Goal: Information Seeking & Learning: Learn about a topic

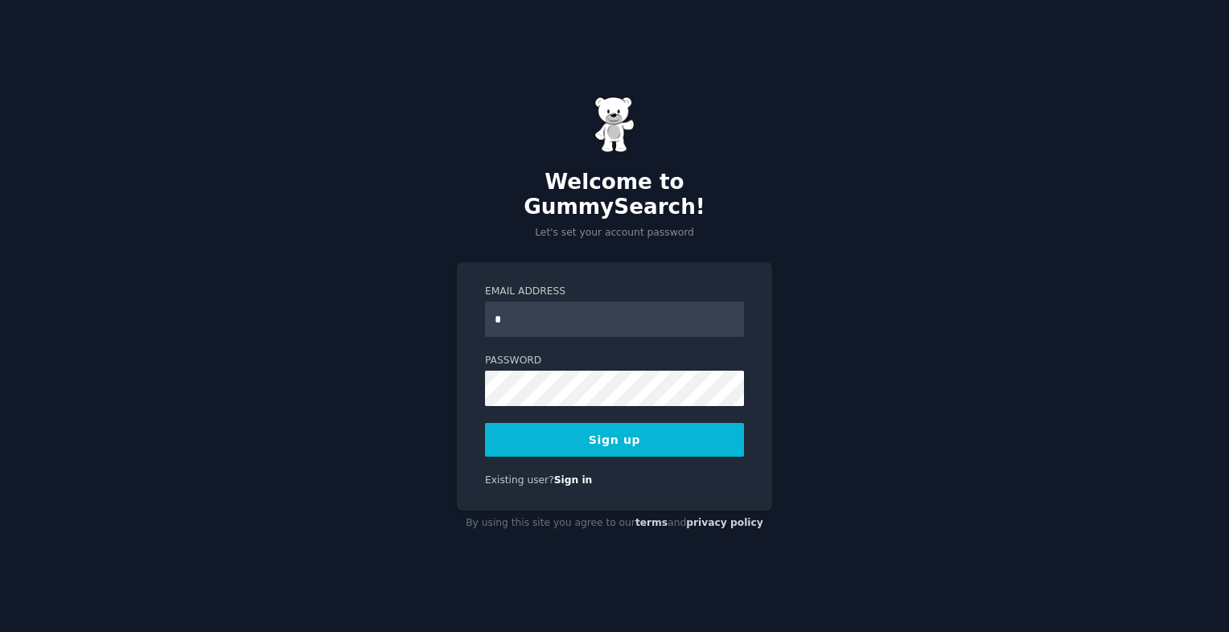
type input "**********"
click at [471, 386] on div "**********" at bounding box center [614, 386] width 315 height 248
click at [550, 433] on button "Sign up" at bounding box center [614, 440] width 259 height 34
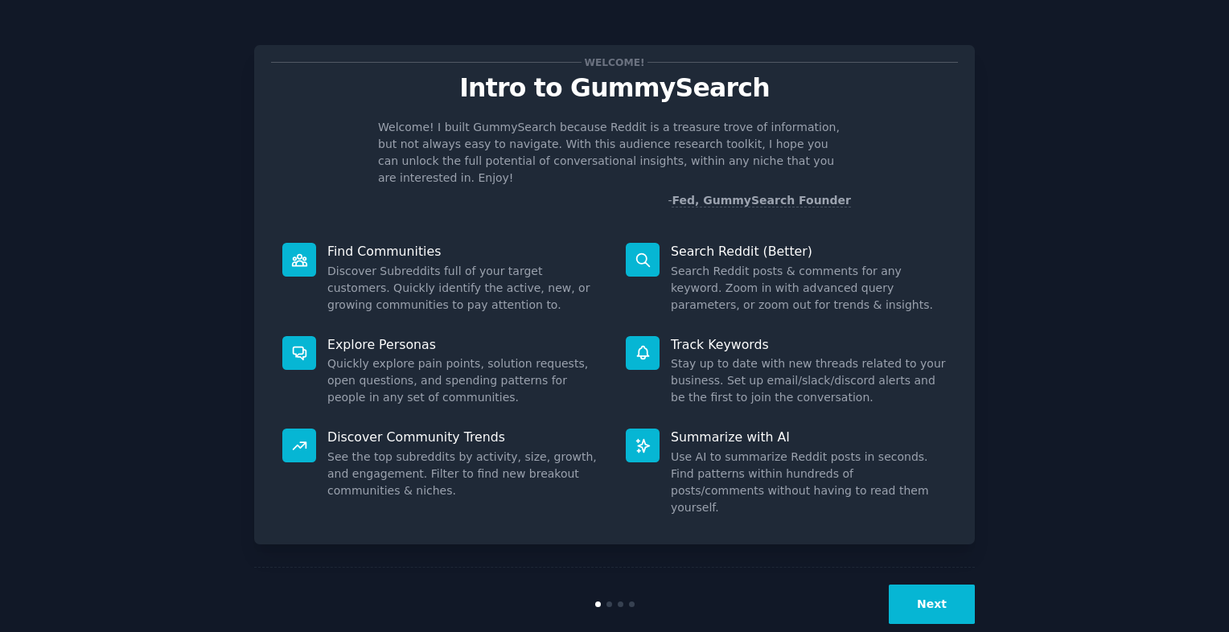
click at [938, 585] on button "Next" at bounding box center [931, 604] width 86 height 39
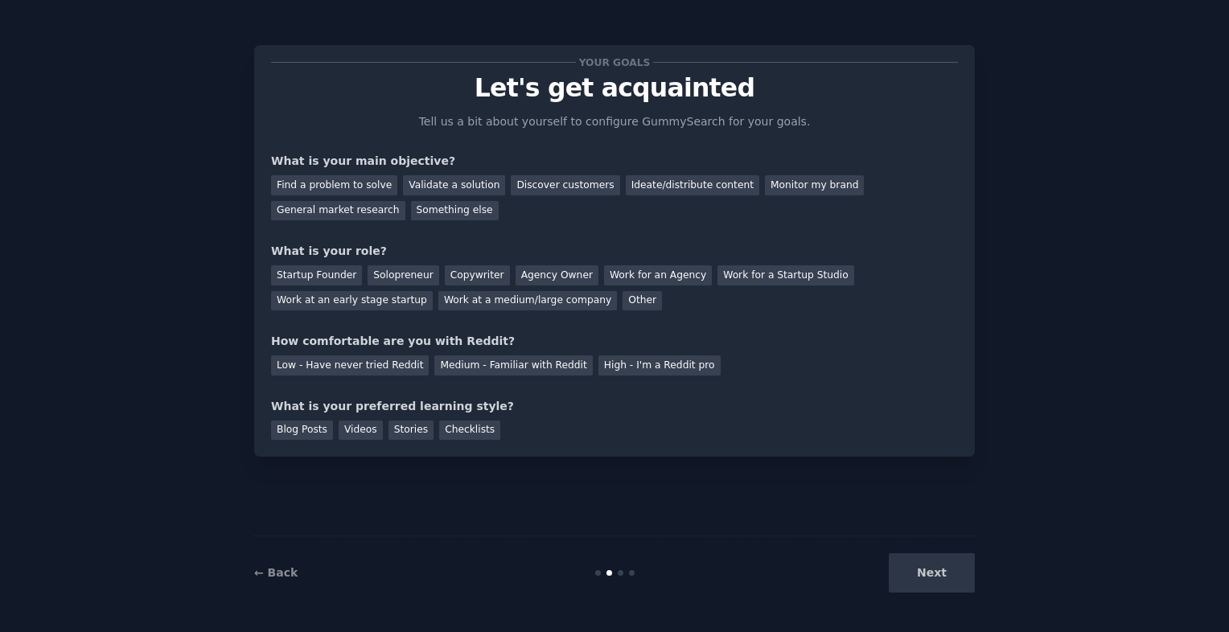
click at [938, 571] on div "Next" at bounding box center [854, 572] width 240 height 39
click at [524, 191] on div "Discover customers" at bounding box center [565, 185] width 109 height 20
click at [405, 201] on div "General market research" at bounding box center [338, 211] width 134 height 20
click at [374, 275] on div "Solopreneur" at bounding box center [402, 275] width 71 height 20
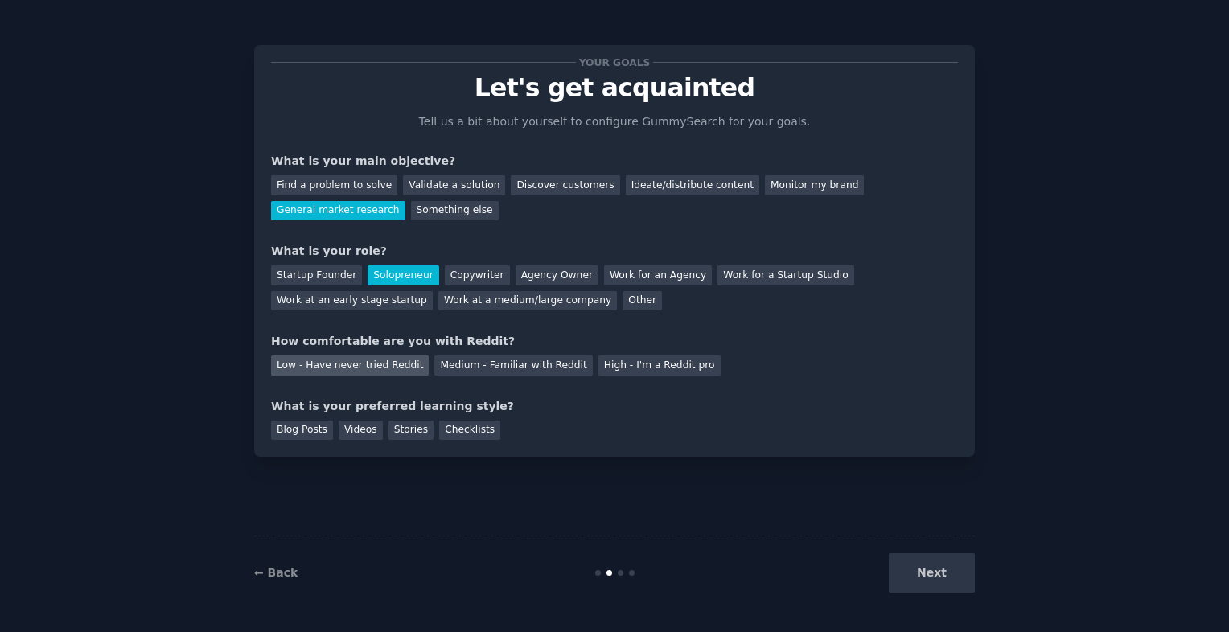
click at [396, 366] on div "Low - Have never tried Reddit" at bounding box center [350, 365] width 158 height 20
click at [389, 428] on div "Stories" at bounding box center [410, 431] width 45 height 20
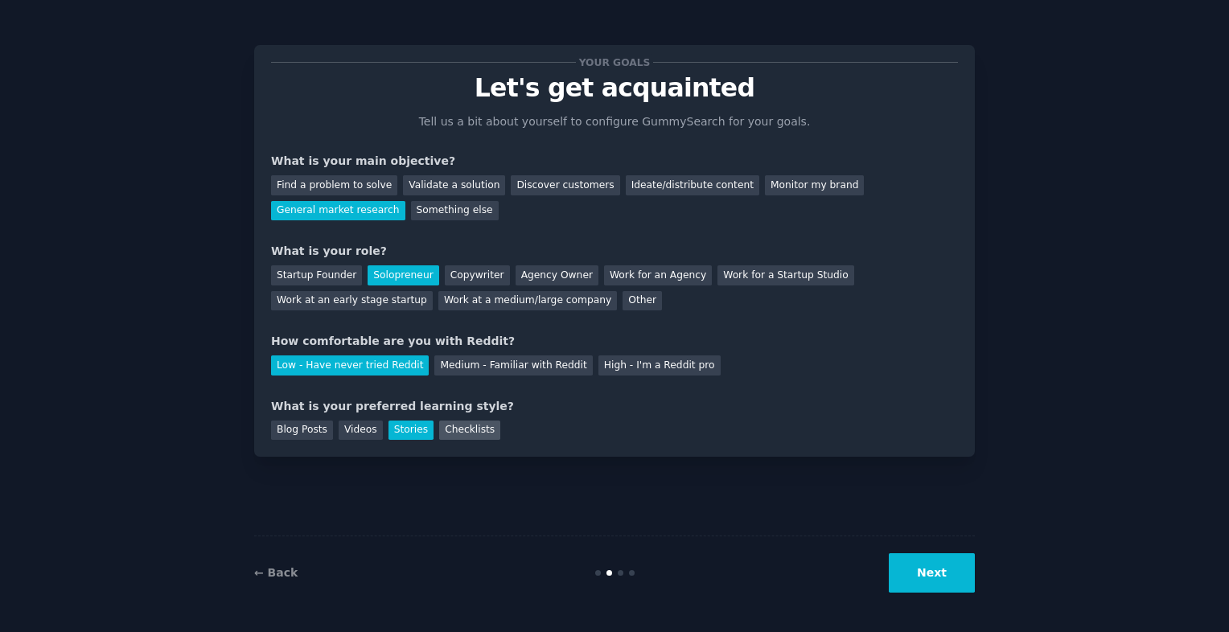
click at [439, 426] on div "Checklists" at bounding box center [469, 431] width 61 height 20
click at [405, 424] on div "Stories" at bounding box center [410, 431] width 45 height 20
click at [935, 561] on button "Next" at bounding box center [931, 572] width 86 height 39
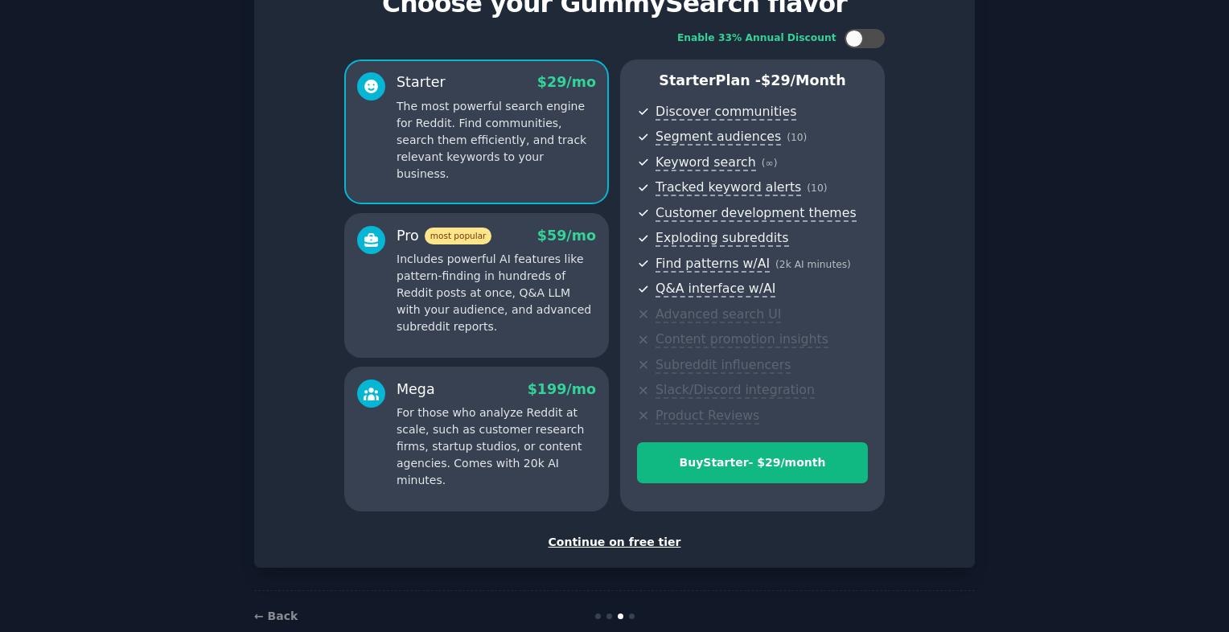
scroll to position [116, 0]
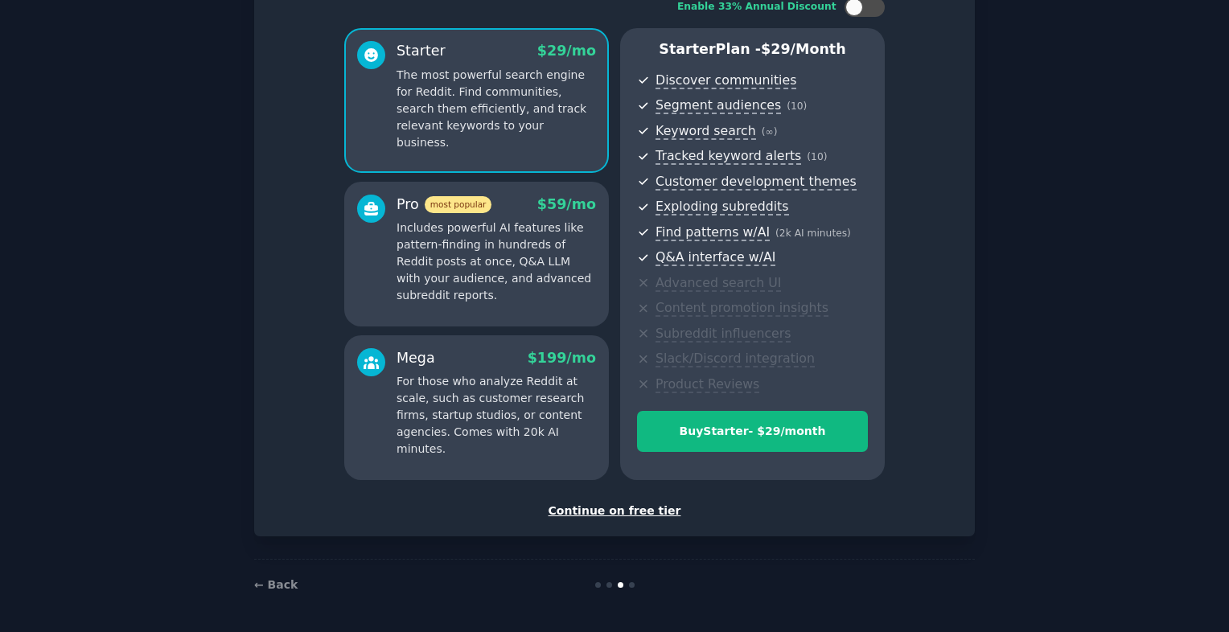
click at [646, 507] on div "Continue on free tier" at bounding box center [614, 511] width 687 height 17
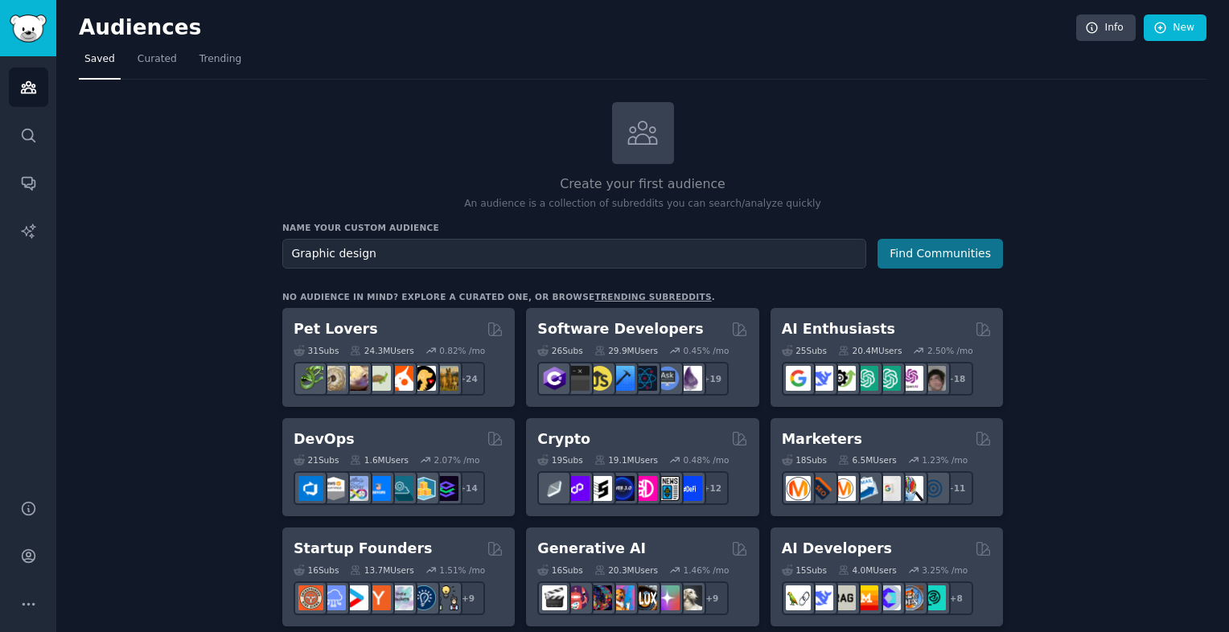
type input "Graphic design"
click at [917, 262] on button "Find Communities" at bounding box center [939, 254] width 125 height 30
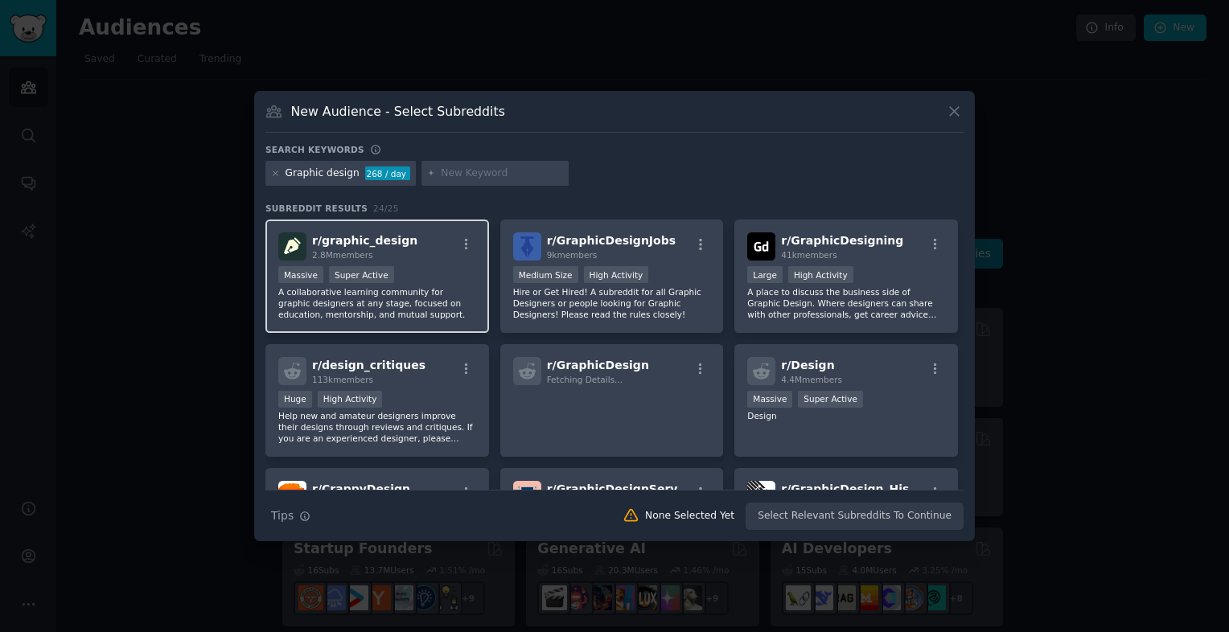
click at [452, 259] on div "r/ graphic_design 2.8M members" at bounding box center [377, 246] width 198 height 28
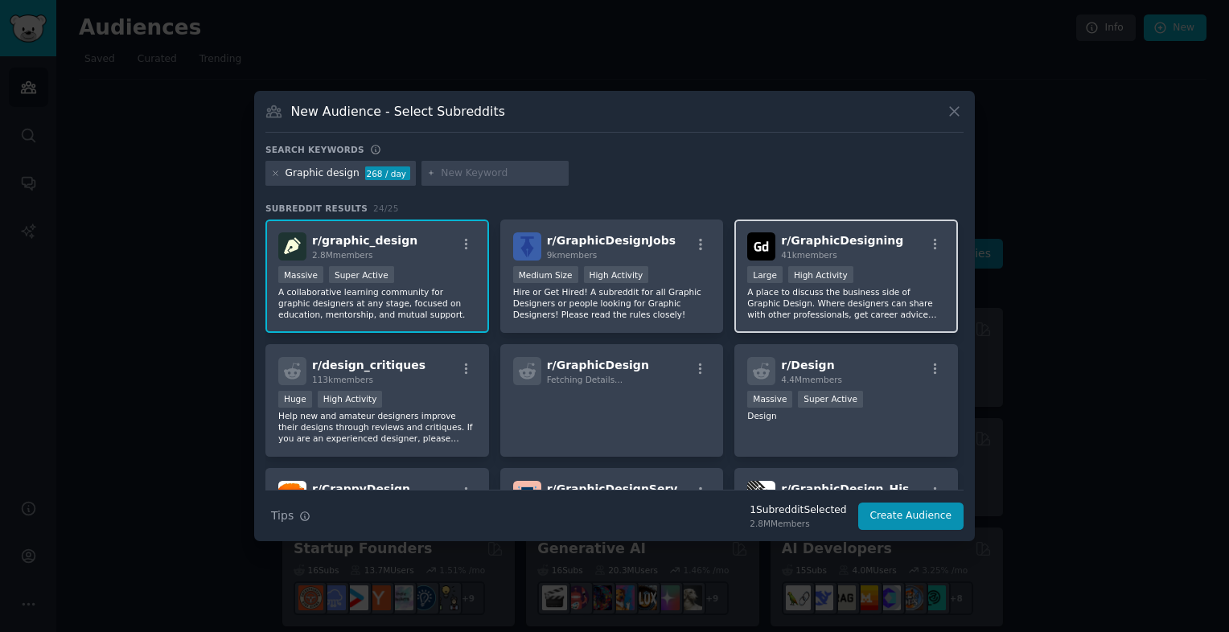
click at [852, 281] on div ">= 80th percentile for submissions / day Large High Activity" at bounding box center [846, 276] width 198 height 20
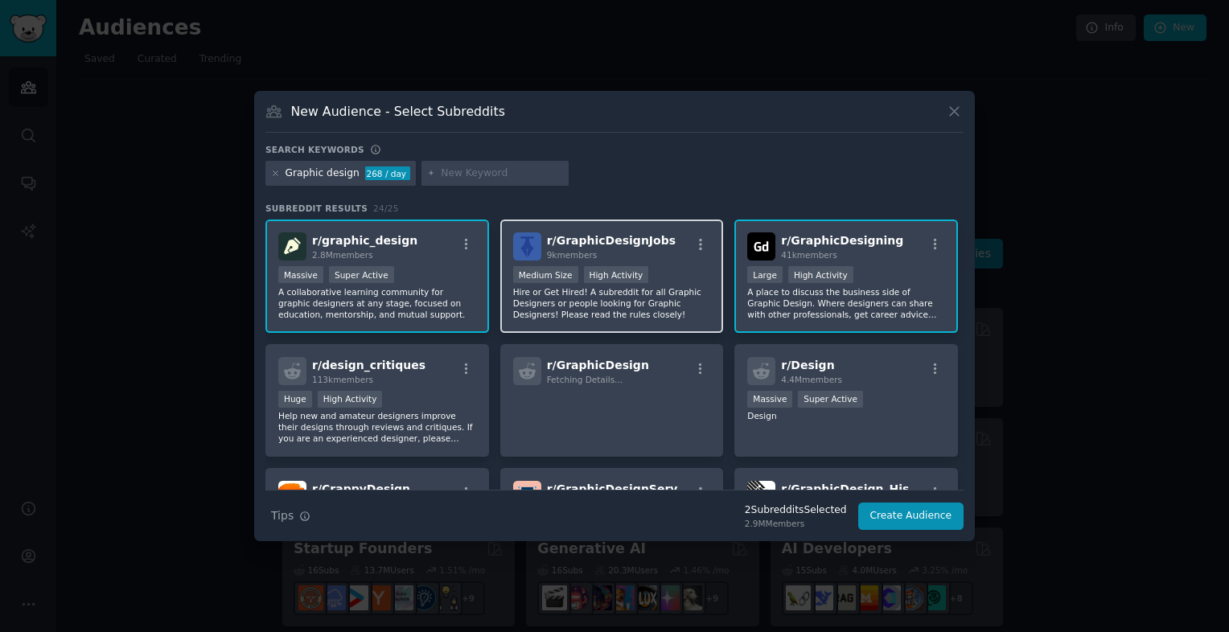
click at [682, 309] on p "Hire or Get Hired! A subreddit for all Graphic Designers or people looking for …" at bounding box center [612, 303] width 198 height 34
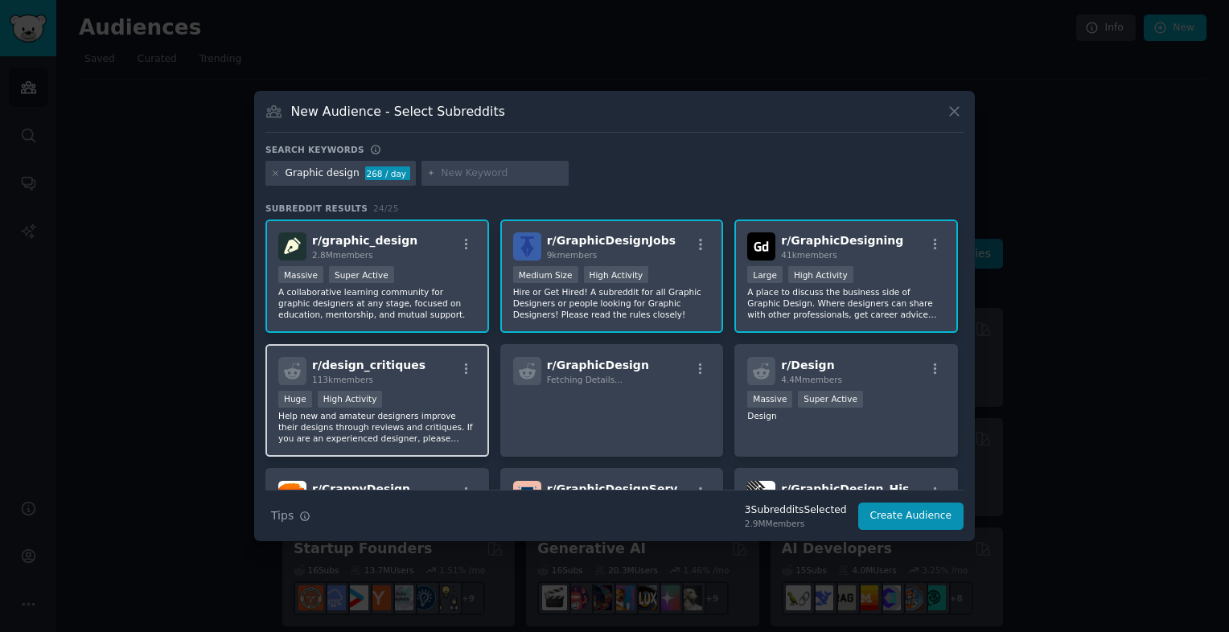
scroll to position [322, 0]
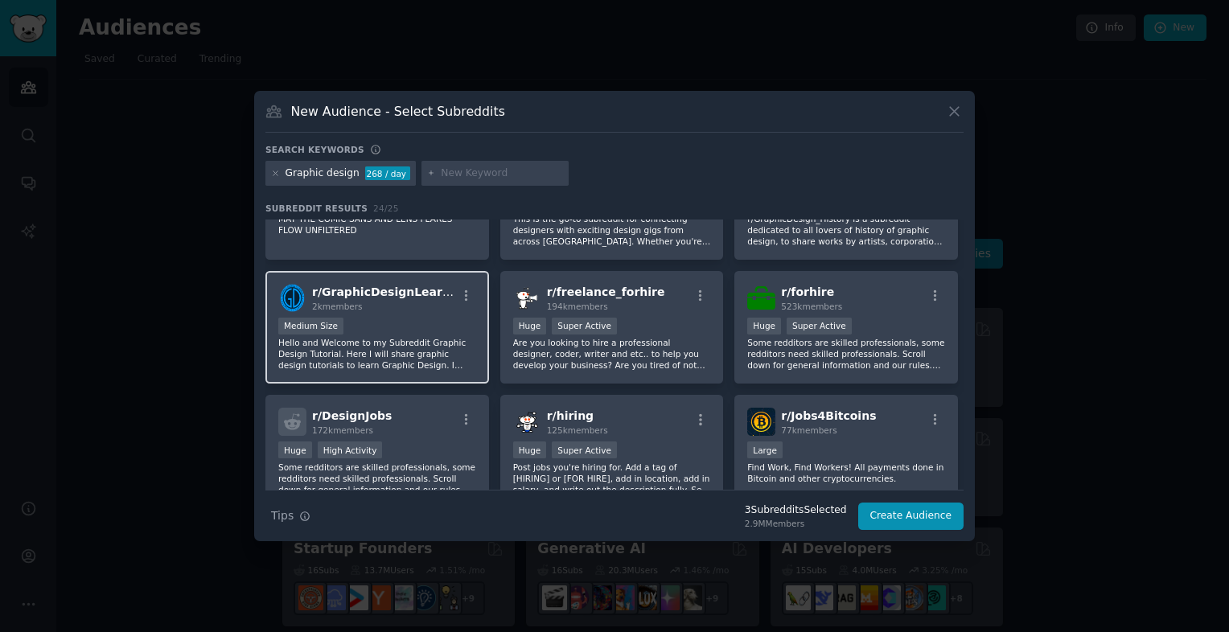
click at [425, 349] on p "Hello and Welcome to my Subreddit Graphic Design Tutorial. Here I will share gr…" at bounding box center [377, 354] width 198 height 34
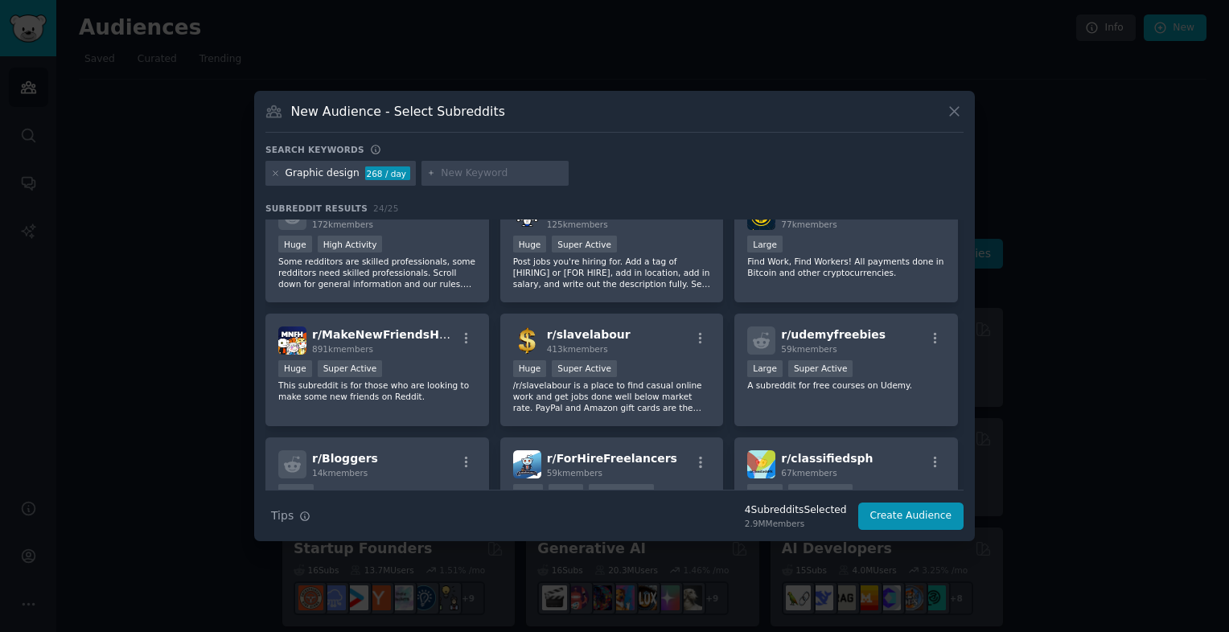
scroll to position [206, 0]
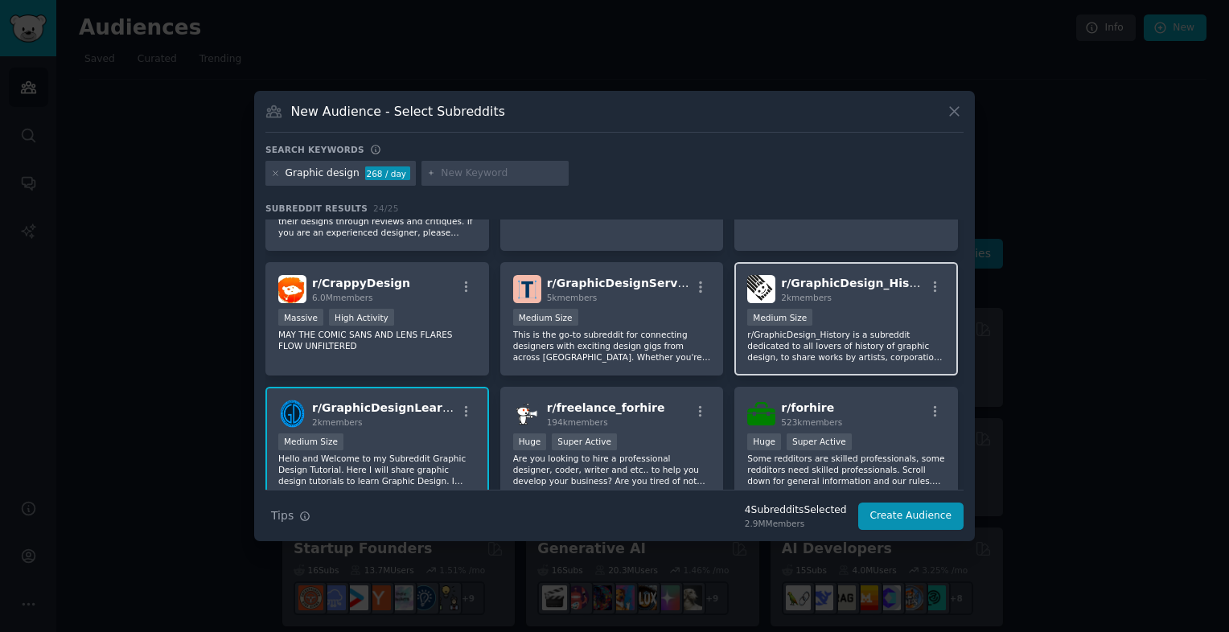
click at [847, 339] on p "r/GraphicDesign_History is a subreddit dedicated to all lovers of history of gr…" at bounding box center [846, 346] width 198 height 34
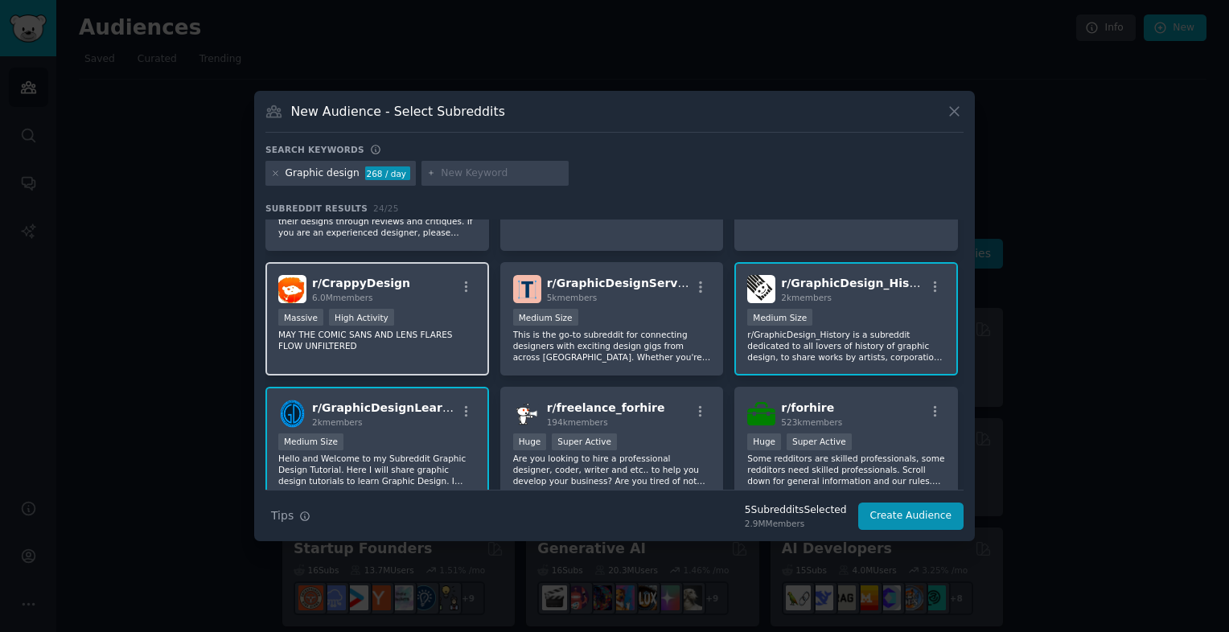
click at [449, 334] on p "MAY THE COMIC SANS AND LENS FLARES FLOW UNFILTERED" at bounding box center [377, 340] width 198 height 23
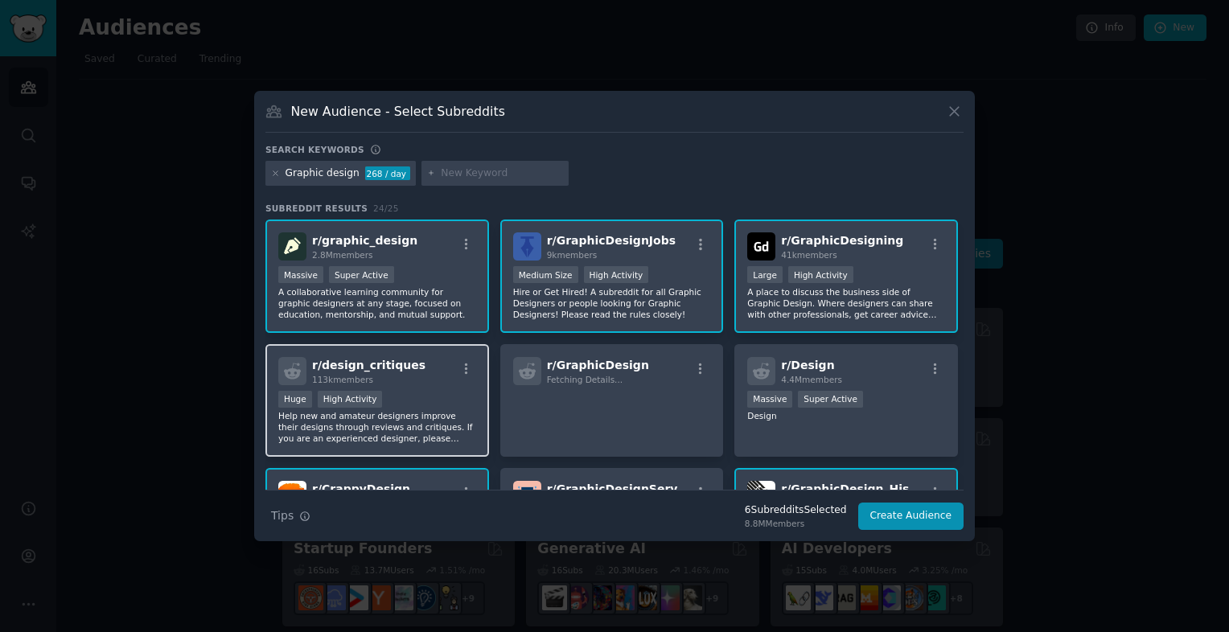
click at [443, 416] on p "Help new and amateur designers improve their designs through reviews and critiq…" at bounding box center [377, 427] width 198 height 34
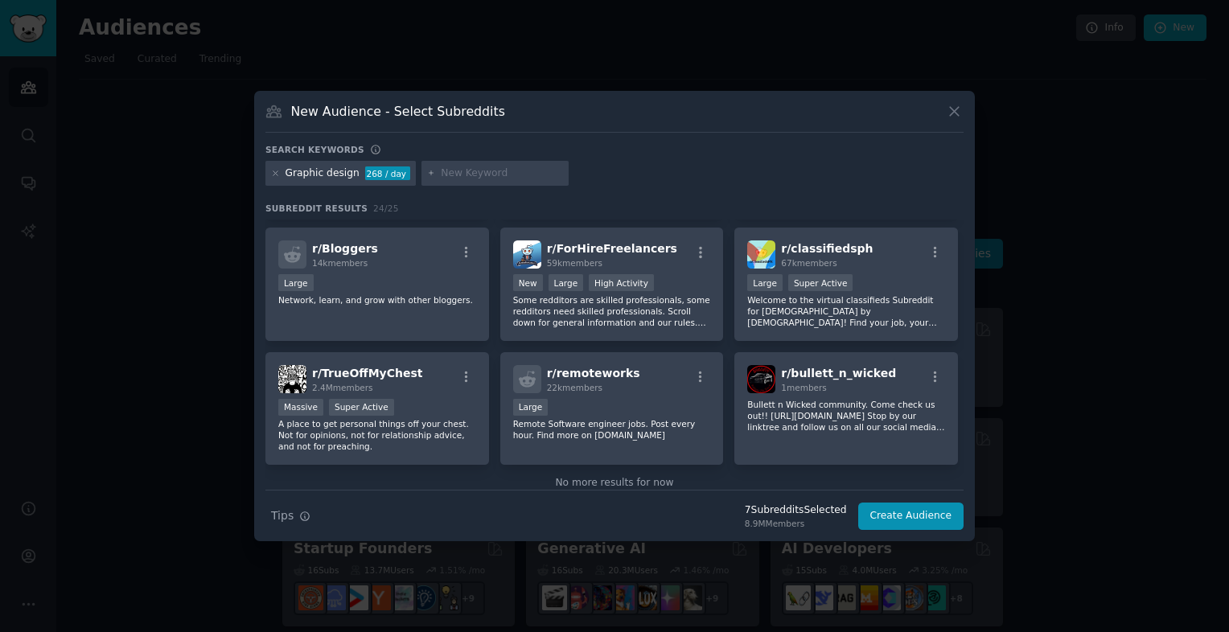
scroll to position [763, 0]
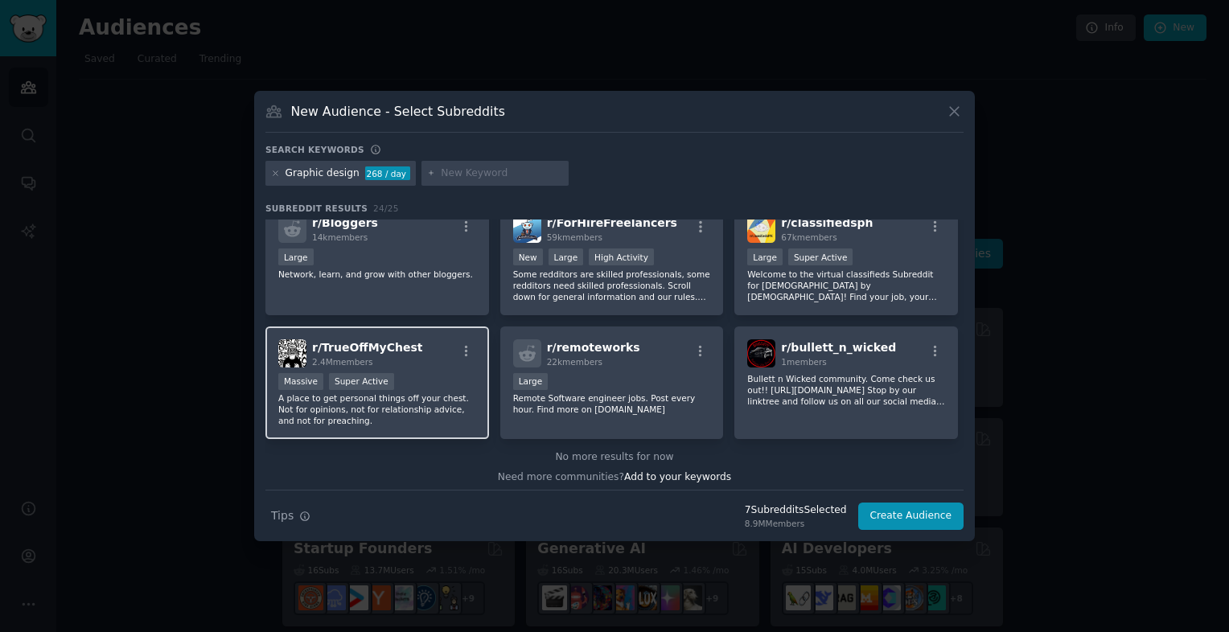
click at [457, 397] on p "A place to get personal things off your chest. Not for opinions, not for relati…" at bounding box center [377, 409] width 198 height 34
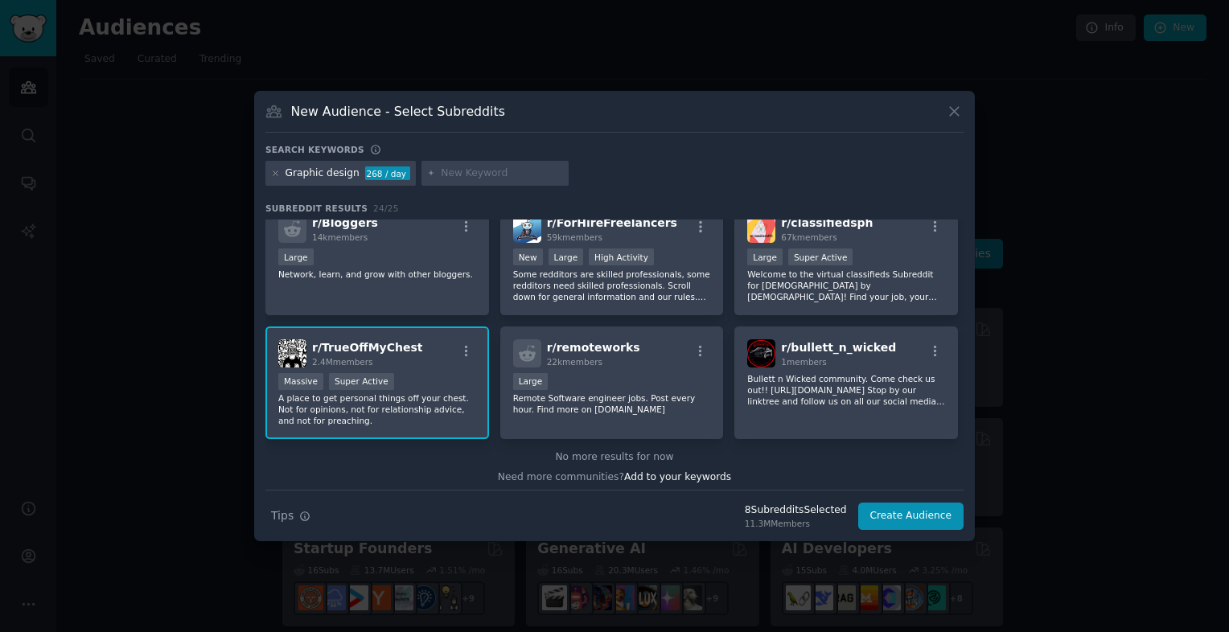
scroll to position [441, 0]
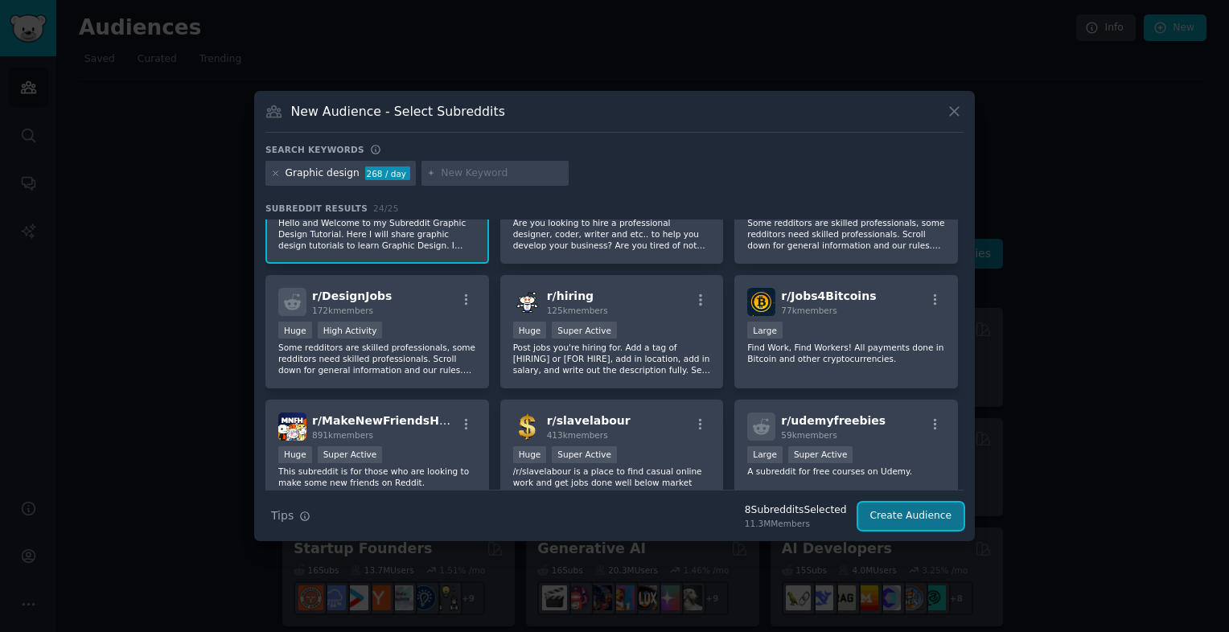
click at [917, 513] on button "Create Audience" at bounding box center [911, 516] width 106 height 27
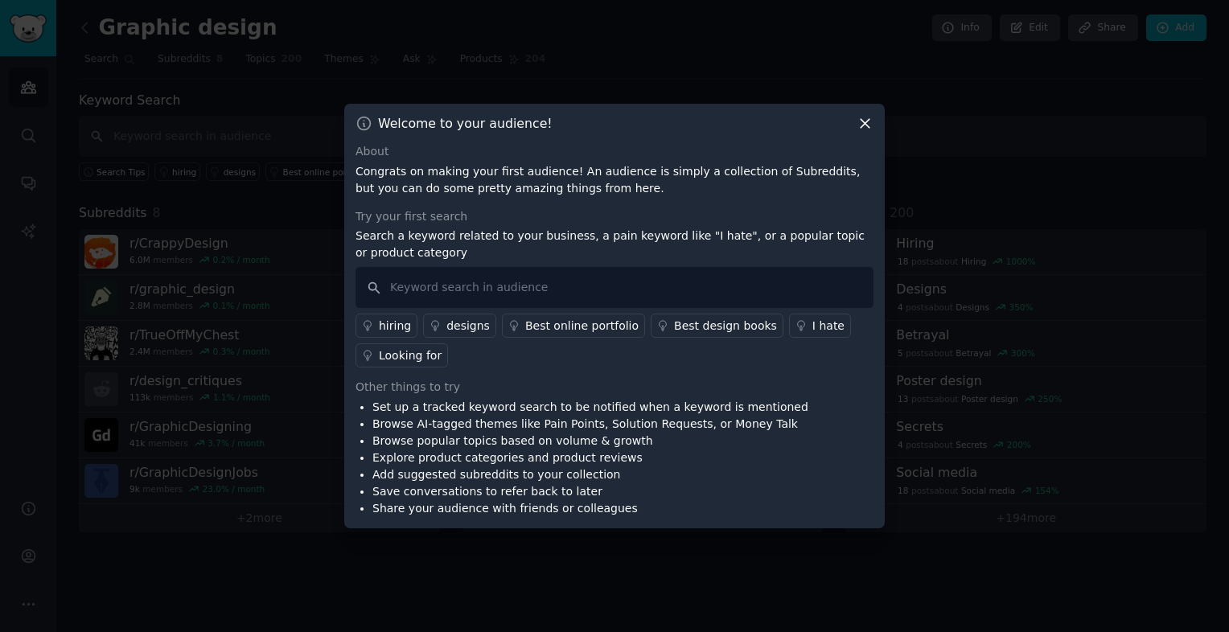
click at [812, 329] on div "I hate" at bounding box center [828, 326] width 32 height 17
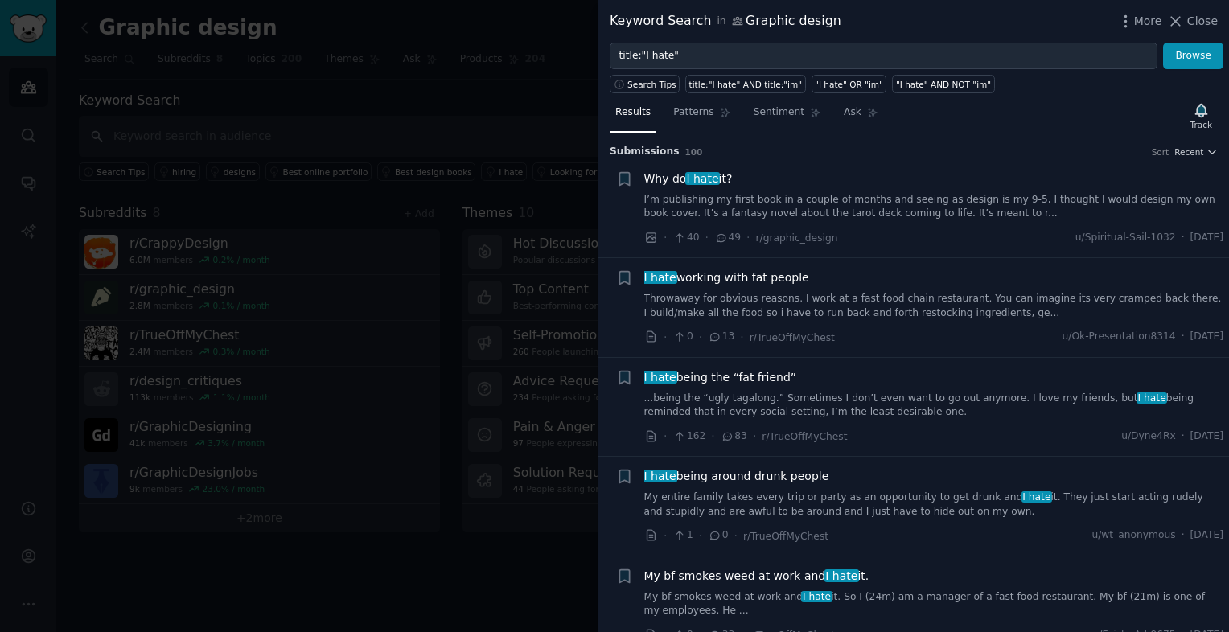
click at [907, 208] on link "I’m publishing my first book in a couple of months and seeing as design is my 9…" at bounding box center [934, 207] width 580 height 28
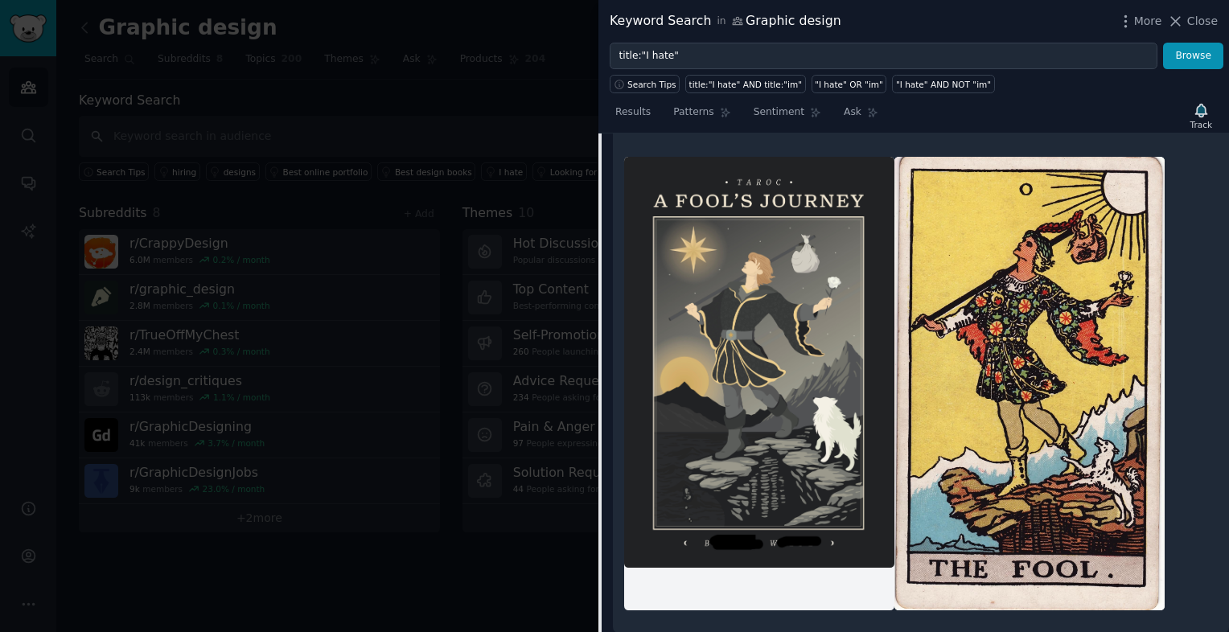
scroll to position [25, 0]
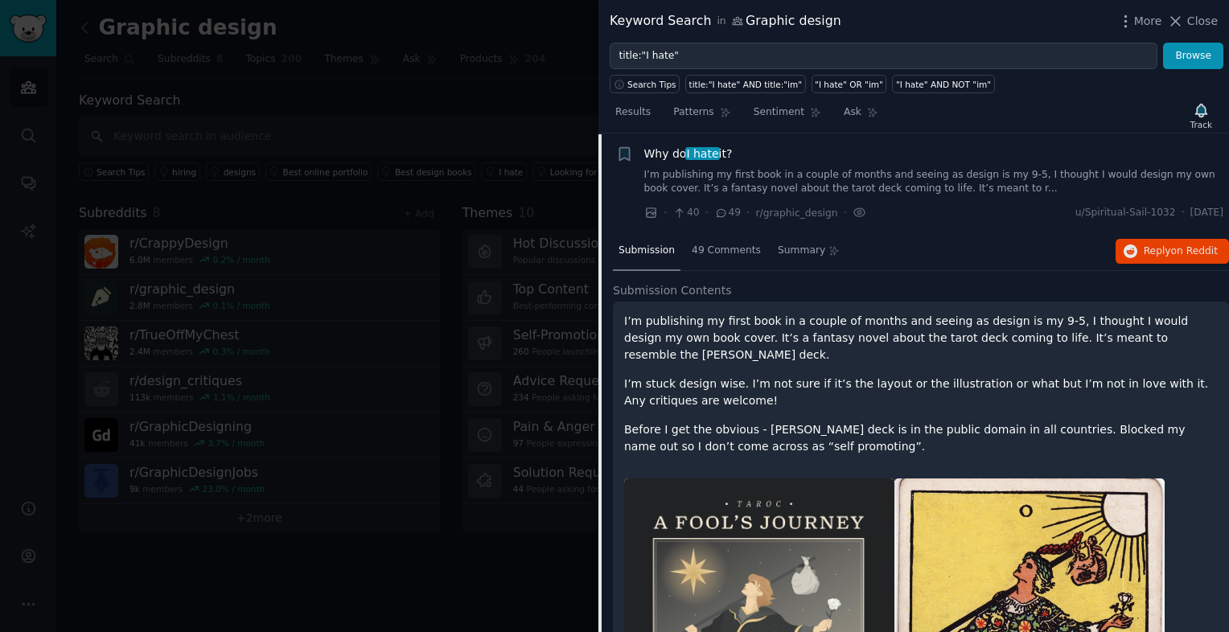
click at [913, 181] on link "I’m publishing my first book in a couple of months and seeing as design is my 9…" at bounding box center [934, 182] width 580 height 28
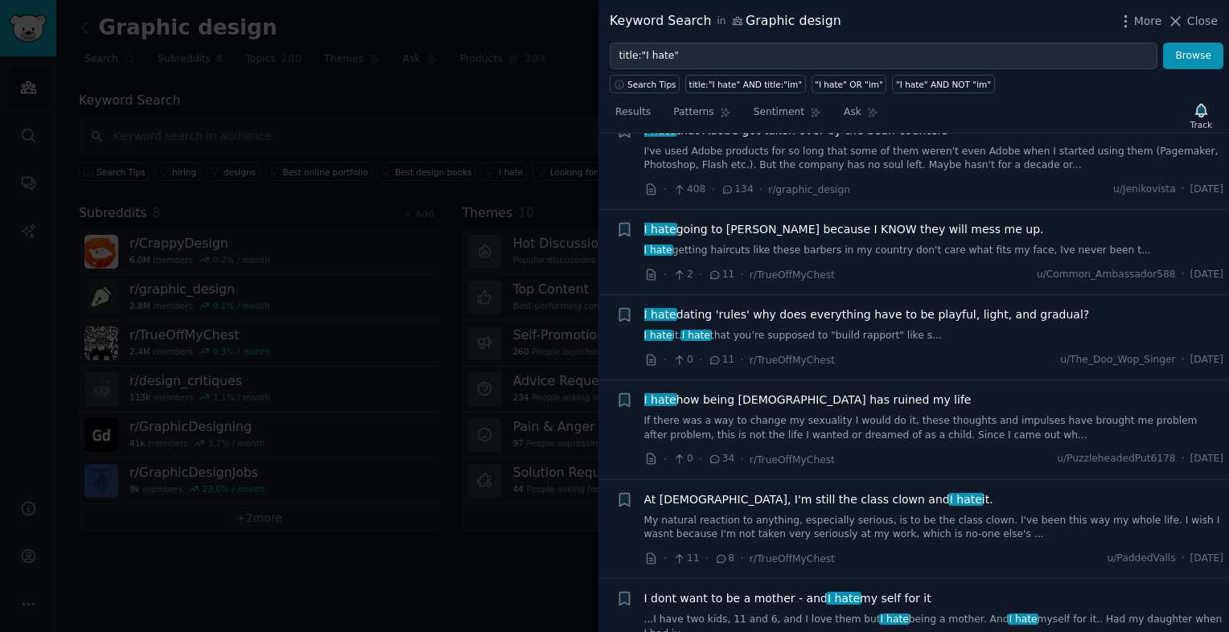
scroll to position [1224, 0]
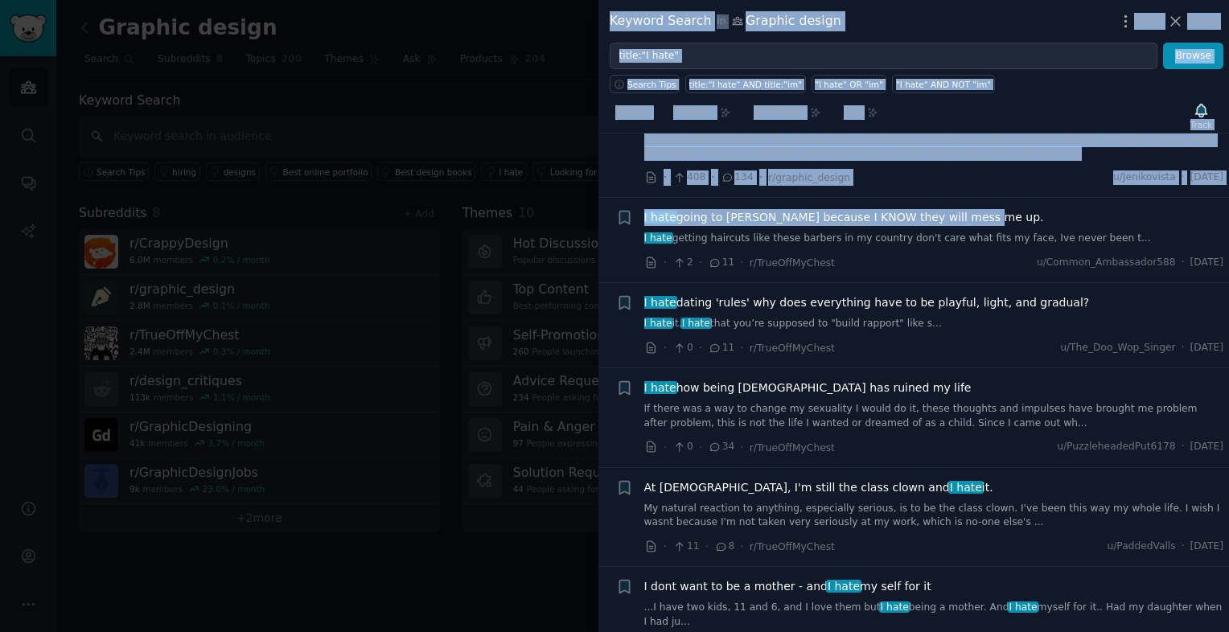
drag, startPoint x: 1224, startPoint y: 214, endPoint x: 1231, endPoint y: 265, distance: 52.0
click at [1228, 265] on html "Audiences Search Conversations AI Reports Help Account More Graphic design Info…" at bounding box center [614, 316] width 1229 height 632
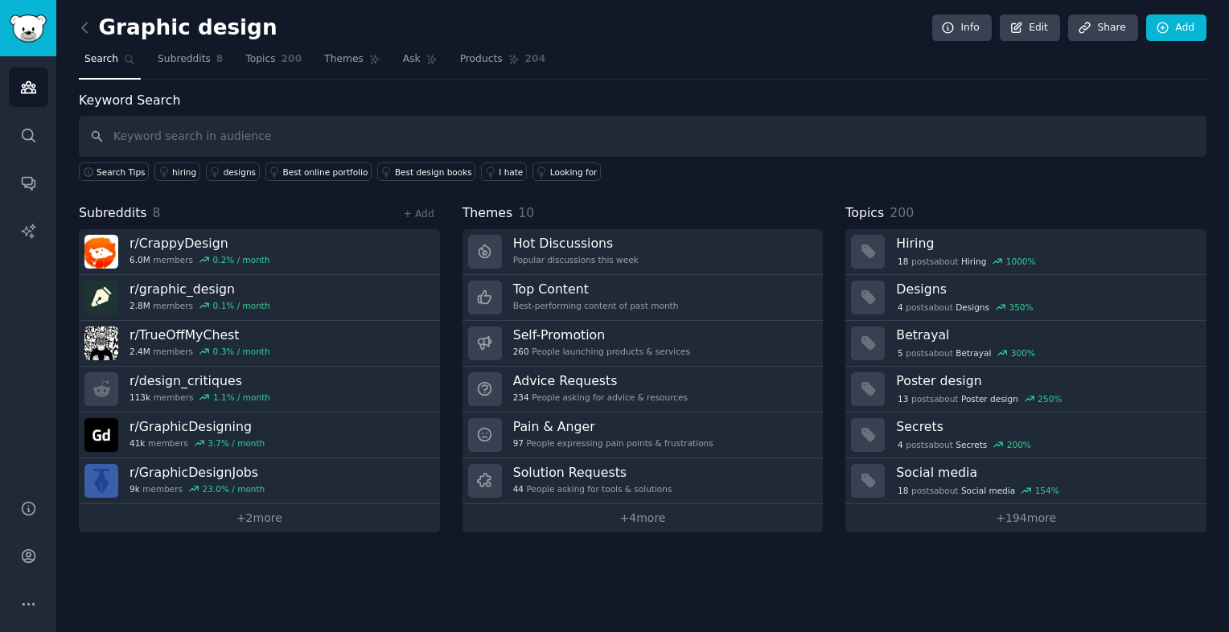
click at [950, 191] on div "Keyword Search Search Tips hiring designs Best online portfolio Best design boo…" at bounding box center [642, 311] width 1127 height 441
click at [445, 142] on input "text" at bounding box center [642, 136] width 1127 height 41
type input "problem"
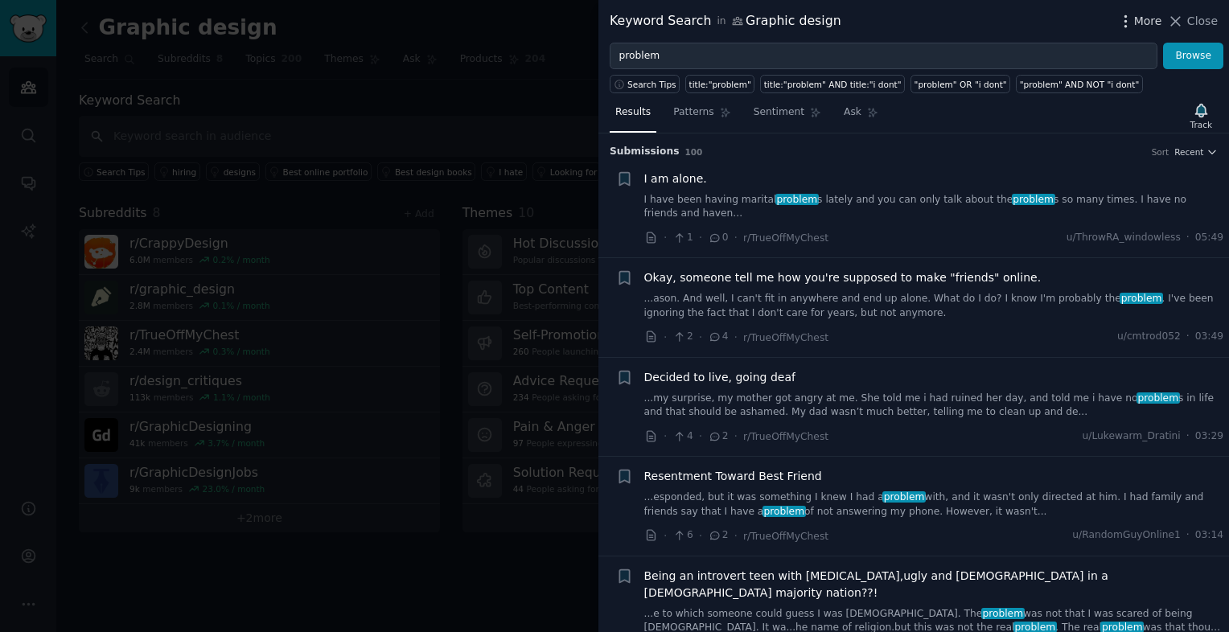
click at [1126, 25] on icon "button" at bounding box center [1125, 20] width 2 height 11
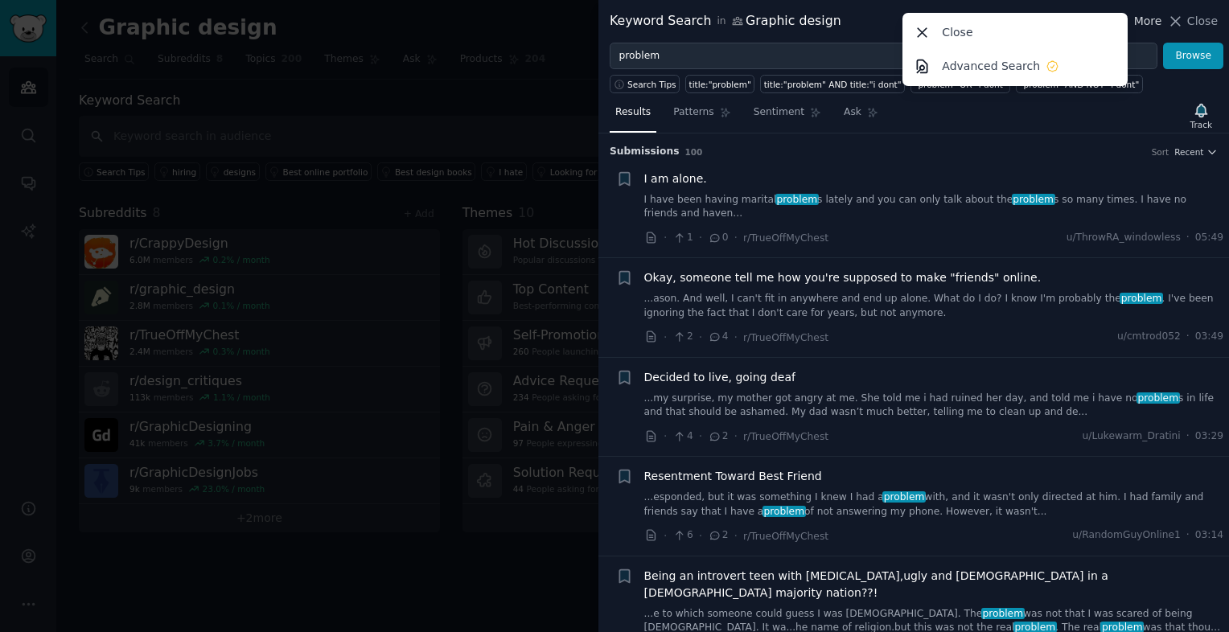
click at [1127, 25] on div "Close Advanced Search" at bounding box center [1014, 49] width 225 height 73
click at [1139, 90] on div "Search Tips title:"problem" title:"problem" AND title:"i dont" "problem" OR "i …" at bounding box center [913, 81] width 630 height 24
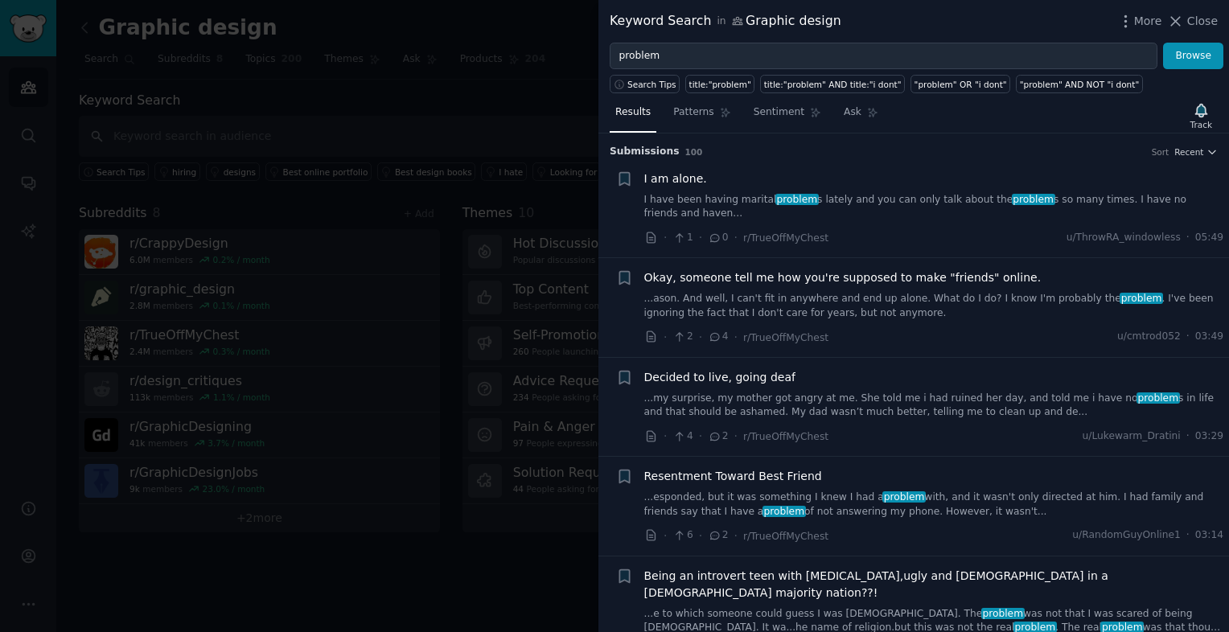
click at [534, 124] on div at bounding box center [614, 316] width 1229 height 632
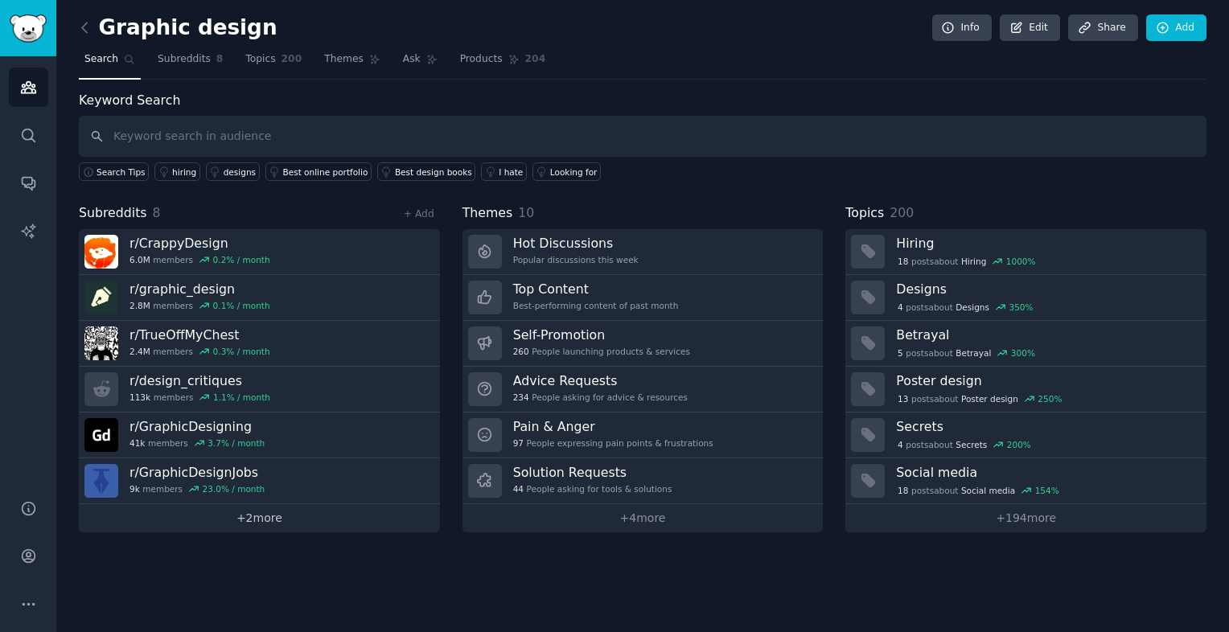
click at [280, 511] on link "+ 2 more" at bounding box center [259, 518] width 361 height 28
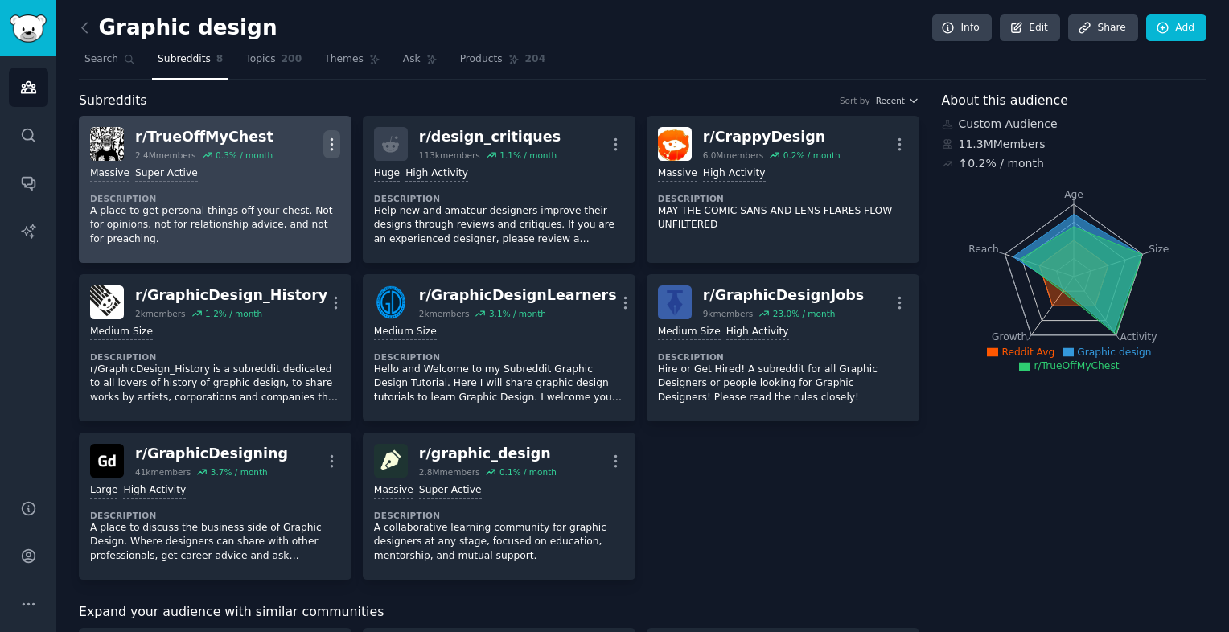
click at [326, 150] on icon "button" at bounding box center [331, 144] width 17 height 17
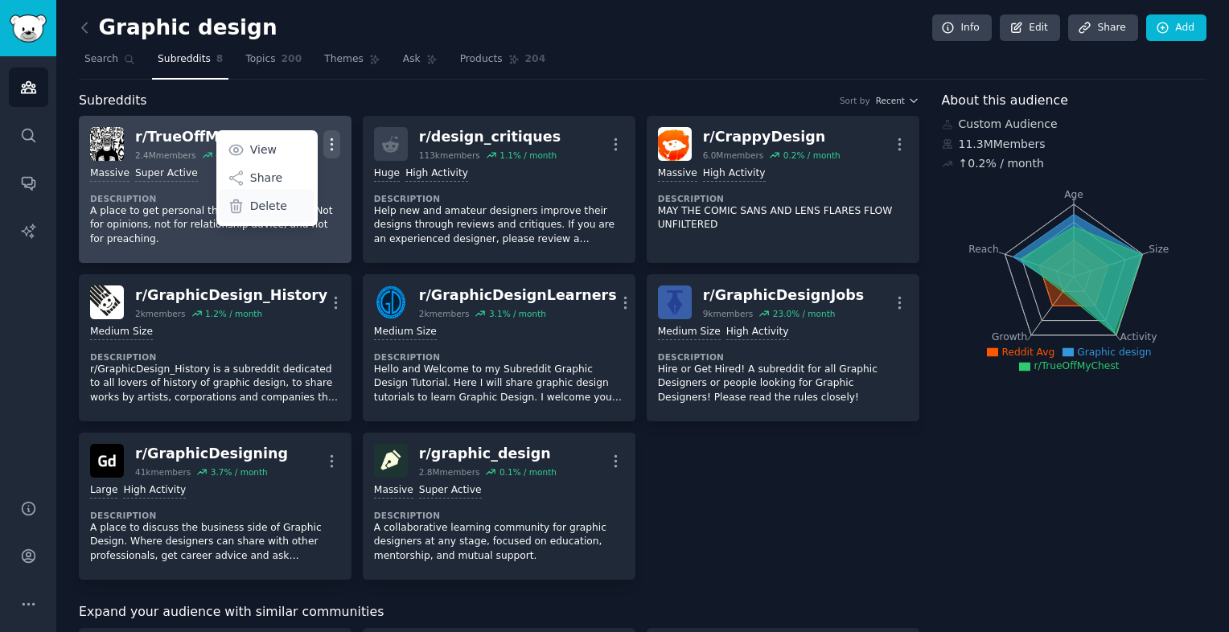
click at [273, 203] on p "Delete" at bounding box center [268, 206] width 37 height 17
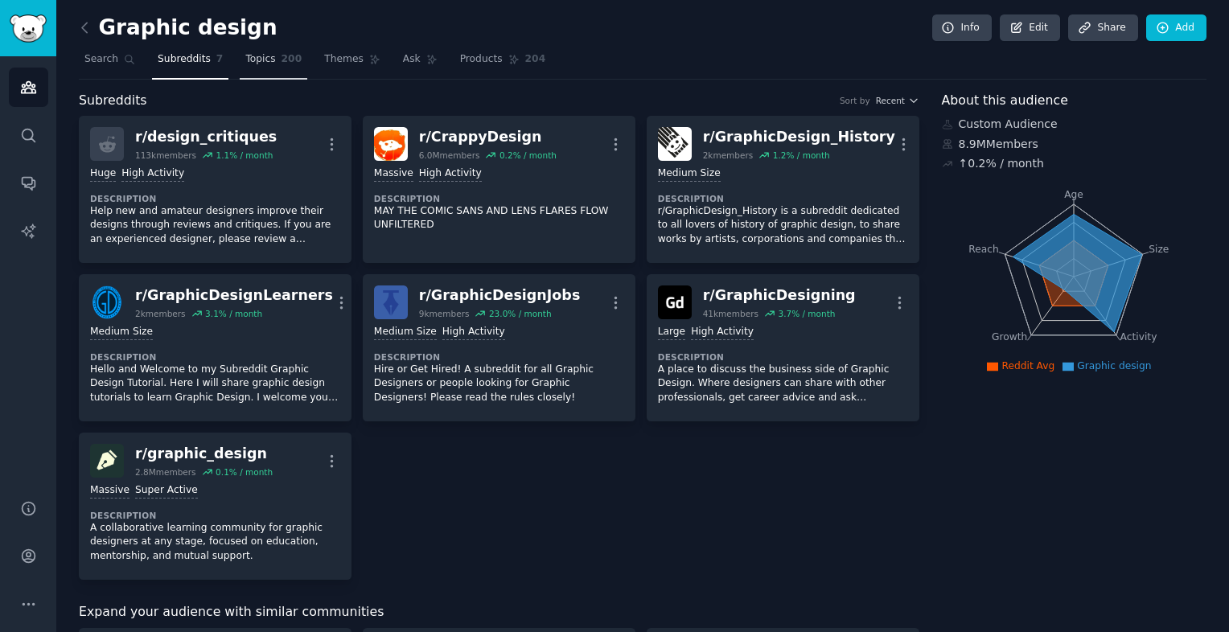
click at [251, 58] on span "Topics" at bounding box center [260, 59] width 30 height 14
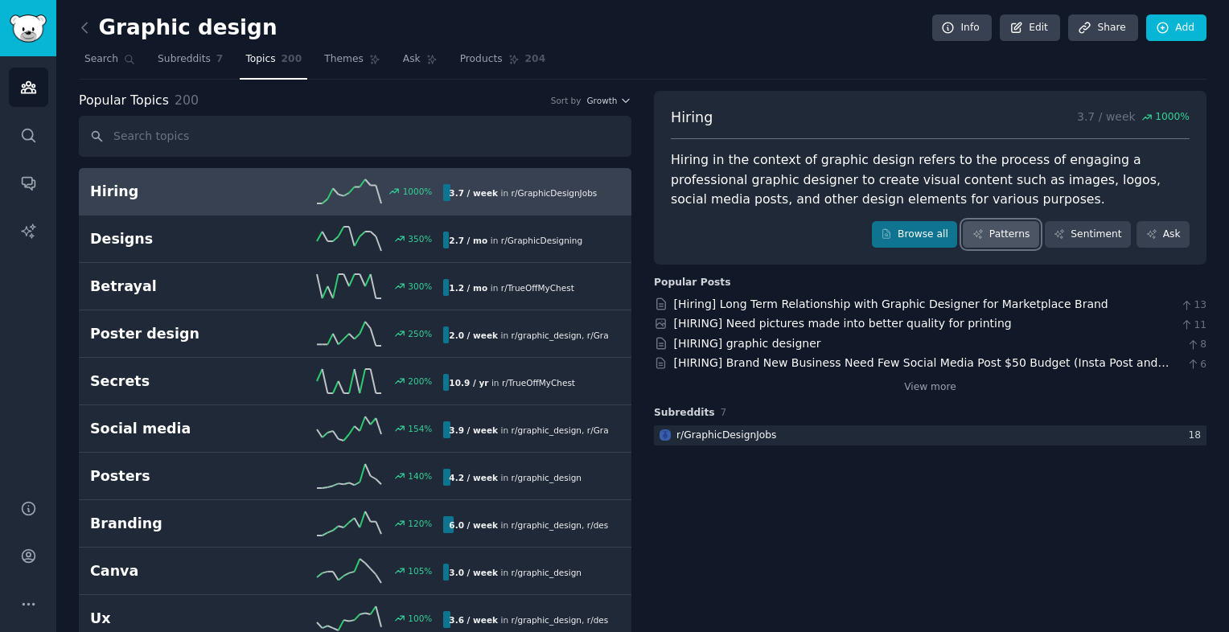
click at [1016, 236] on link "Patterns" at bounding box center [1000, 234] width 76 height 27
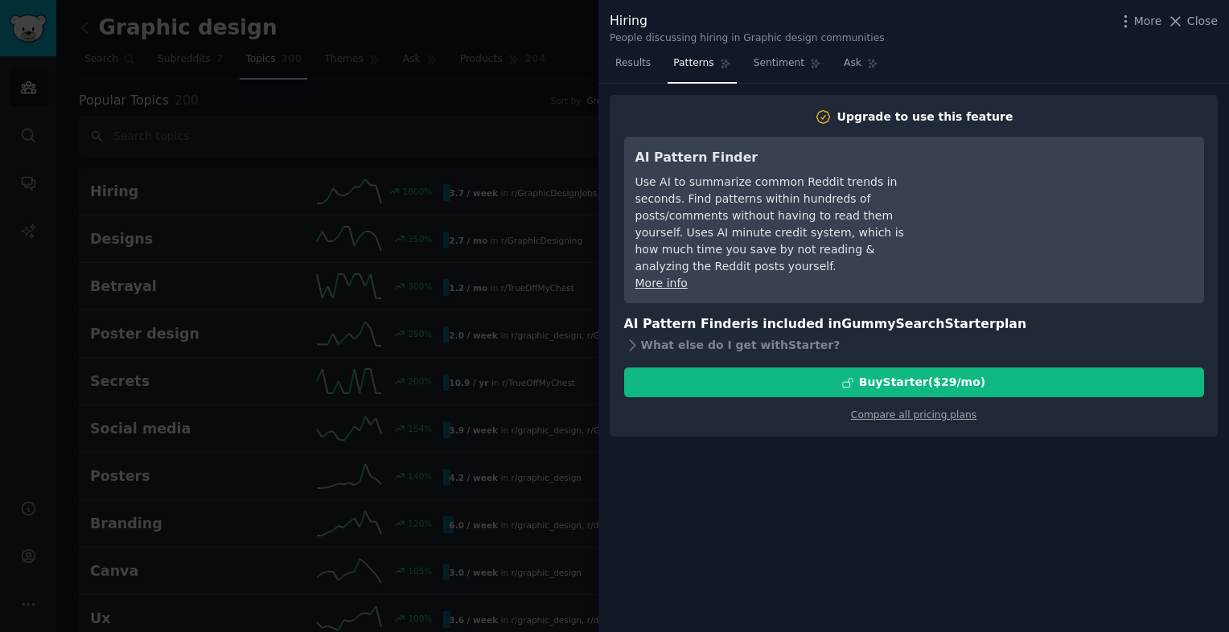
click at [520, 127] on div at bounding box center [614, 316] width 1229 height 632
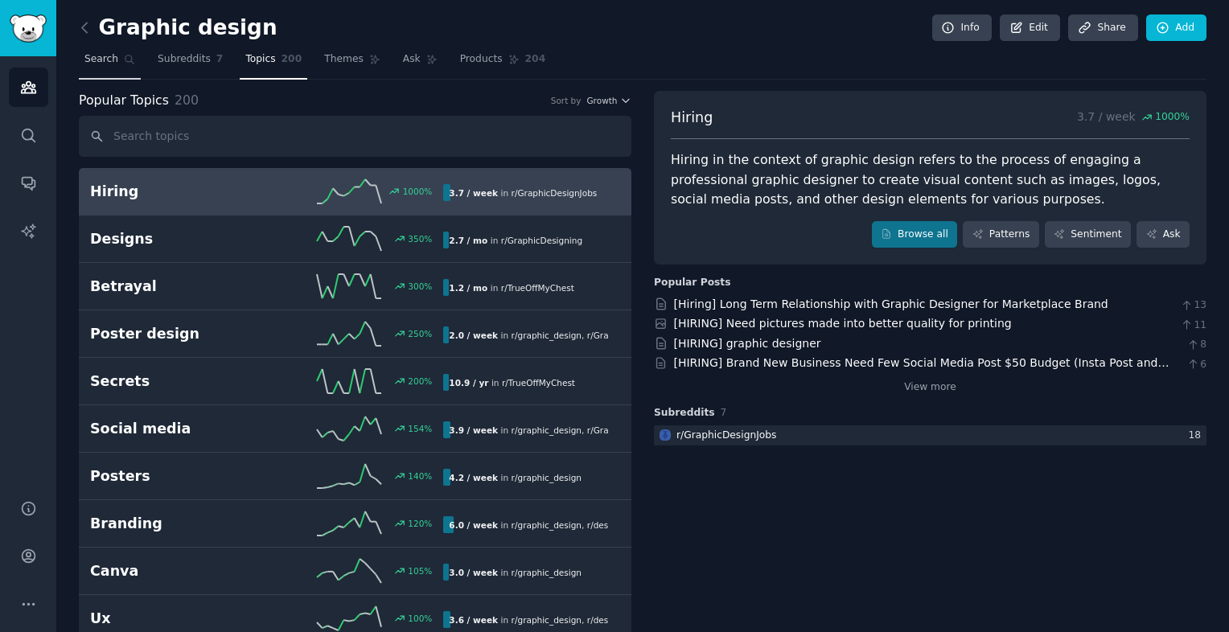
click at [90, 71] on link "Search" at bounding box center [110, 63] width 62 height 33
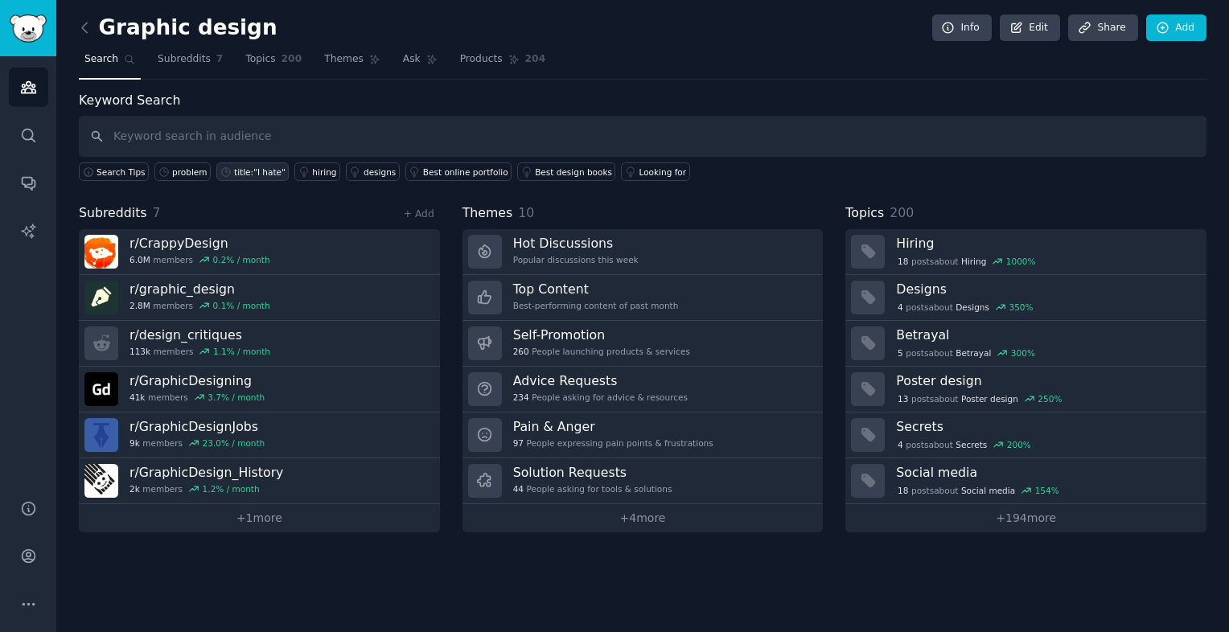
click at [241, 169] on div "title:"I hate"" at bounding box center [259, 171] width 51 height 11
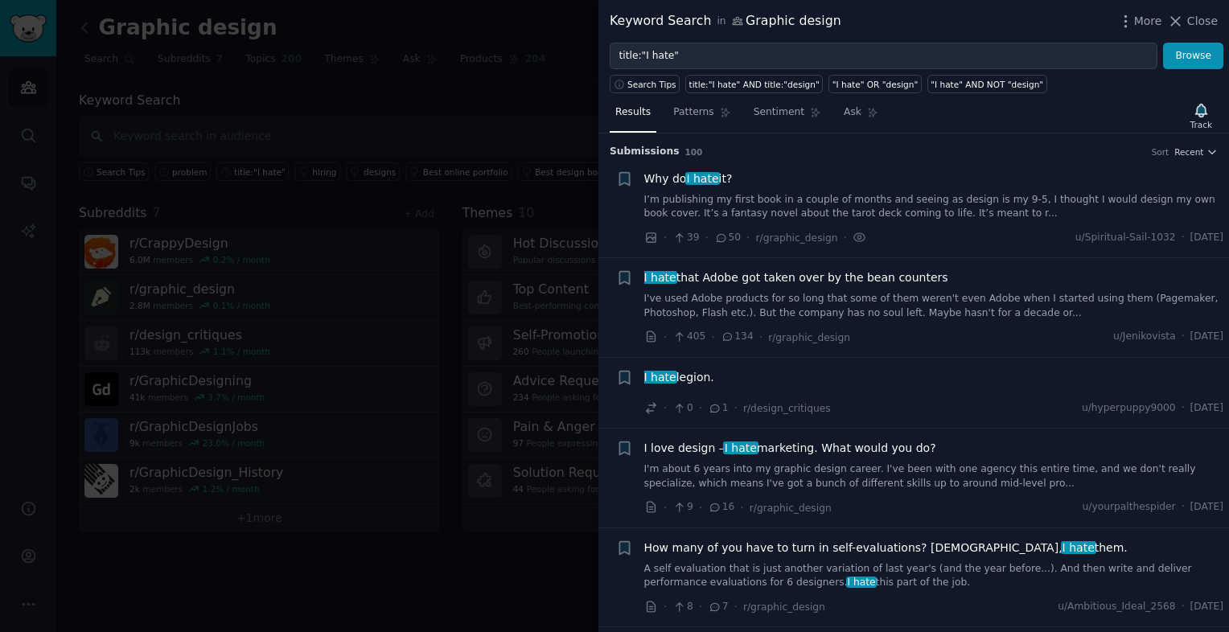
click at [942, 468] on link "I'm about 6 years into my graphic design career. I've been with one agency this…" at bounding box center [934, 476] width 580 height 28
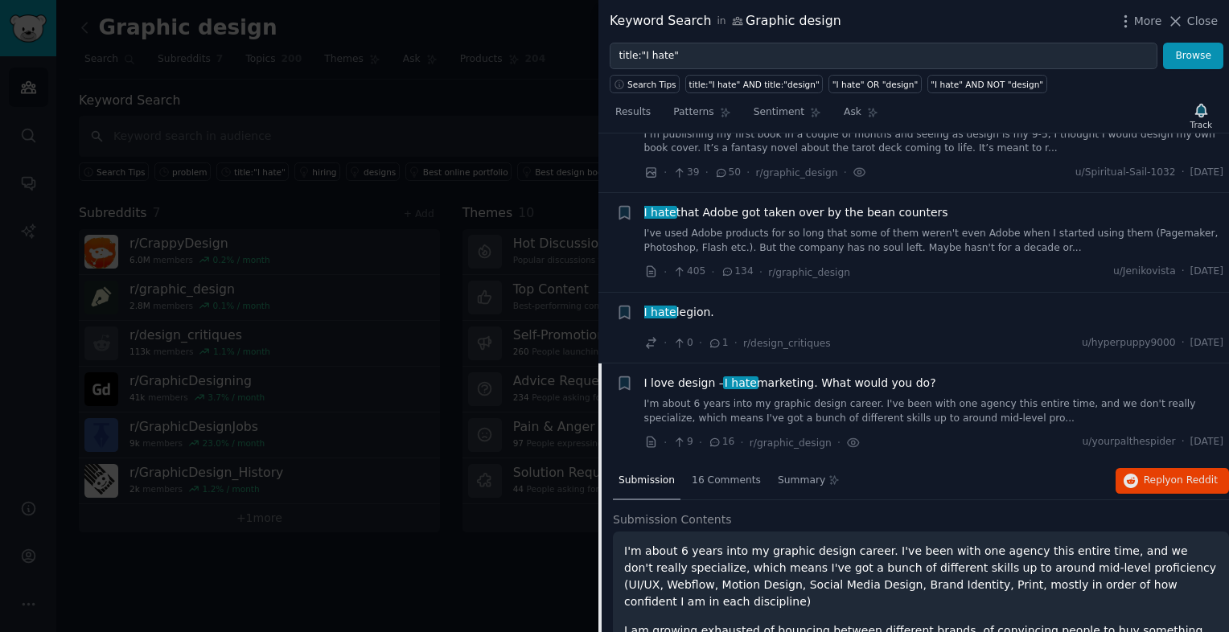
scroll to position [294, 0]
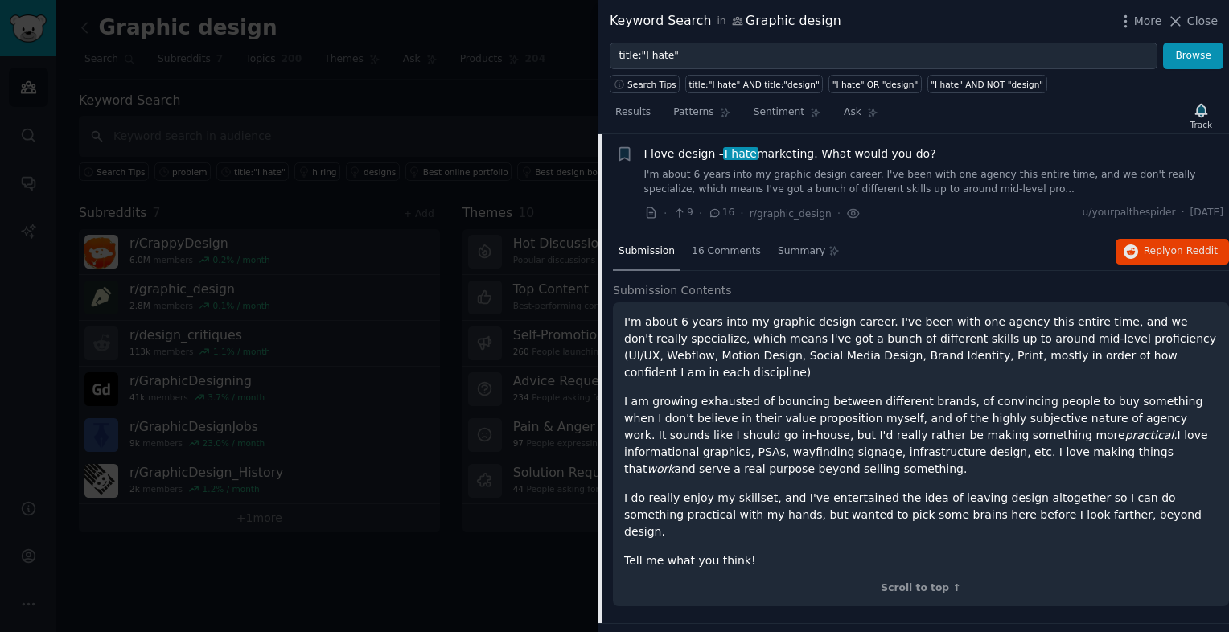
click at [193, 122] on div at bounding box center [614, 316] width 1229 height 632
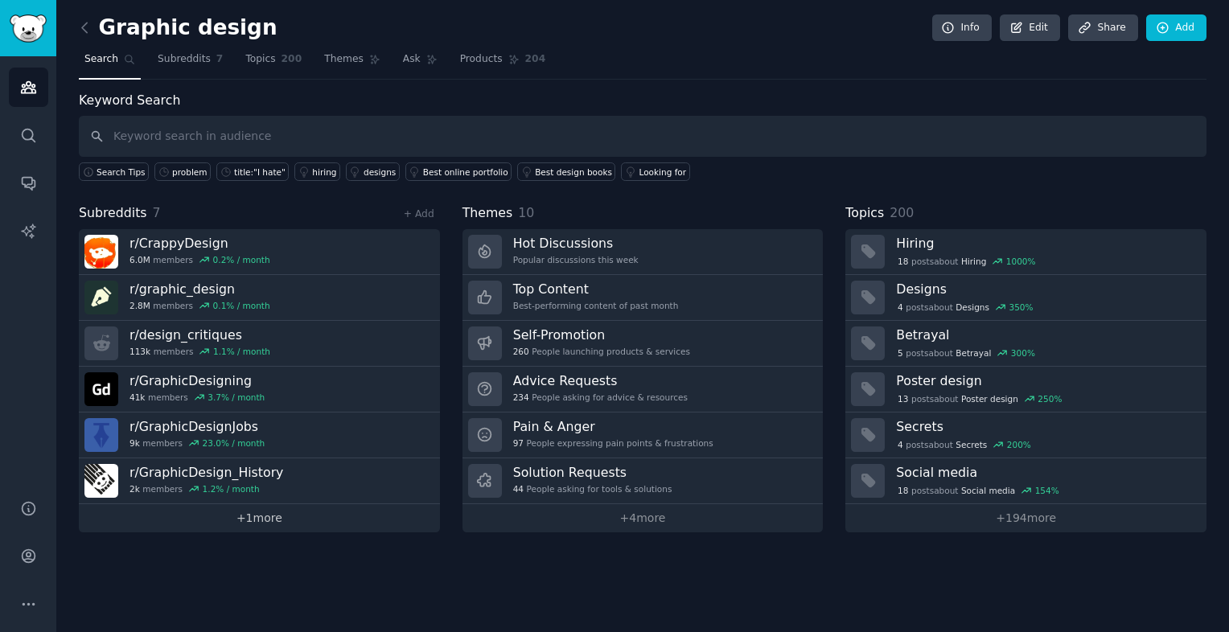
click at [286, 512] on link "+ 1 more" at bounding box center [259, 518] width 361 height 28
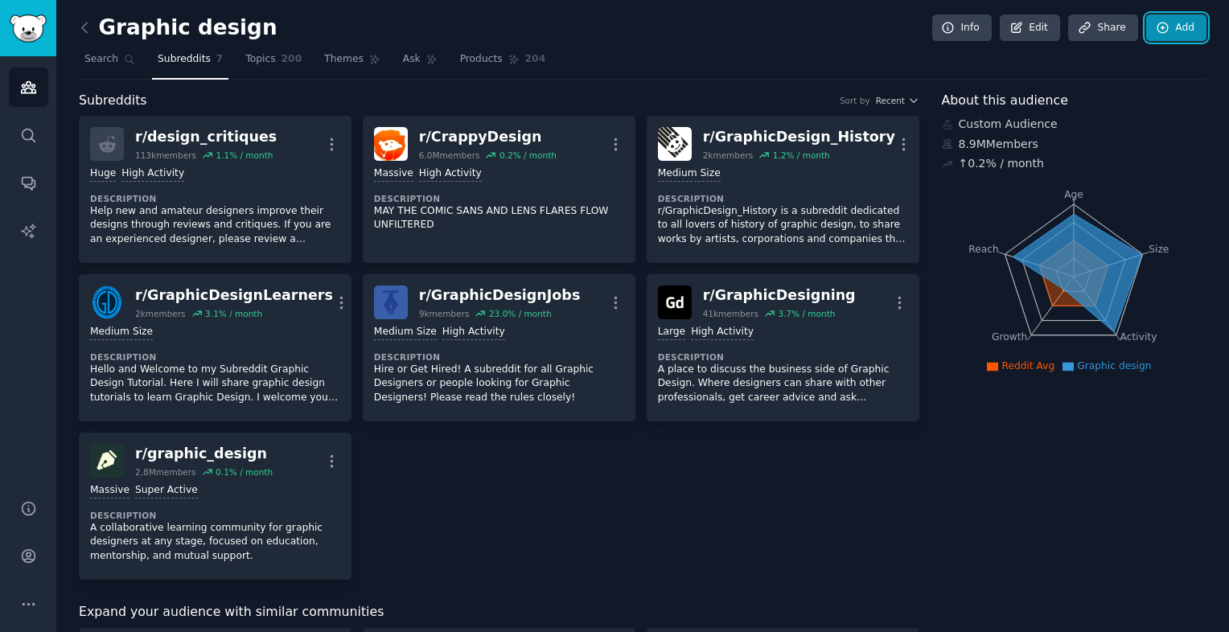
click at [1169, 19] on link "Add" at bounding box center [1176, 27] width 60 height 27
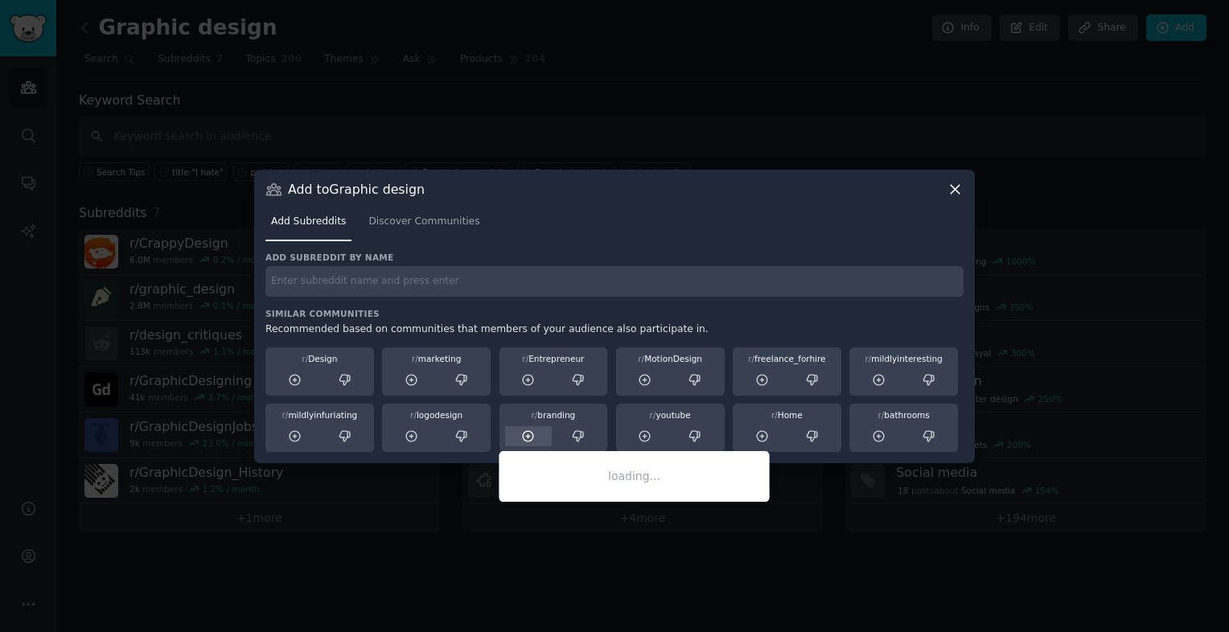
click at [528, 431] on icon at bounding box center [528, 436] width 10 height 10
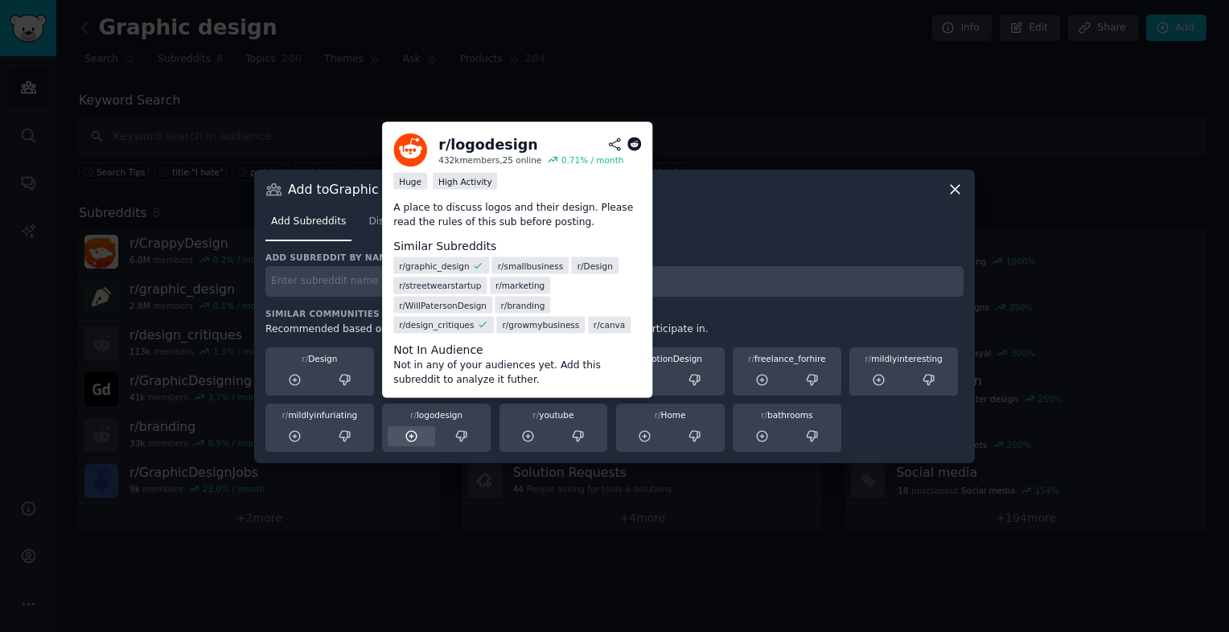
click at [406, 439] on icon at bounding box center [411, 436] width 14 height 14
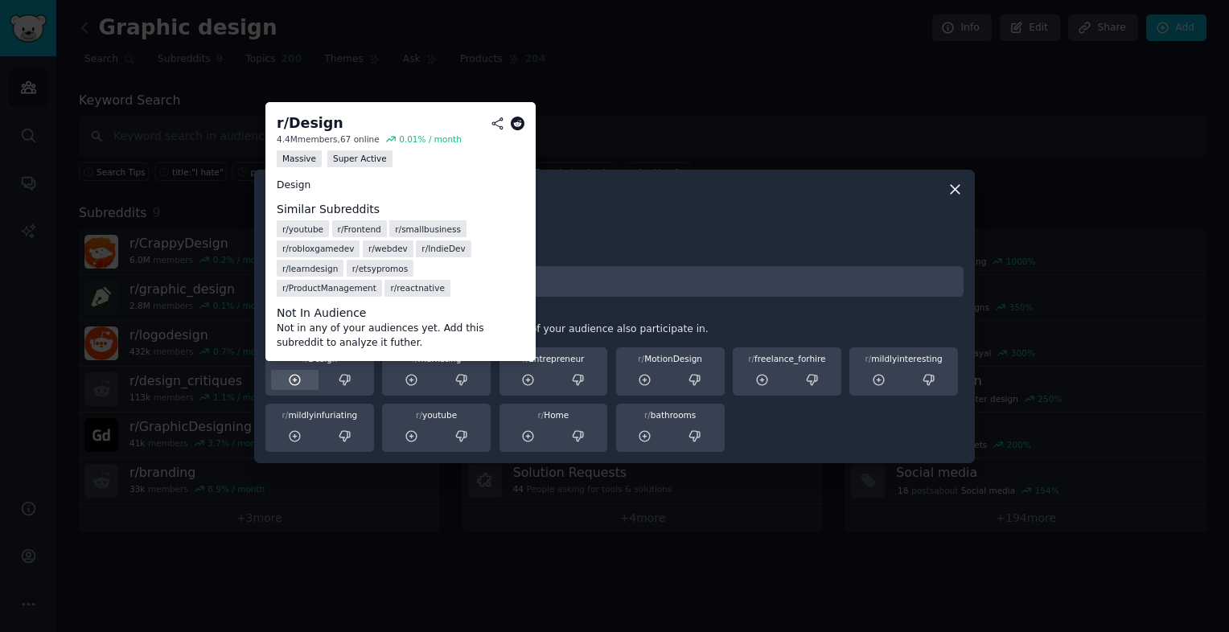
click at [303, 377] on div at bounding box center [294, 380] width 47 height 20
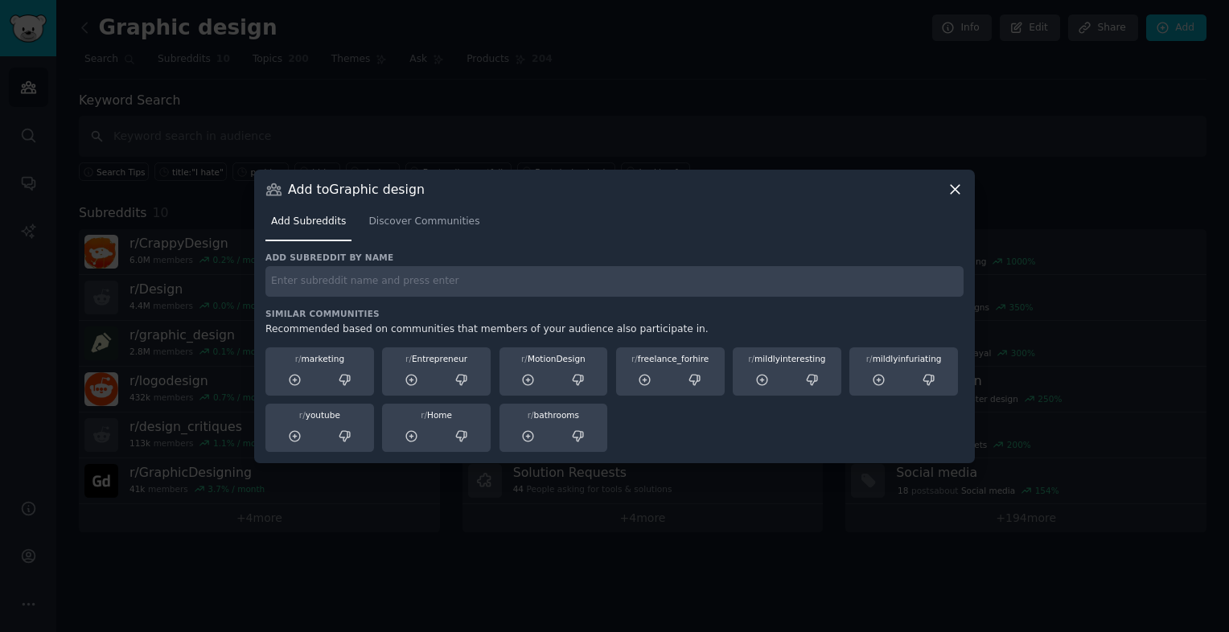
click at [480, 276] on input "text" at bounding box center [614, 281] width 698 height 31
type input "design help"
click at [428, 227] on span "Discover Communities" at bounding box center [423, 222] width 111 height 14
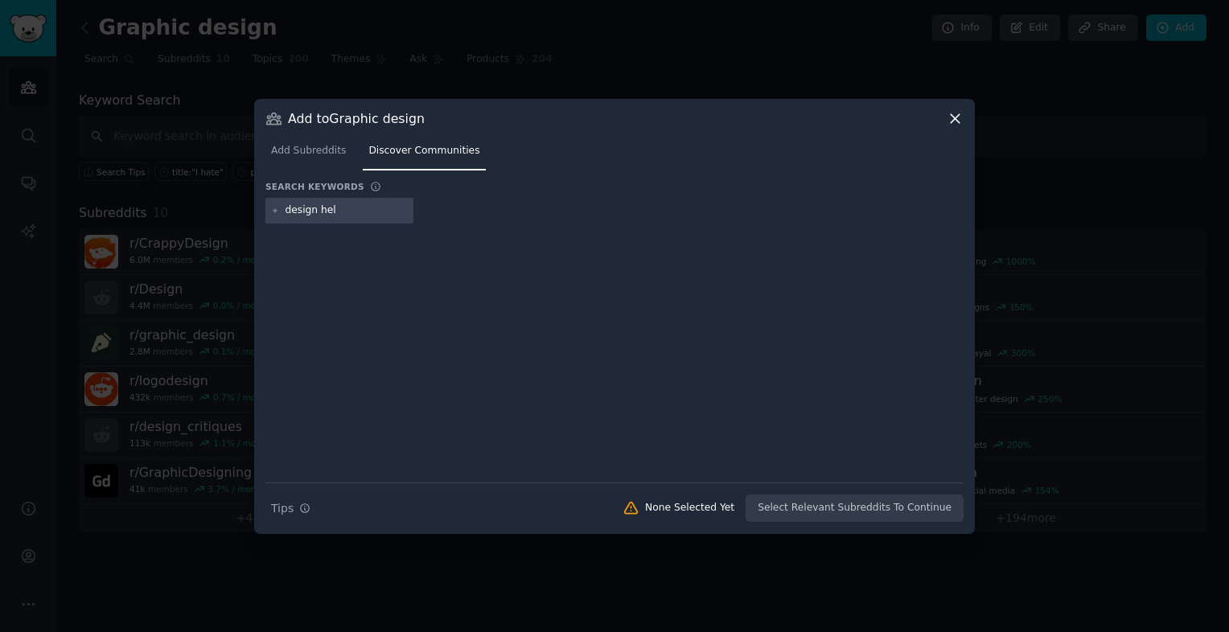
type input "design help"
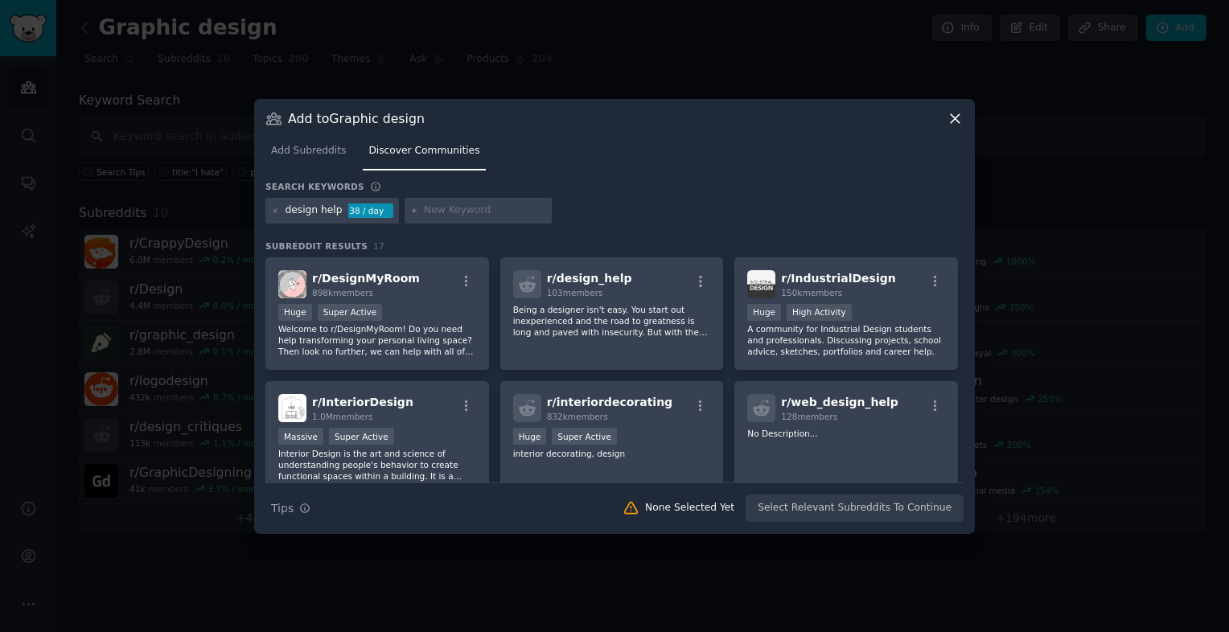
click at [286, 209] on div "design help" at bounding box center [313, 210] width 57 height 14
click at [289, 215] on div "design help" at bounding box center [313, 210] width 57 height 14
click at [290, 212] on div "design help" at bounding box center [313, 210] width 57 height 14
click at [286, 211] on div "design help" at bounding box center [313, 210] width 57 height 14
click at [328, 213] on div "design help" at bounding box center [313, 210] width 57 height 14
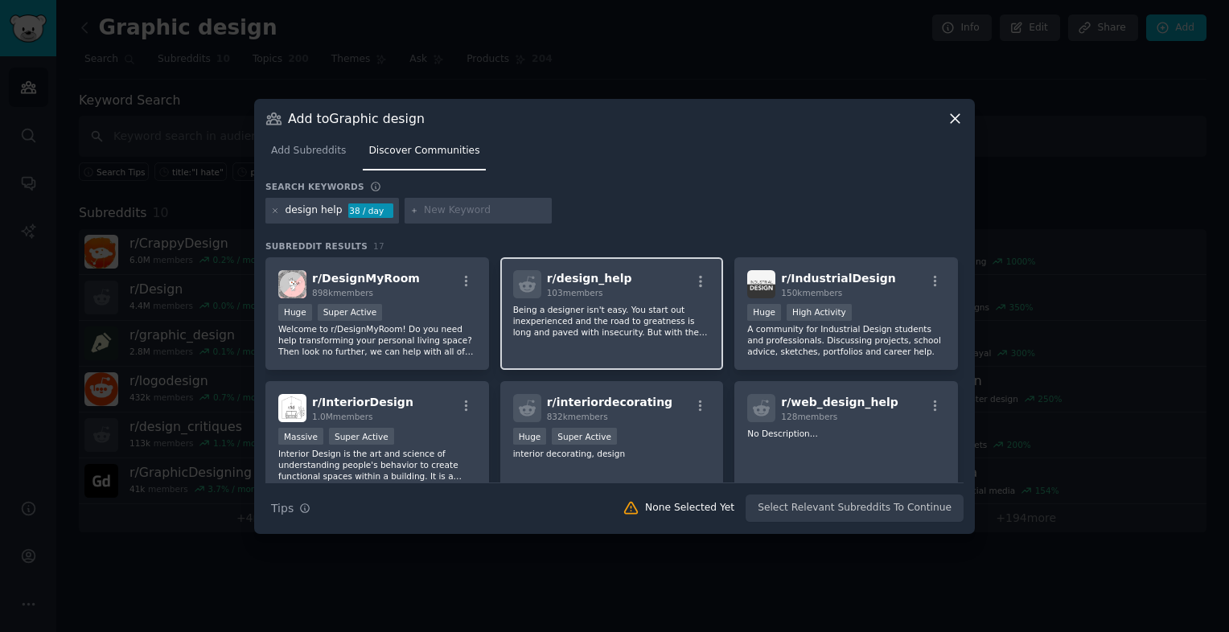
click at [566, 310] on p "Being a designer isn't easy. You start out inexperienced and the road to greatn…" at bounding box center [612, 321] width 198 height 34
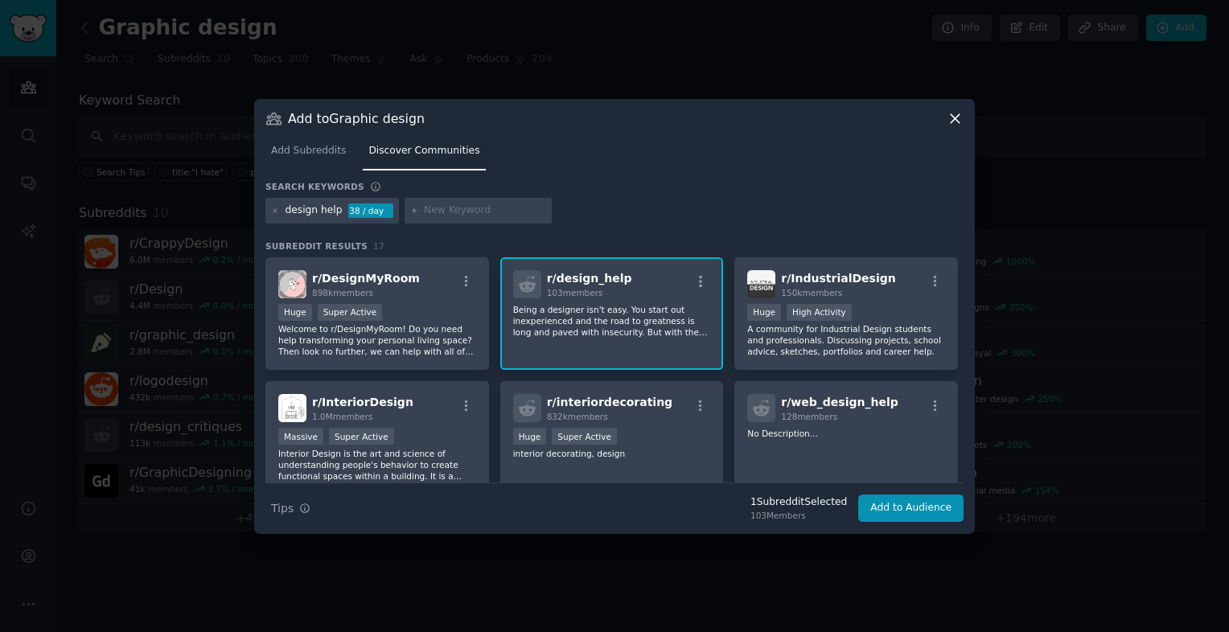
click at [566, 310] on p "Being a designer isn't easy. You start out inexperienced and the road to greatn…" at bounding box center [612, 321] width 198 height 34
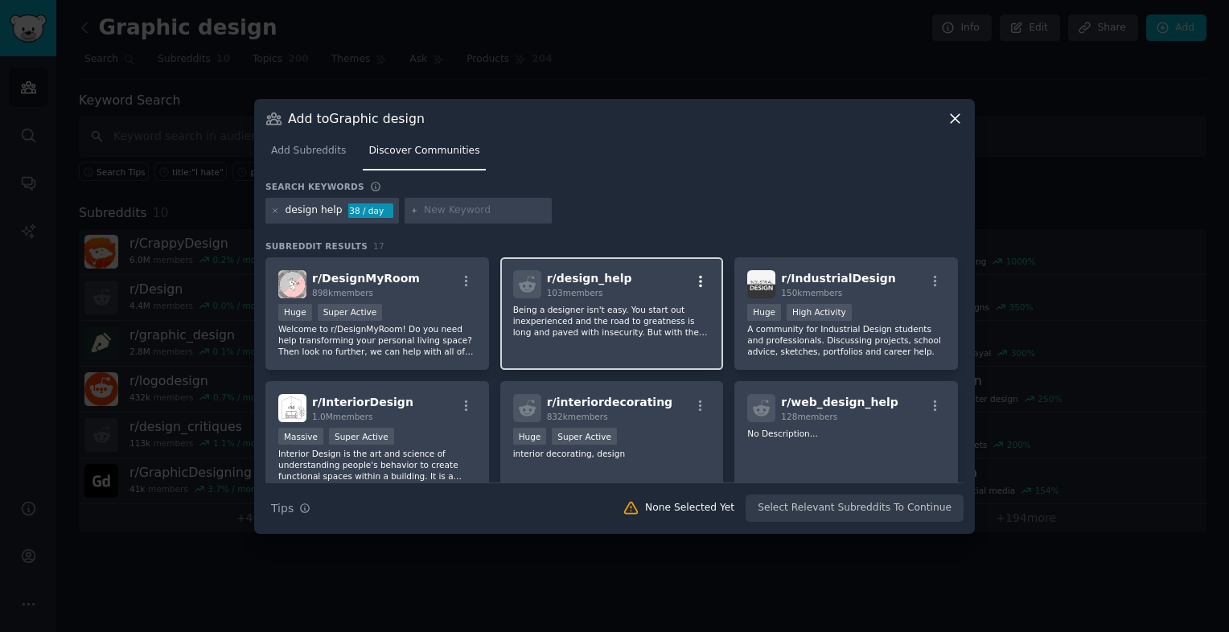
click at [699, 277] on icon "button" at bounding box center [700, 281] width 3 height 11
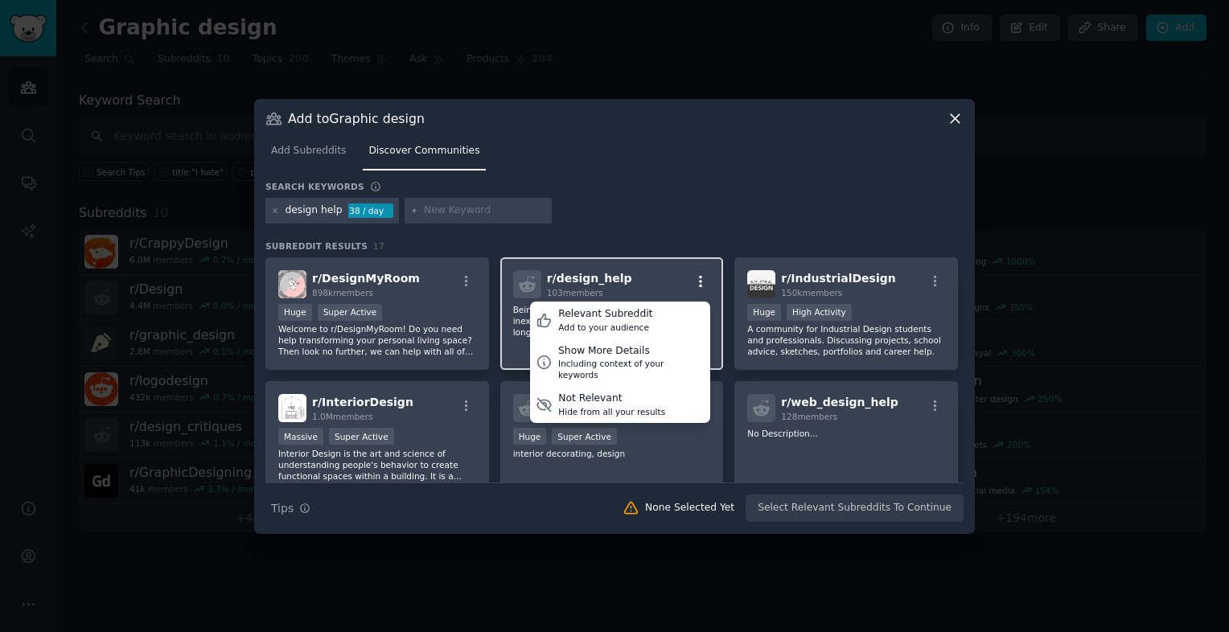
click at [699, 277] on icon "button" at bounding box center [700, 281] width 3 height 11
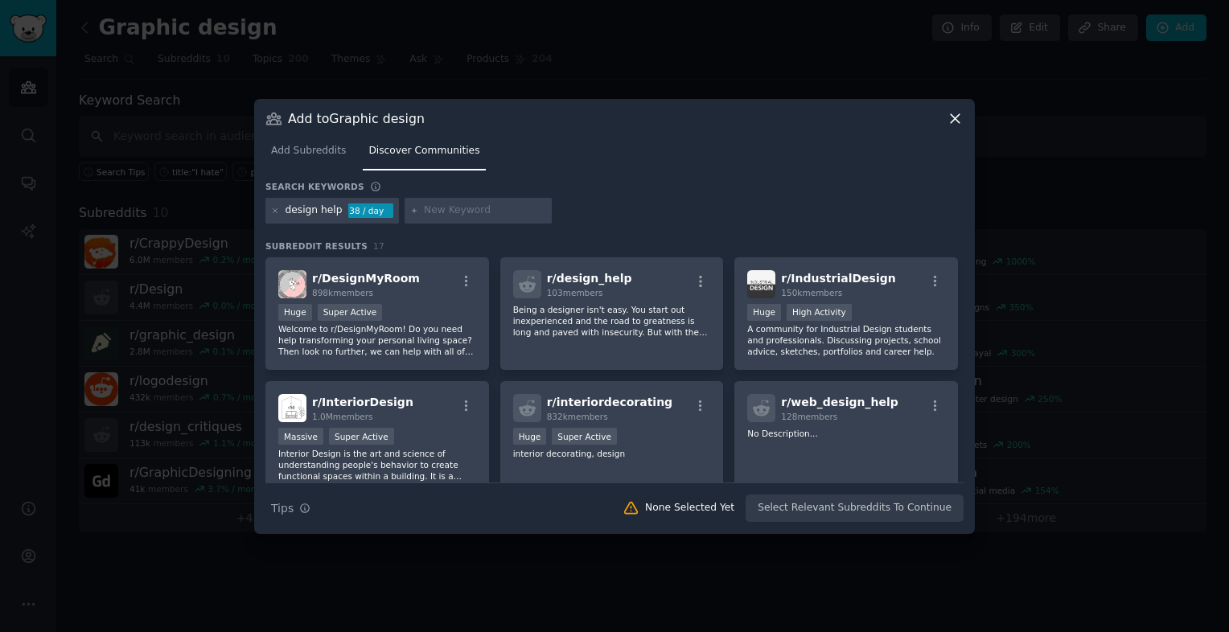
click at [956, 114] on icon at bounding box center [954, 118] width 17 height 17
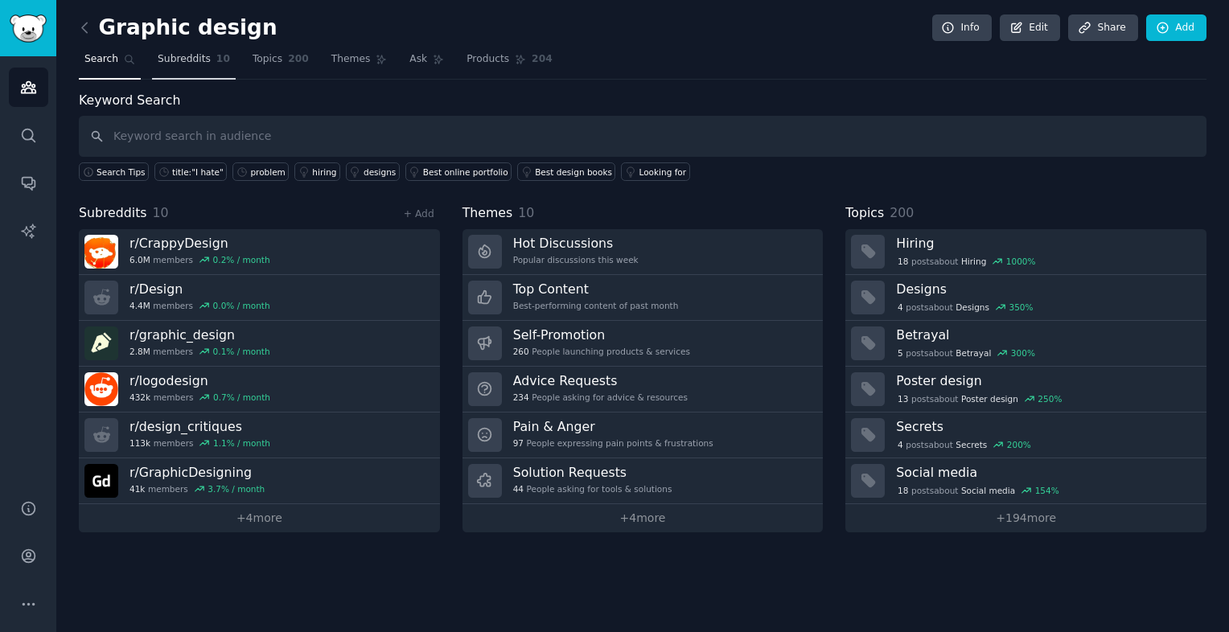
click at [170, 62] on span "Subreddits" at bounding box center [184, 59] width 53 height 14
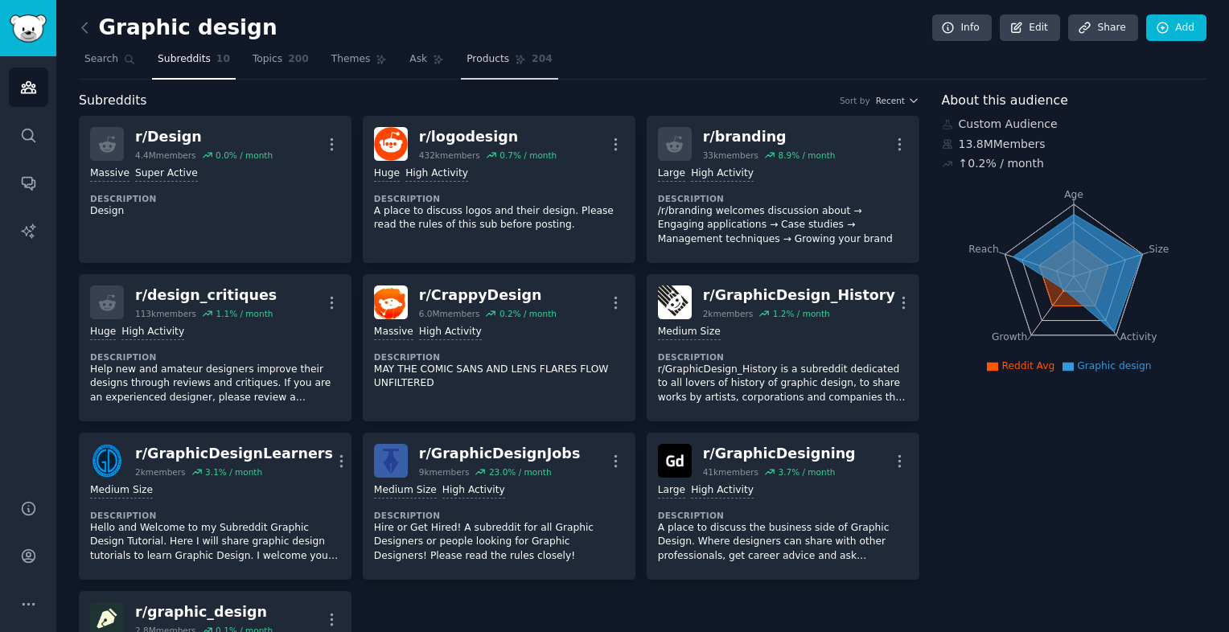
click at [466, 60] on span "Products" at bounding box center [487, 59] width 43 height 14
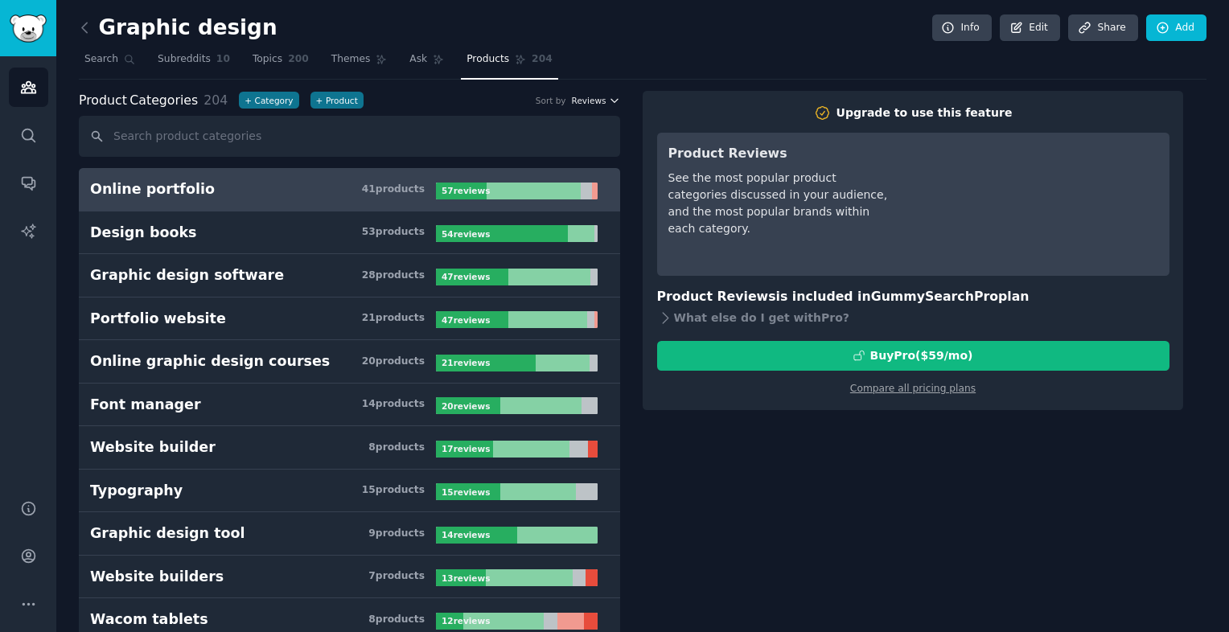
click at [585, 98] on span "Reviews" at bounding box center [589, 100] width 35 height 11
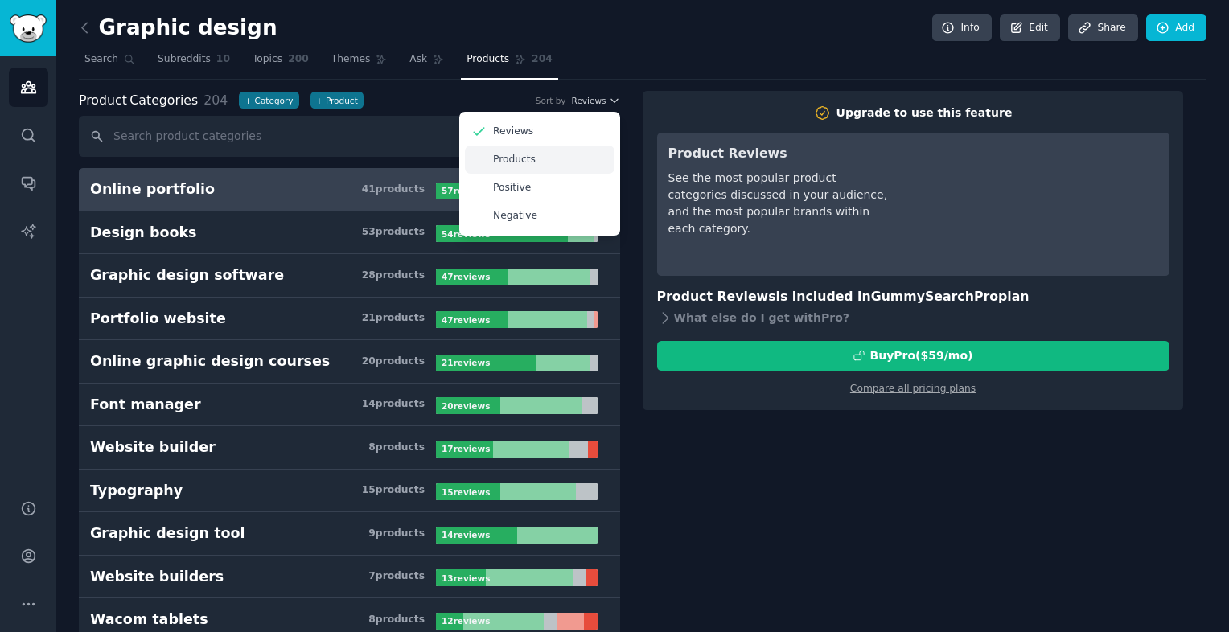
click at [589, 171] on div "Products" at bounding box center [540, 160] width 150 height 28
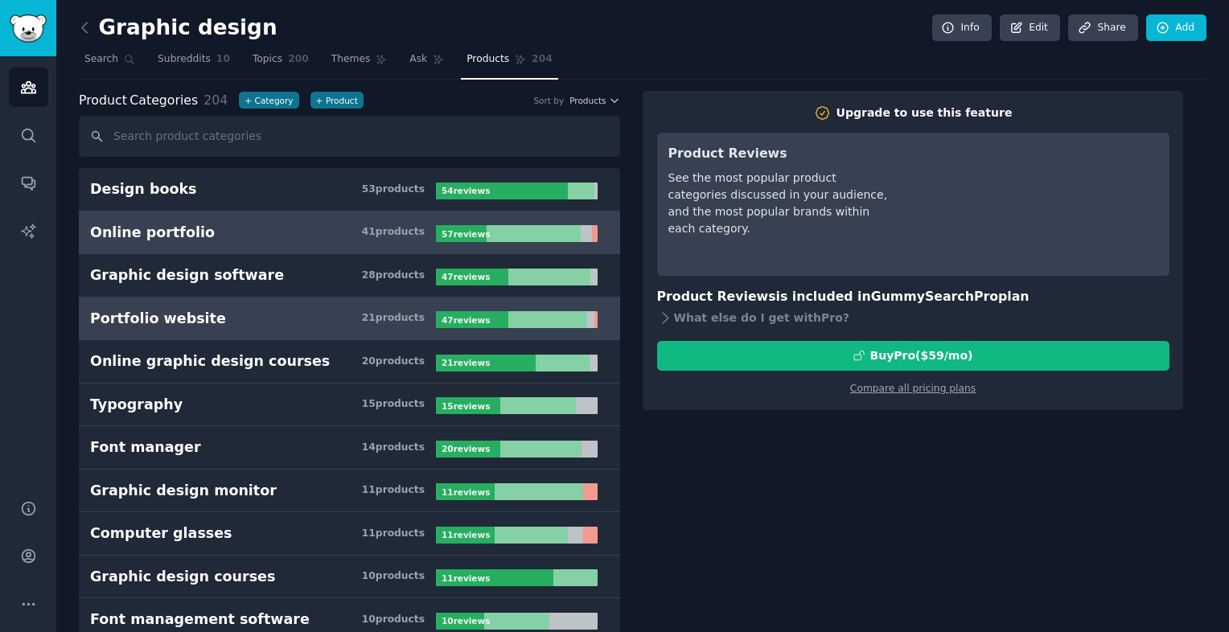
scroll to position [322, 0]
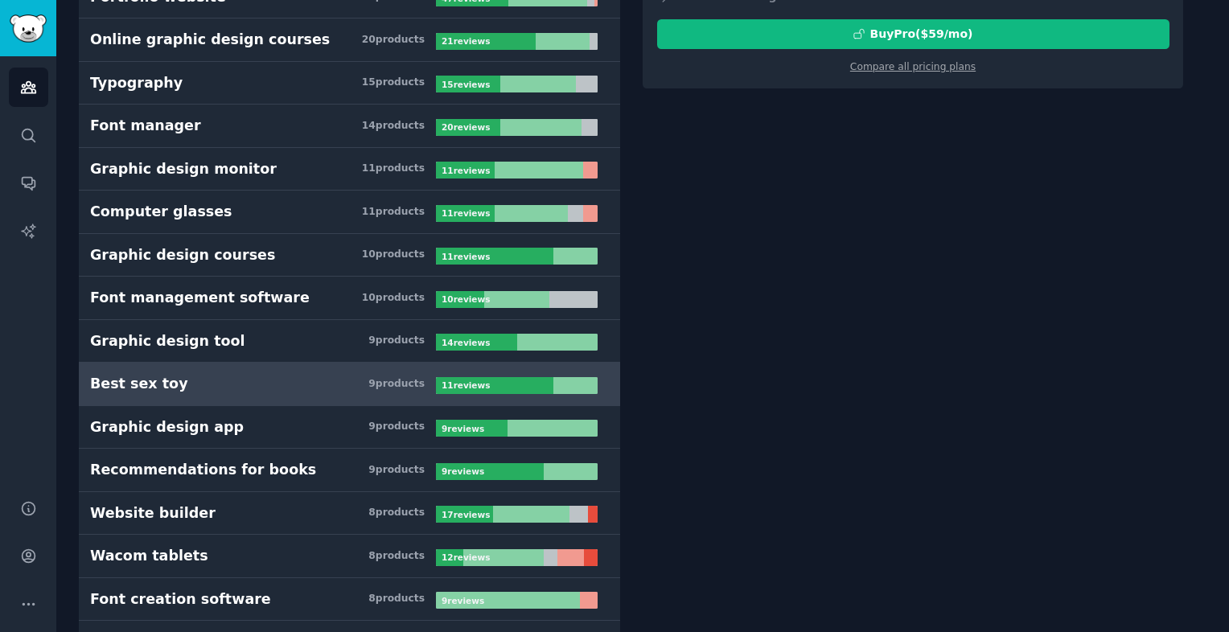
click at [200, 375] on h3 "Best sex toy 9 product s" at bounding box center [263, 384] width 346 height 20
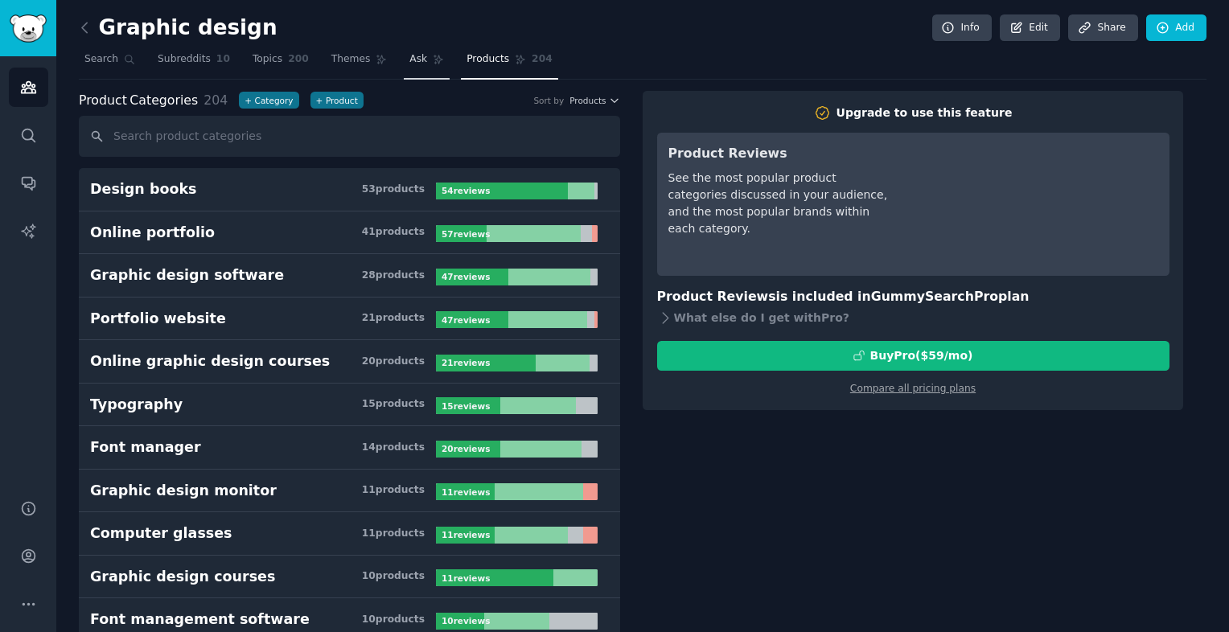
click at [409, 58] on span "Ask" at bounding box center [418, 59] width 18 height 14
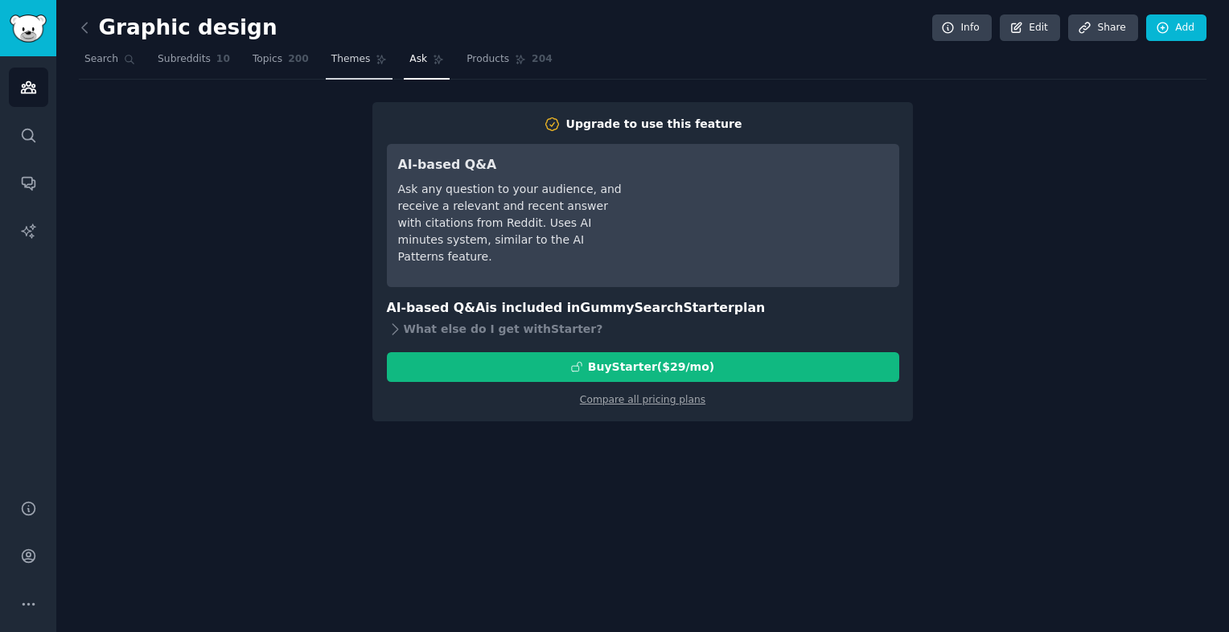
click at [326, 71] on link "Themes" at bounding box center [360, 63] width 68 height 33
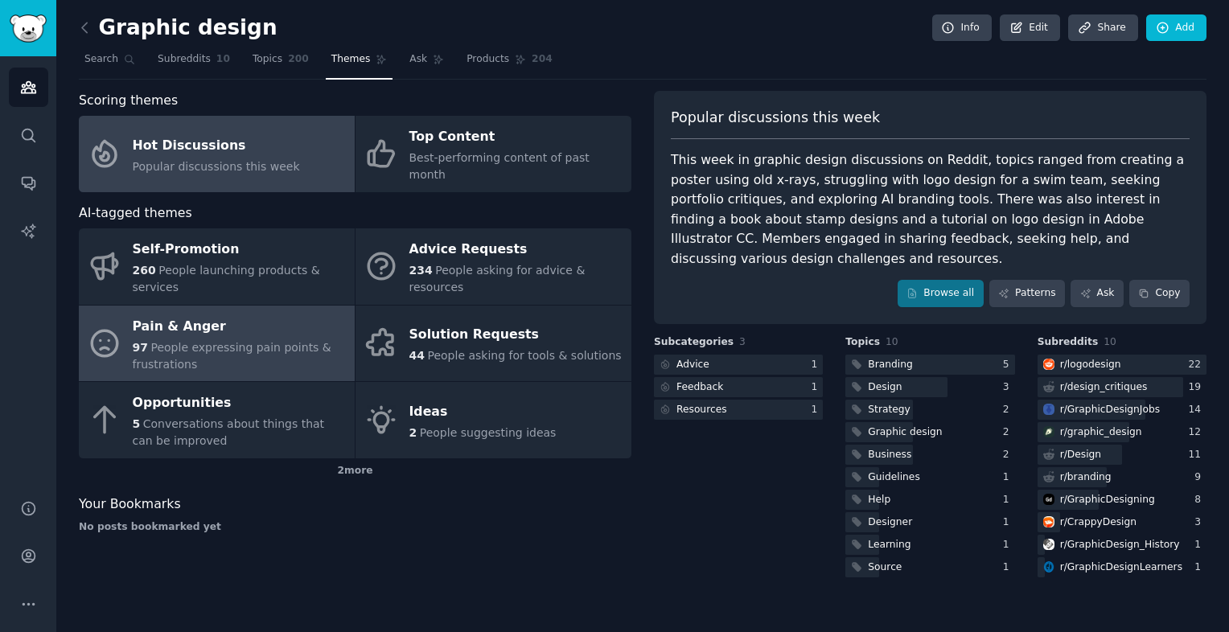
click at [220, 339] on div "97 People expressing pain points & frustrations" at bounding box center [240, 356] width 214 height 34
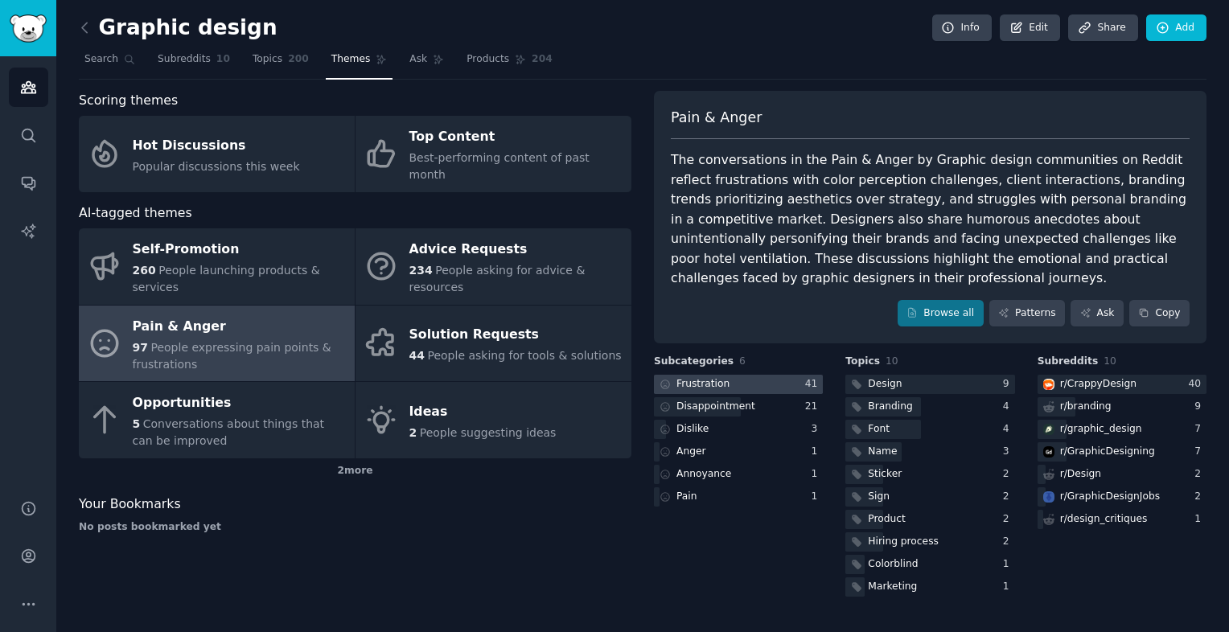
click at [783, 375] on div at bounding box center [738, 385] width 169 height 20
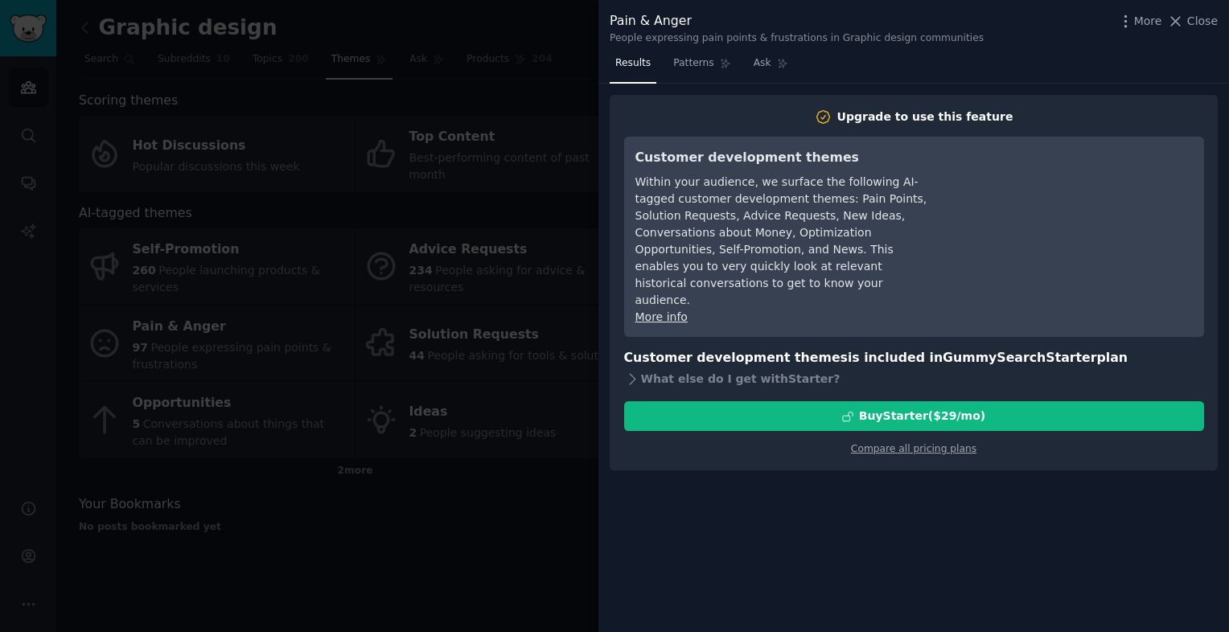
click at [539, 483] on div at bounding box center [614, 316] width 1229 height 632
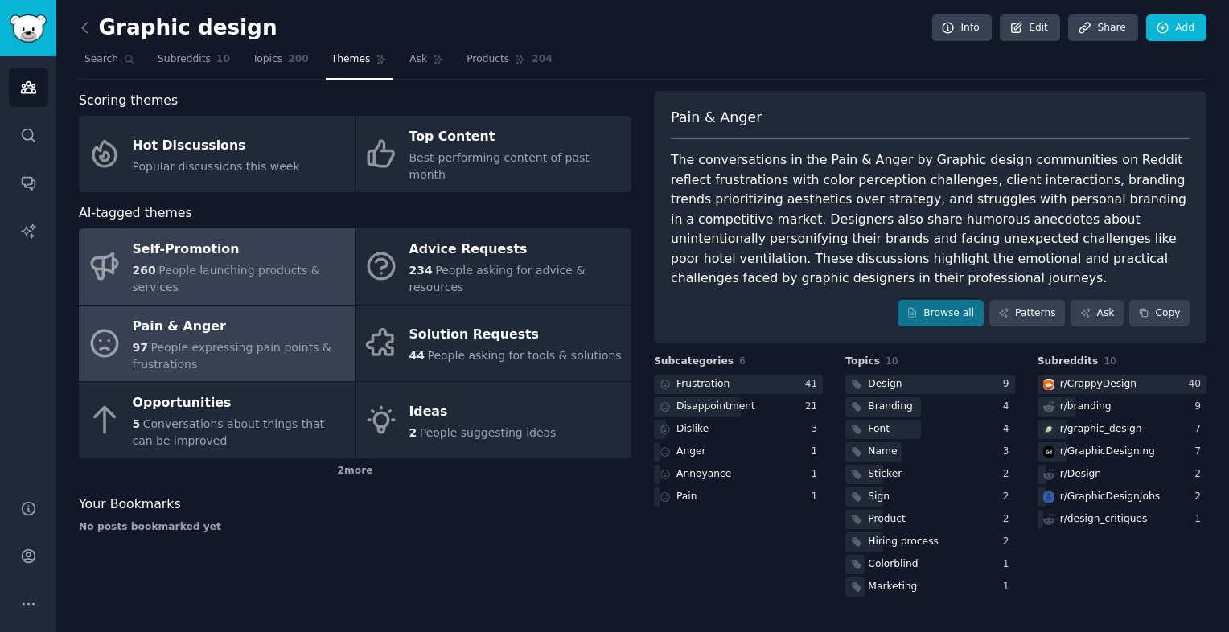
click at [296, 240] on div "Self-Promotion" at bounding box center [240, 250] width 214 height 26
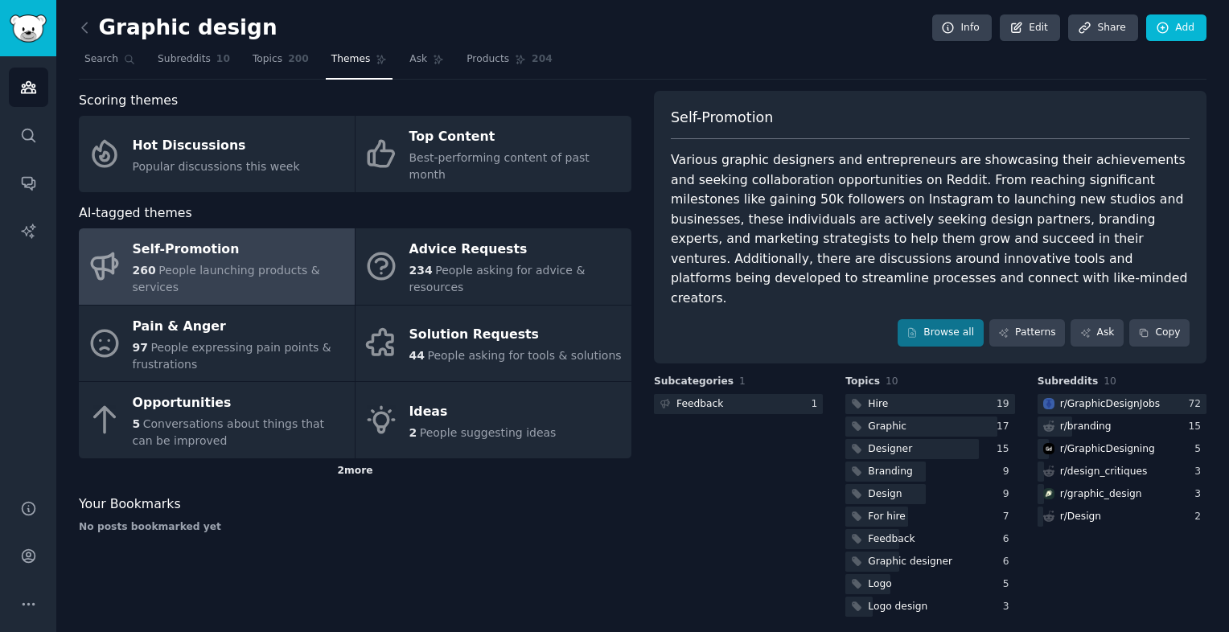
click at [365, 458] on div "2 more" at bounding box center [355, 471] width 552 height 26
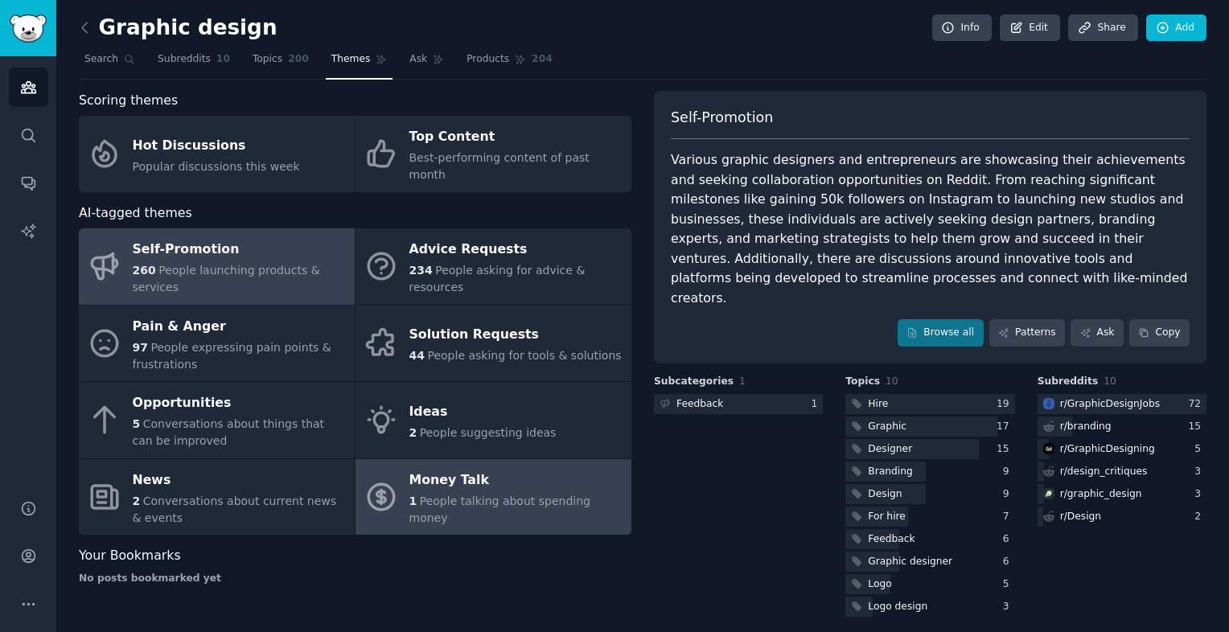
click at [552, 494] on span "People talking about spending money" at bounding box center [499, 509] width 181 height 30
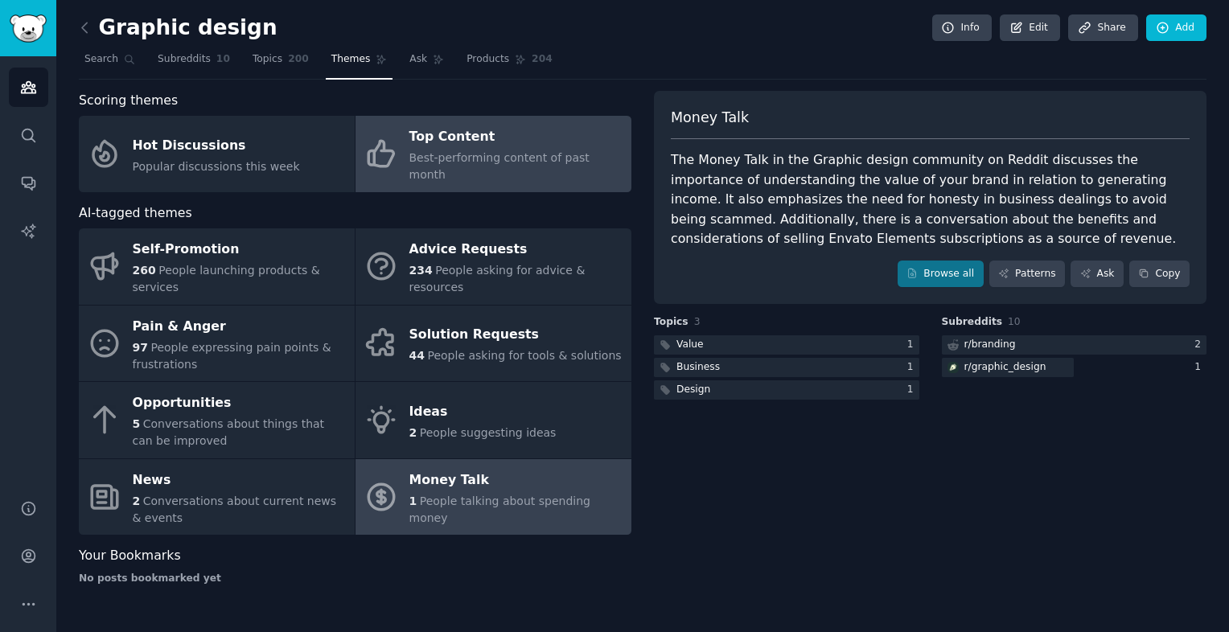
click at [432, 138] on div "Top Content" at bounding box center [516, 138] width 214 height 26
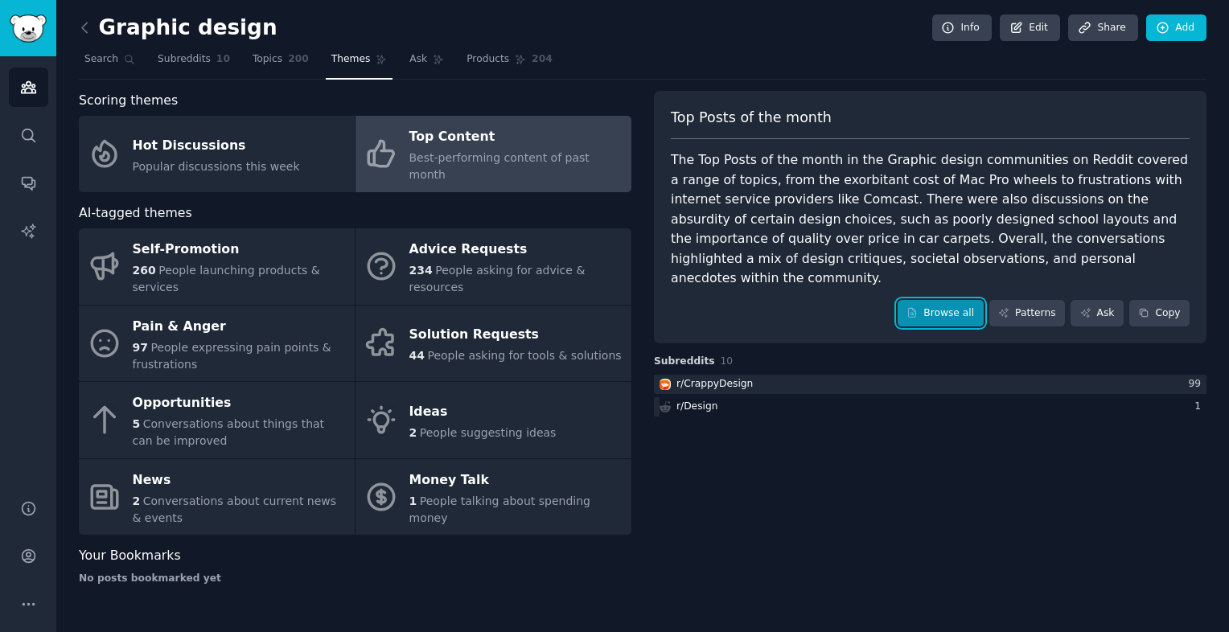
click at [943, 300] on link "Browse all" at bounding box center [940, 313] width 86 height 27
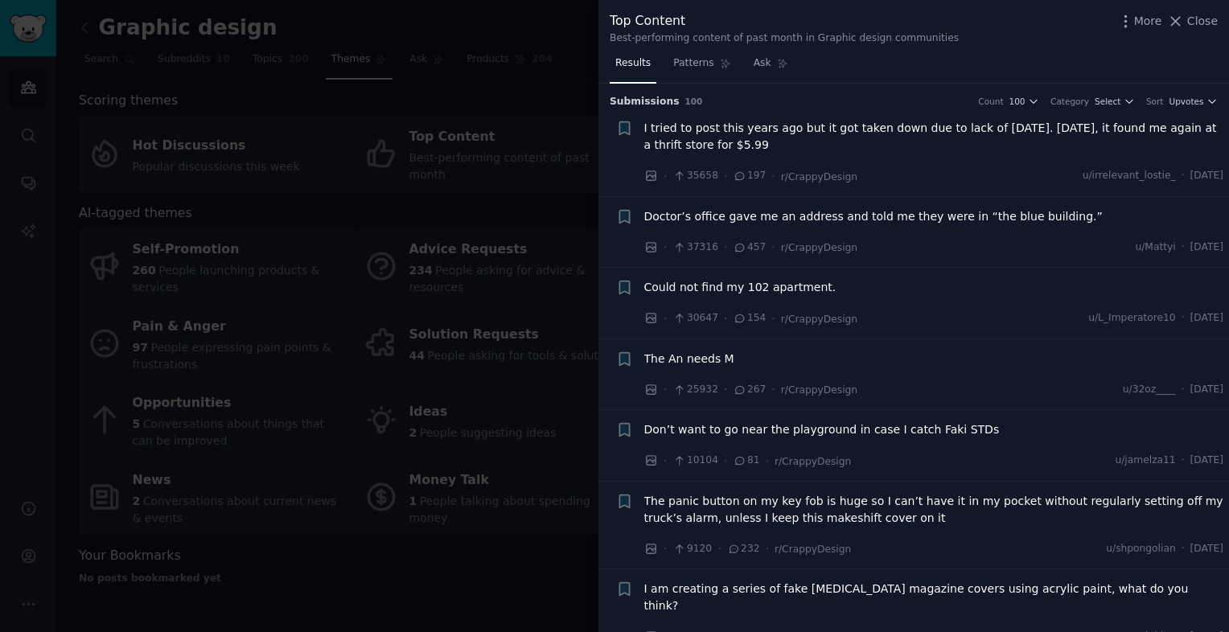
click at [868, 137] on span "I tried to post this years ago but it got taken down due to lack of [DATE]. [DA…" at bounding box center [934, 137] width 580 height 34
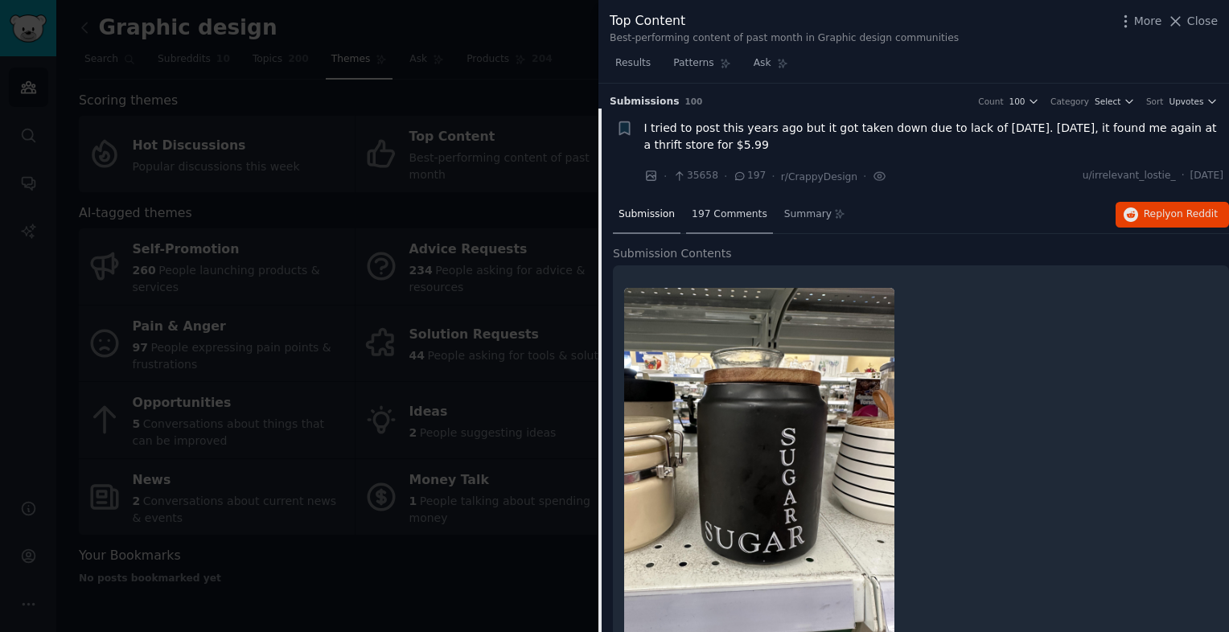
click at [704, 207] on span "197 Comments" at bounding box center [729, 214] width 76 height 14
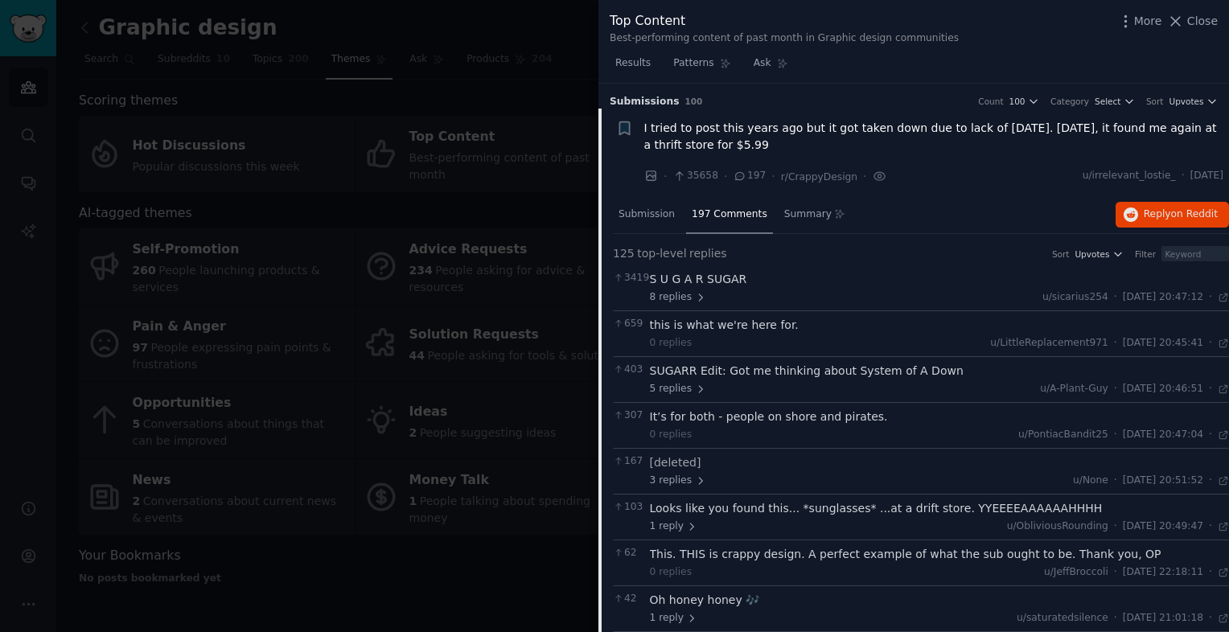
click at [899, 145] on span "I tried to post this years ago but it got taken down due to lack of [DATE]. [DA…" at bounding box center [934, 137] width 580 height 34
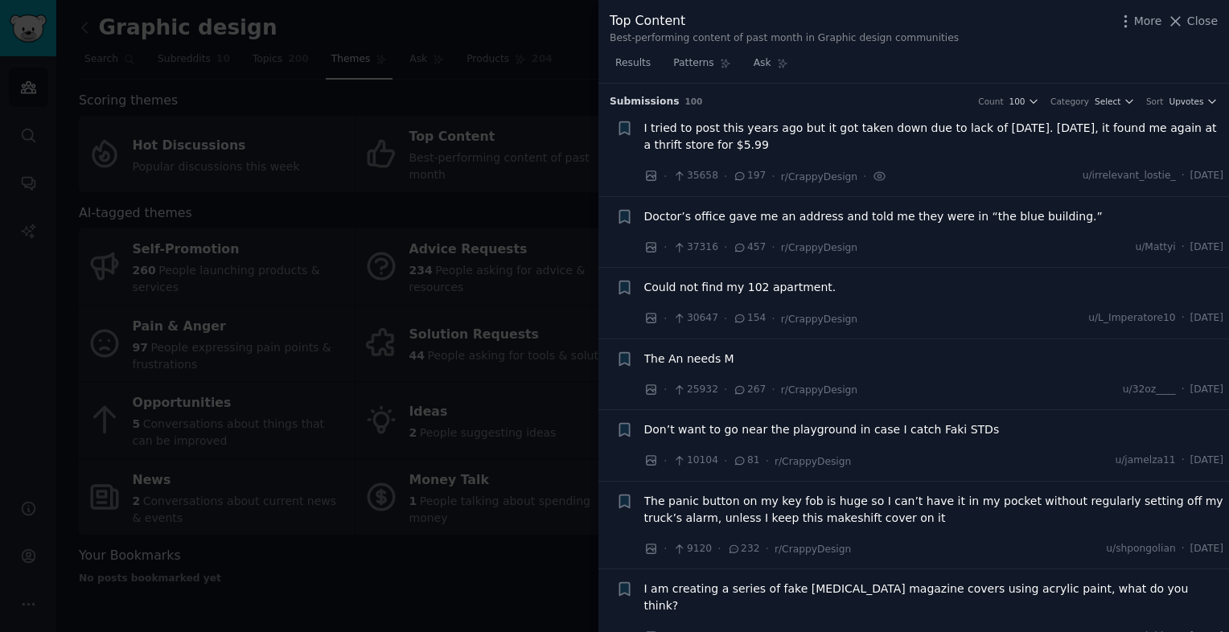
click at [909, 227] on div "Doctor’s office gave me an address and told me they were in “the blue building.”" at bounding box center [934, 219] width 580 height 23
click at [954, 204] on li "+ Doctor’s office gave me an address and told me they were in “the blue buildin…" at bounding box center [913, 232] width 630 height 71
click at [954, 214] on span "Doctor’s office gave me an address and told me they were in “the blue building.”" at bounding box center [873, 216] width 458 height 17
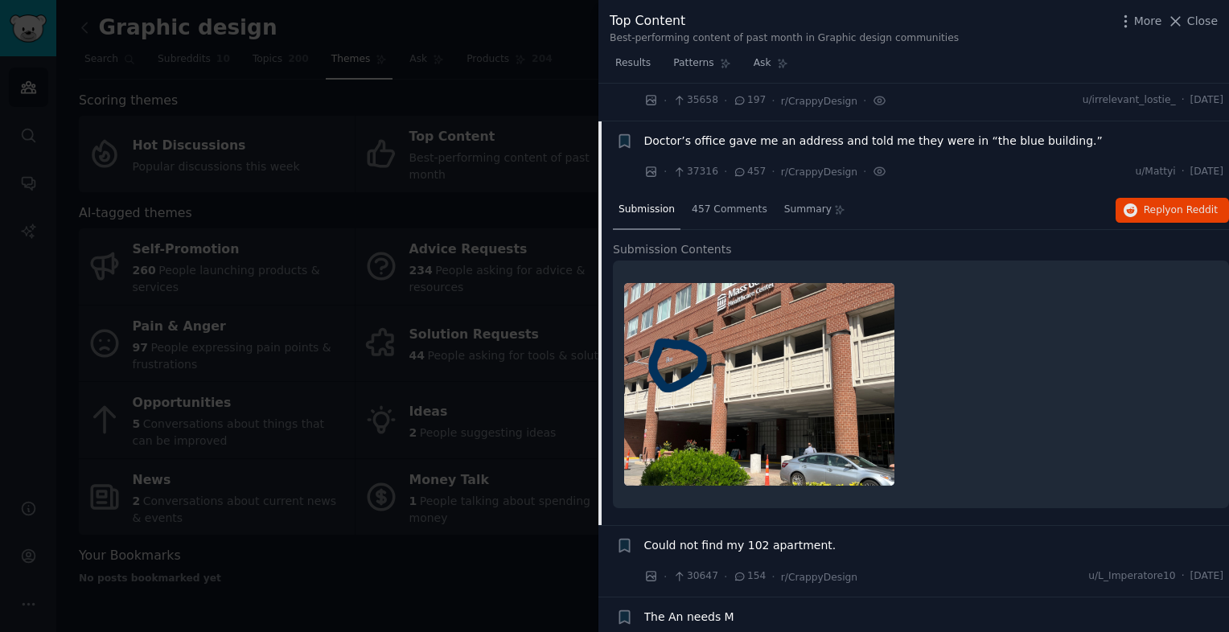
scroll to position [113, 0]
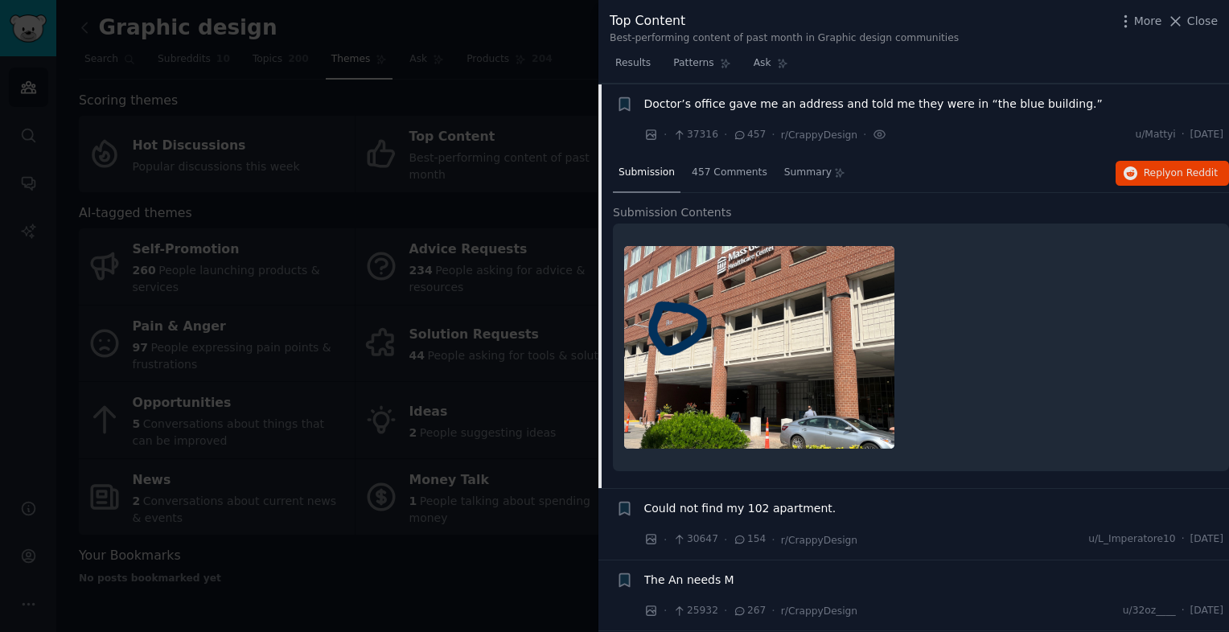
click at [907, 98] on span "Doctor’s office gave me an address and told me they were in “the blue building.”" at bounding box center [873, 104] width 458 height 17
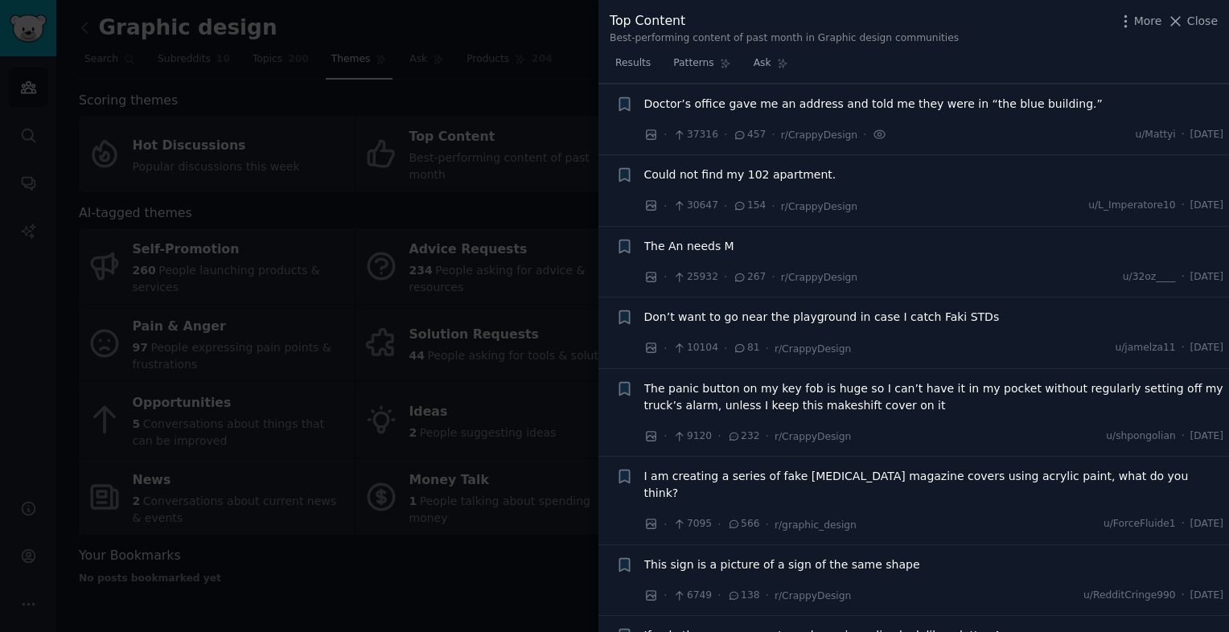
scroll to position [434, 0]
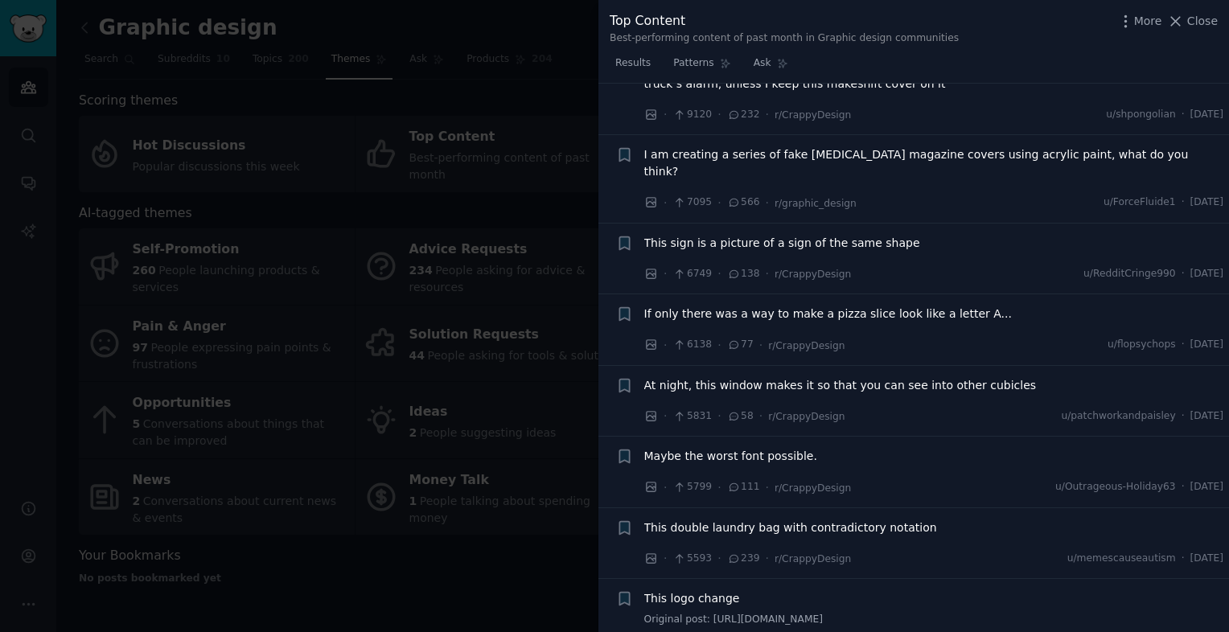
click at [939, 153] on span "I am creating a series of fake [MEDICAL_DATA] magazine covers using acrylic pai…" at bounding box center [934, 163] width 580 height 34
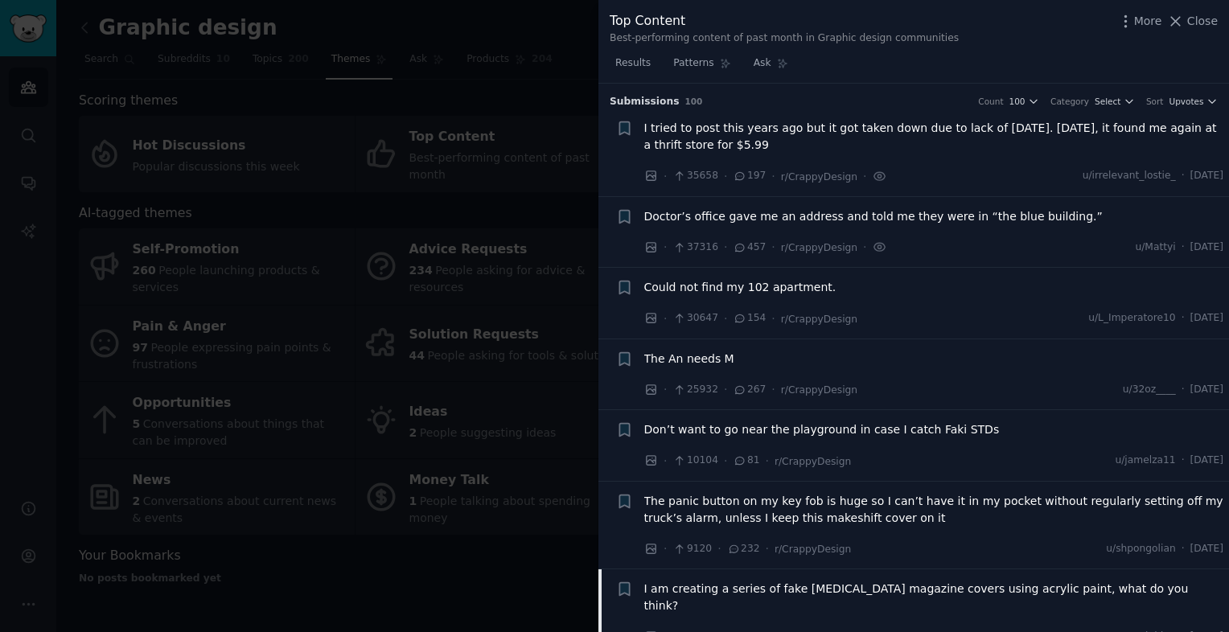
scroll to position [322, 0]
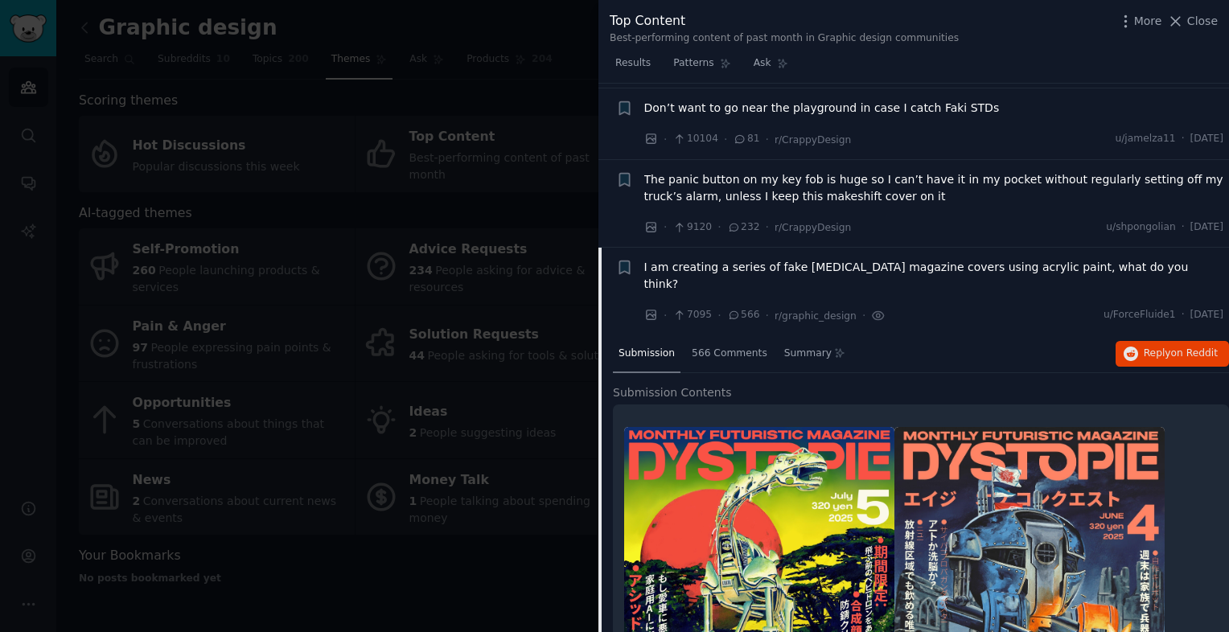
click at [996, 267] on span "I am creating a series of fake [MEDICAL_DATA] magazine covers using acrylic pai…" at bounding box center [934, 276] width 580 height 34
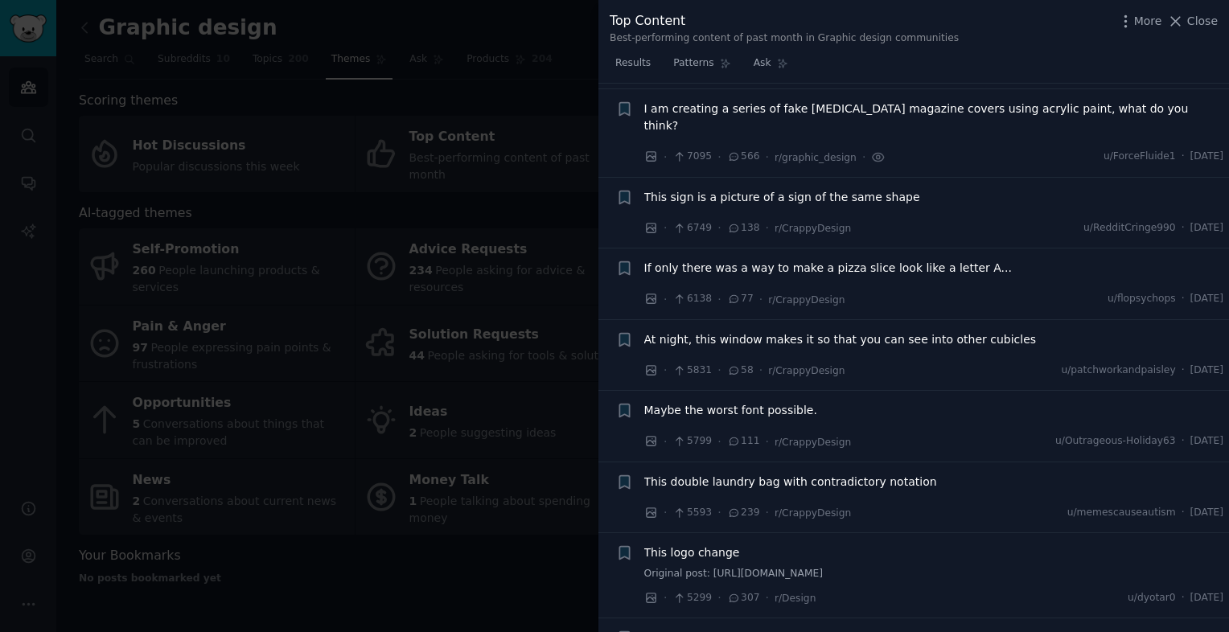
scroll to position [485, 0]
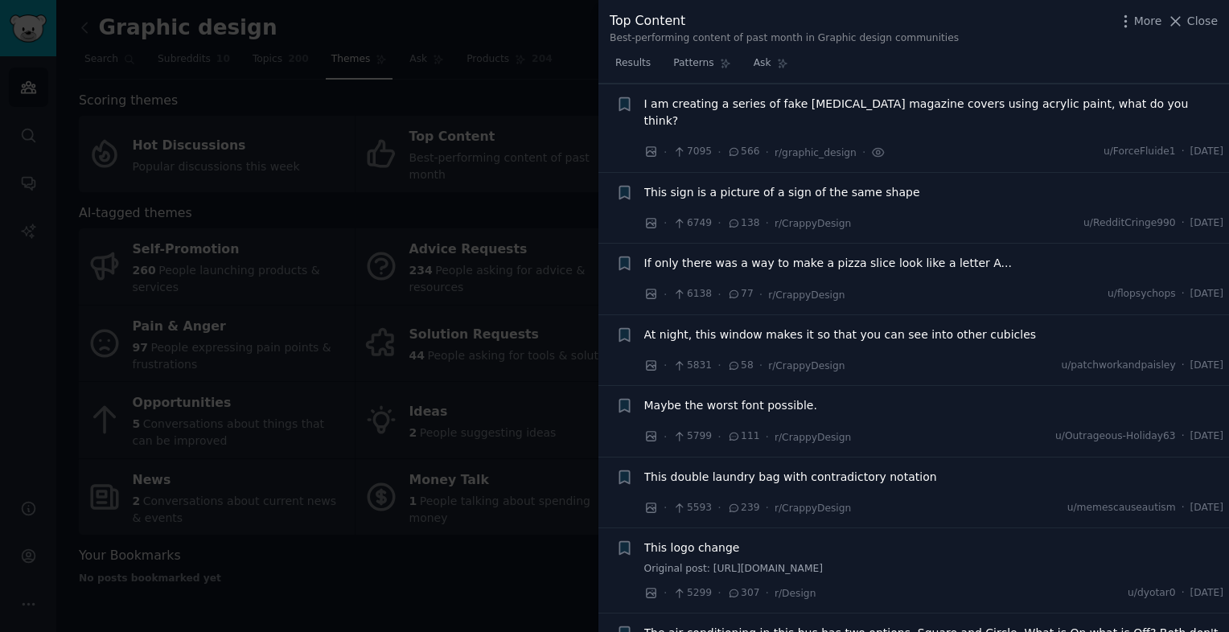
click at [947, 255] on span "If only there was a way to make a pizza slice look like a letter A..." at bounding box center [827, 263] width 367 height 17
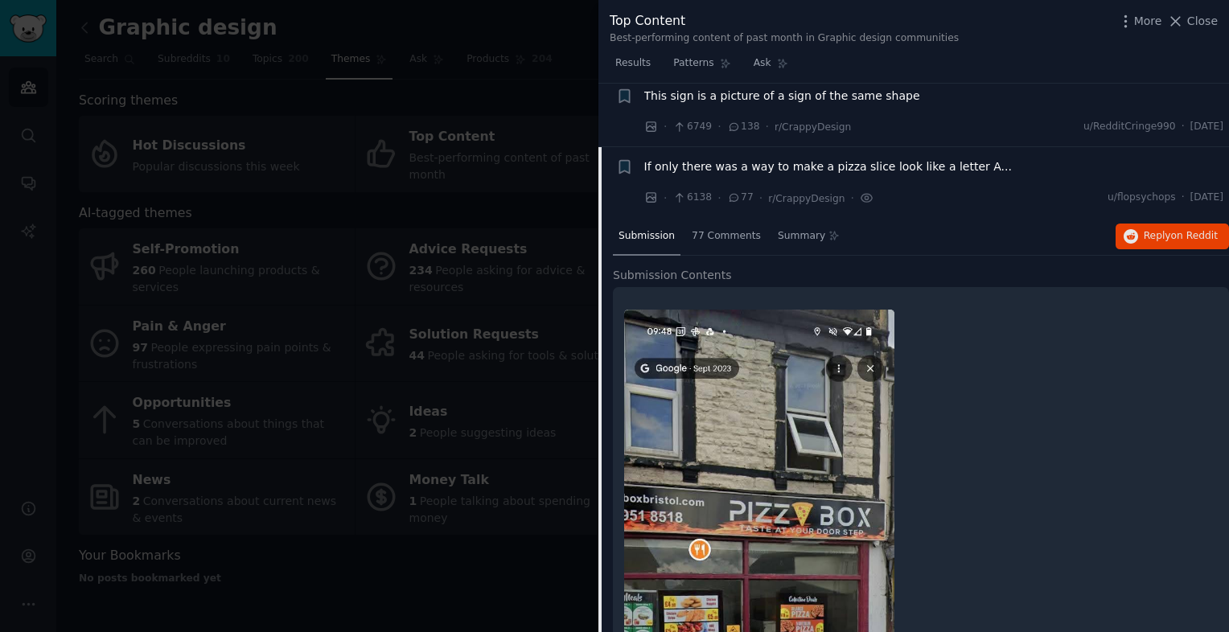
scroll to position [627, 0]
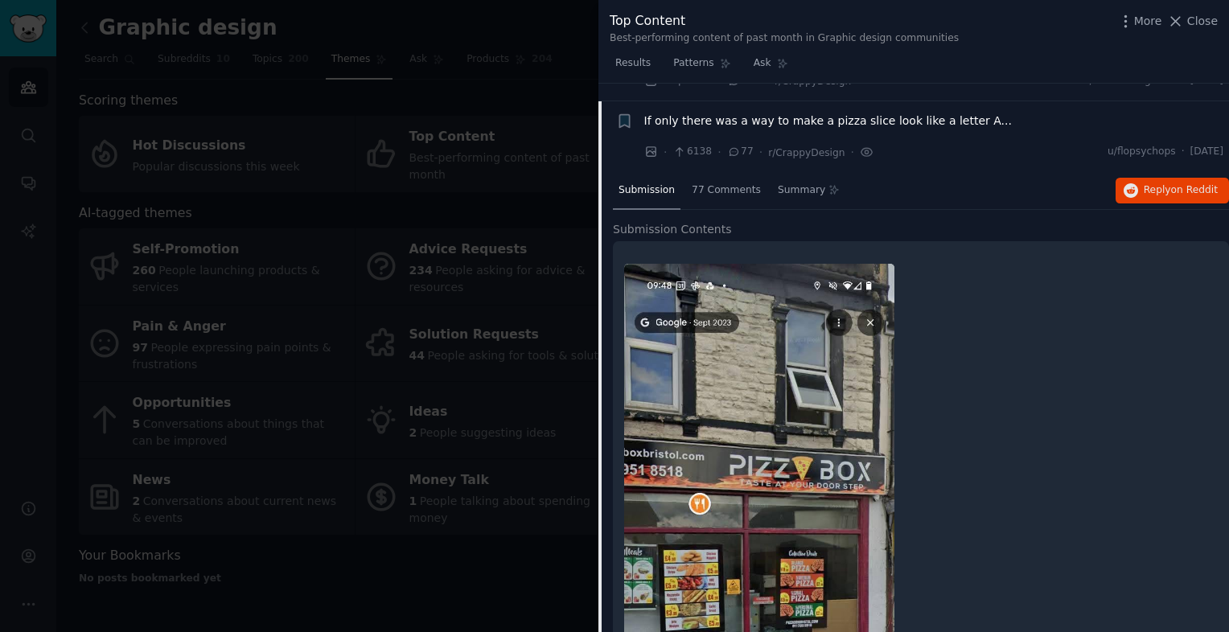
click at [849, 113] on span "If only there was a way to make a pizza slice look like a letter A..." at bounding box center [827, 121] width 367 height 17
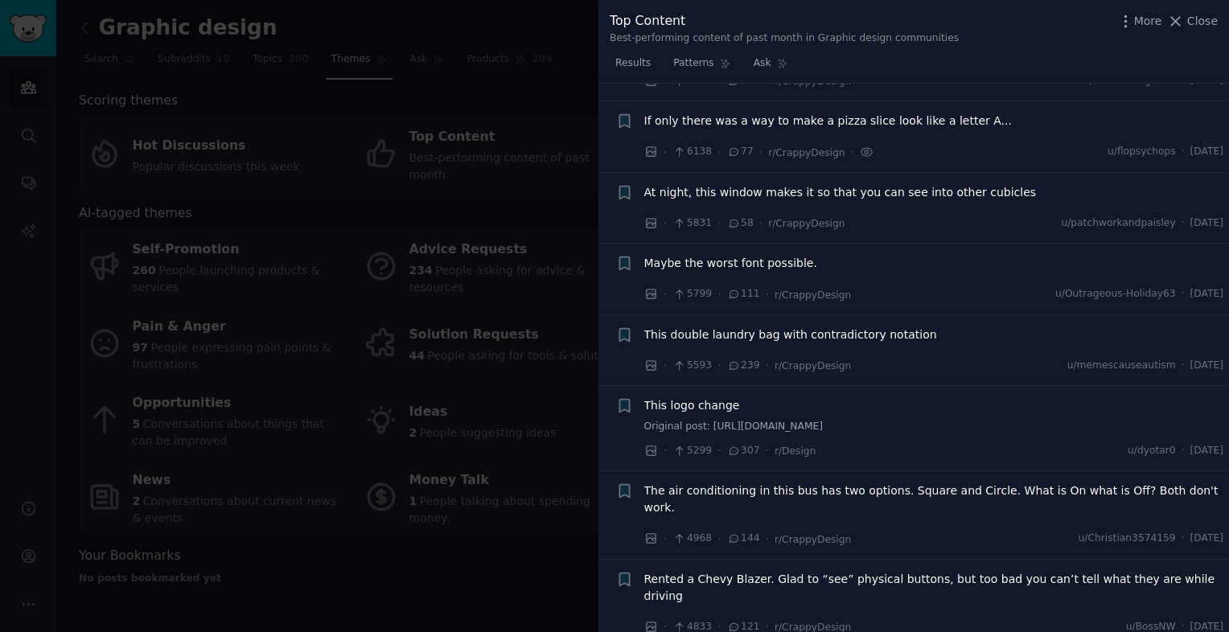
click at [774, 255] on span "Maybe the worst font possible." at bounding box center [730, 263] width 173 height 17
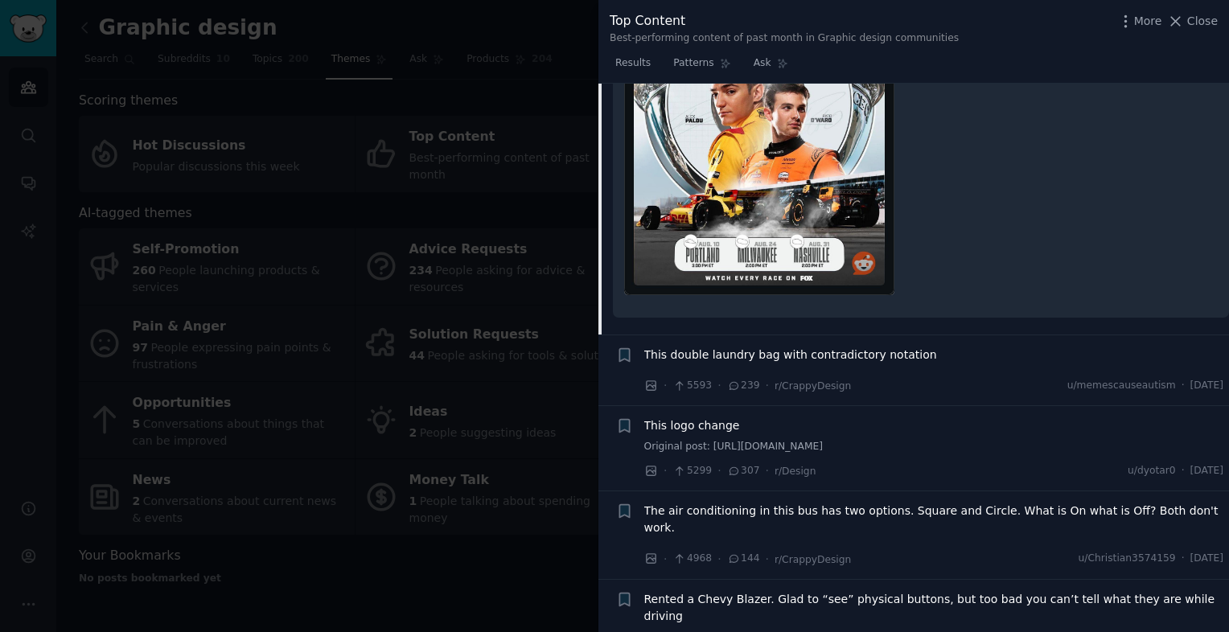
scroll to position [769, 0]
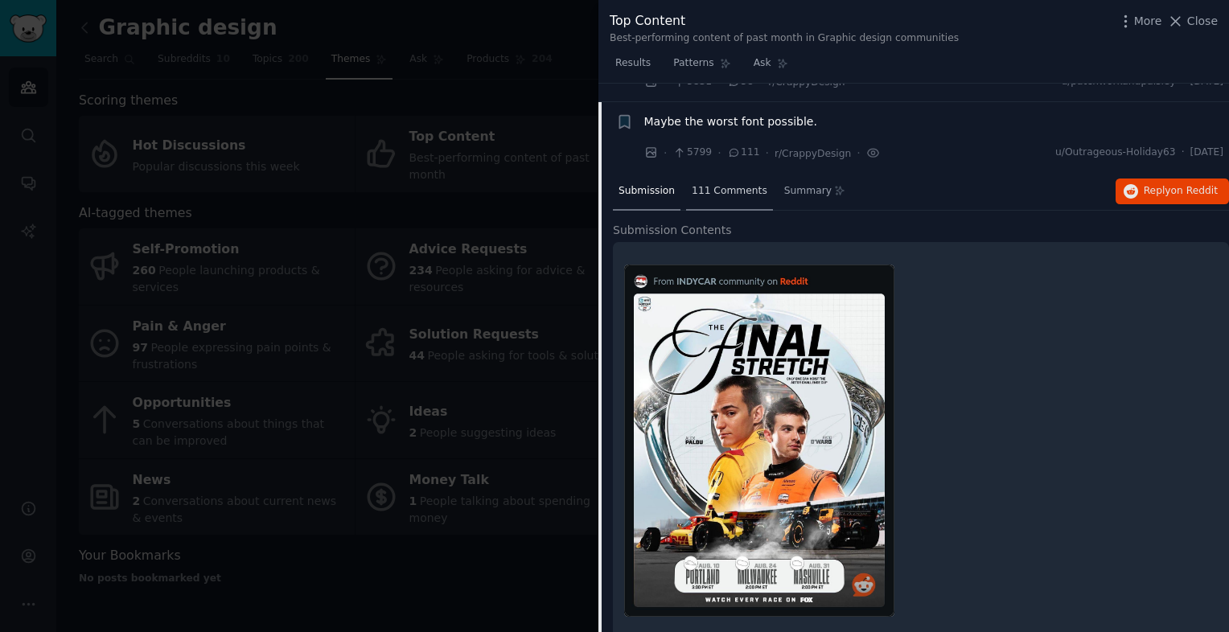
click at [702, 184] on span "111 Comments" at bounding box center [729, 191] width 76 height 14
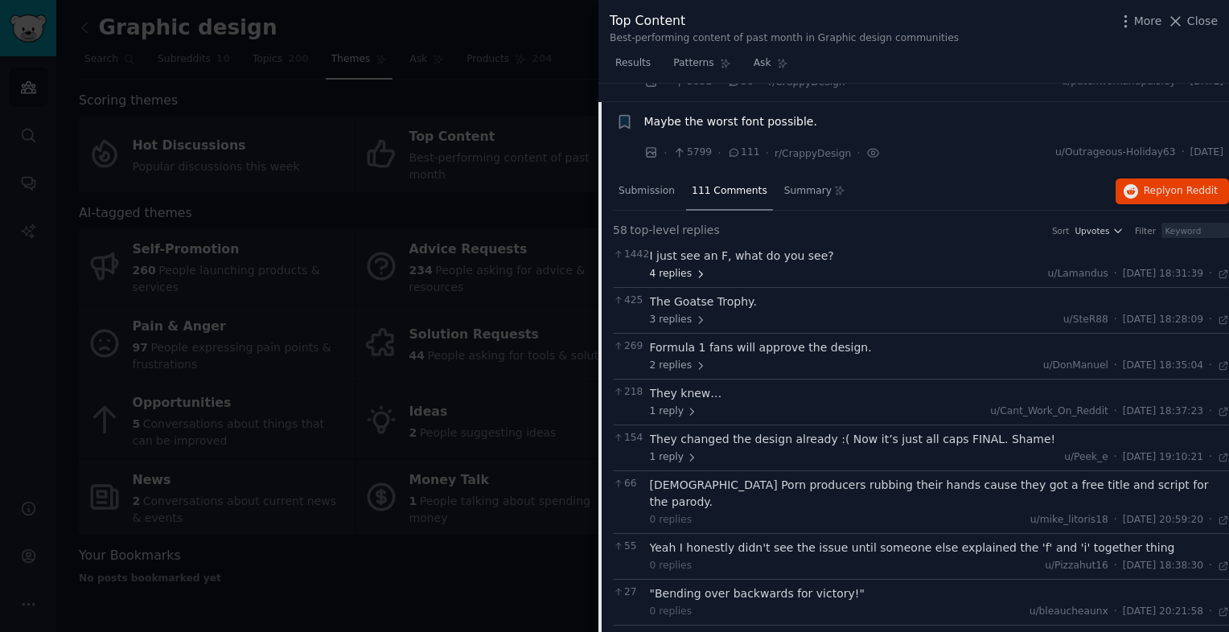
click at [696, 269] on icon at bounding box center [700, 274] width 11 height 11
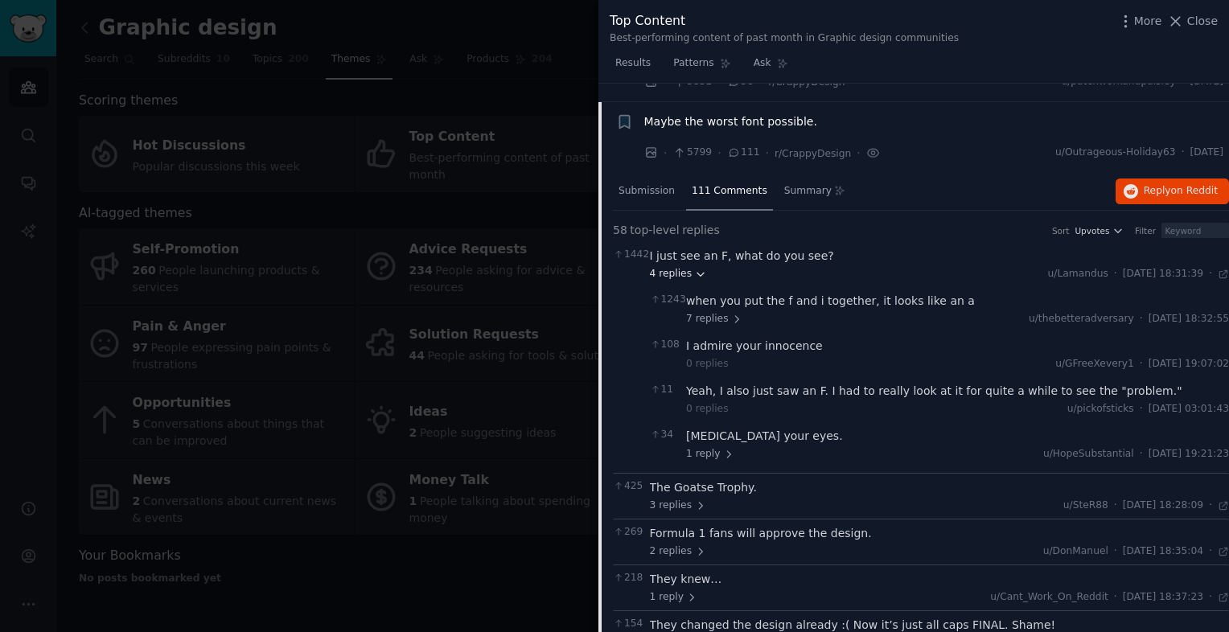
click at [696, 269] on icon at bounding box center [700, 274] width 11 height 11
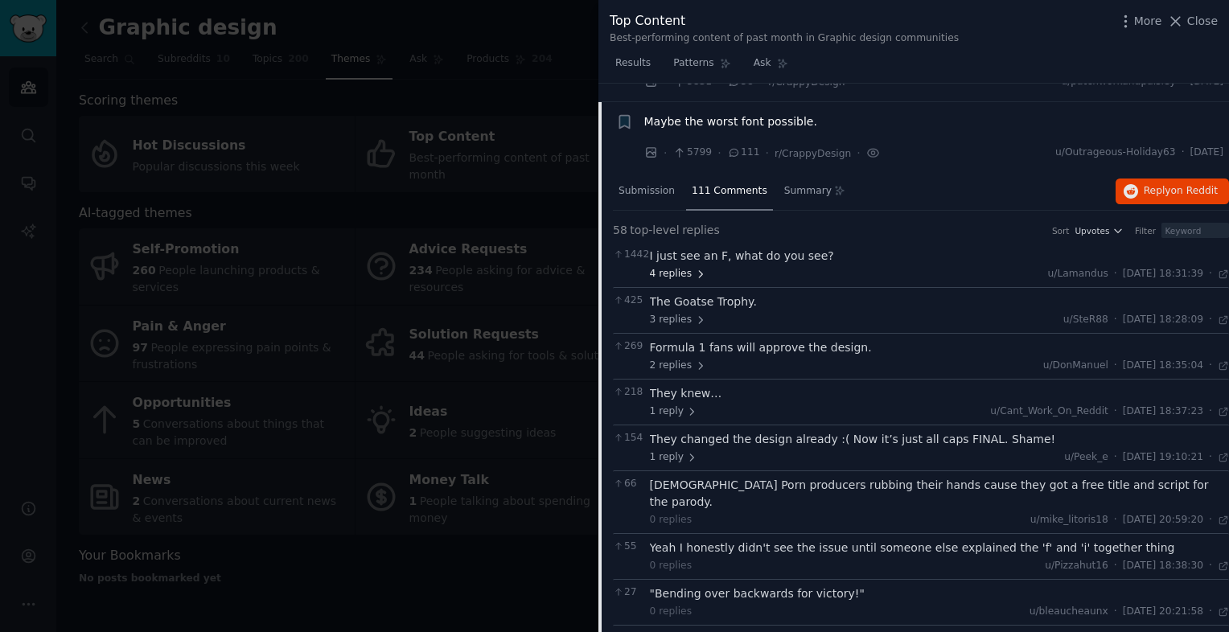
click at [696, 269] on icon at bounding box center [700, 274] width 11 height 11
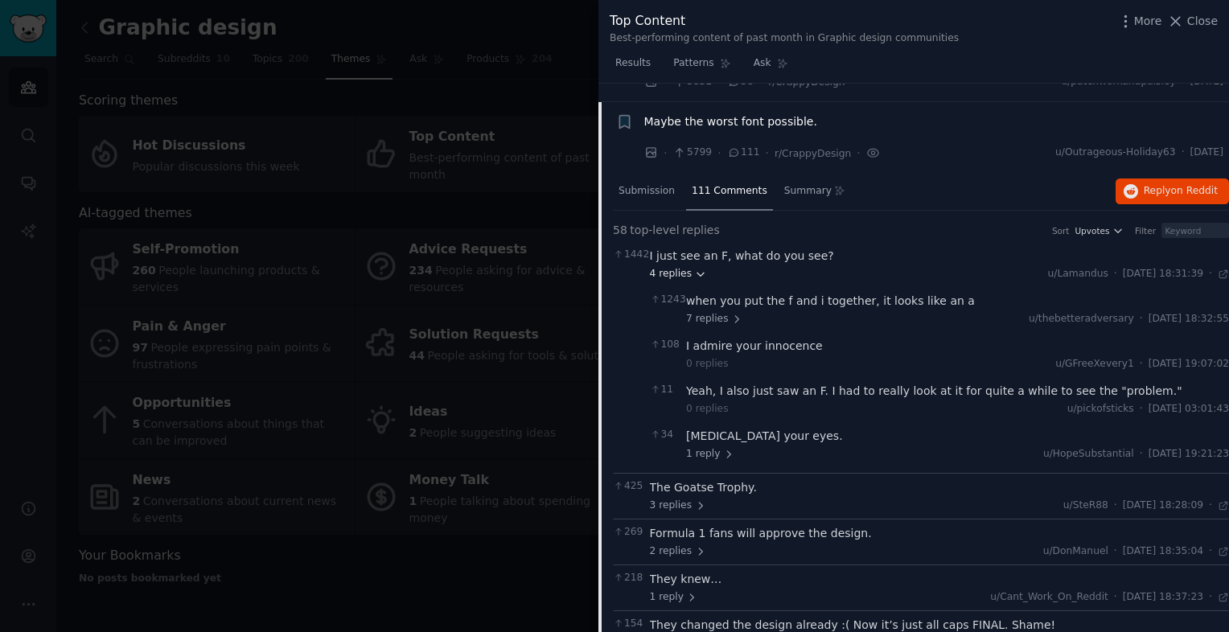
click at [696, 269] on icon at bounding box center [700, 274] width 11 height 11
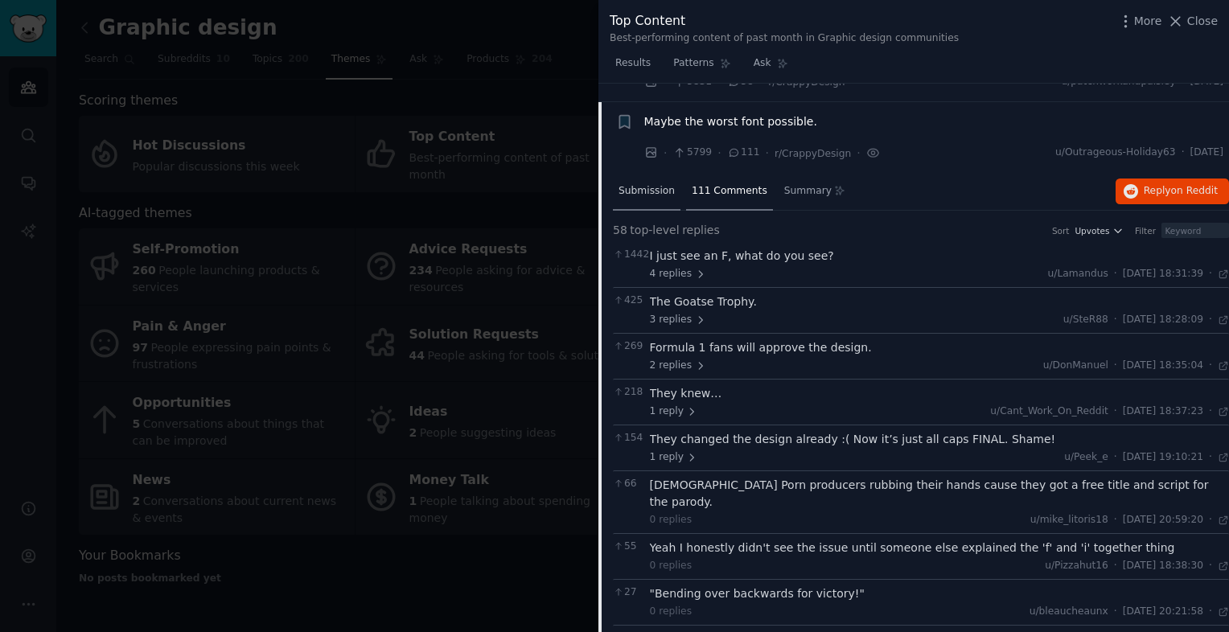
click at [642, 184] on span "Submission" at bounding box center [646, 191] width 56 height 14
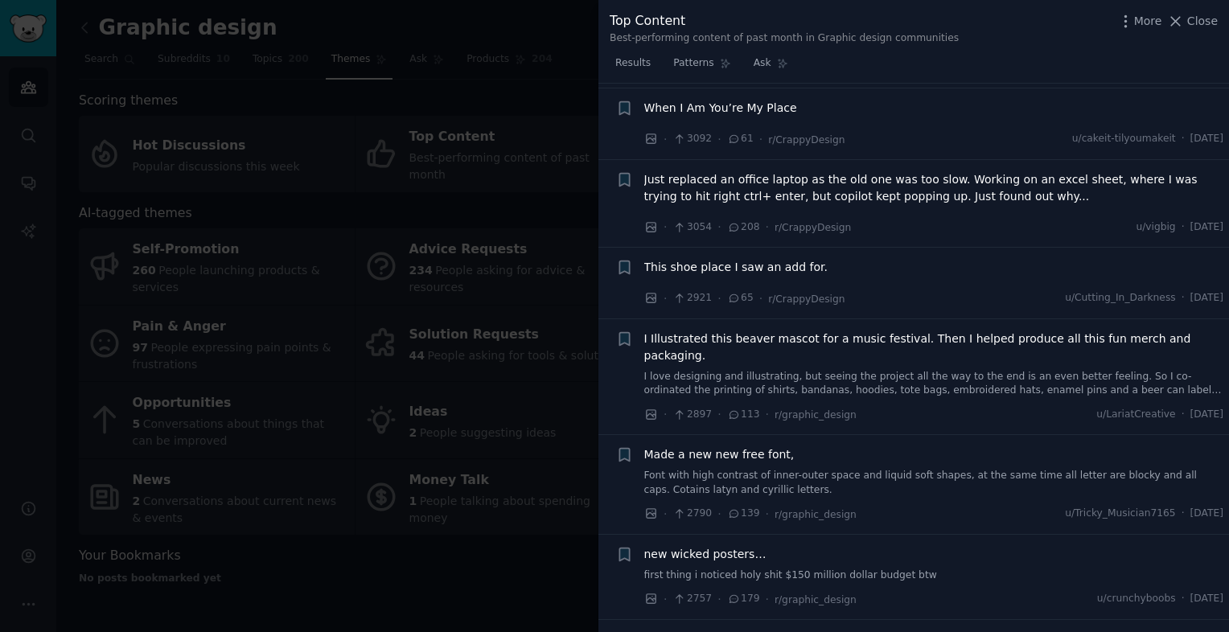
scroll to position [3020, 0]
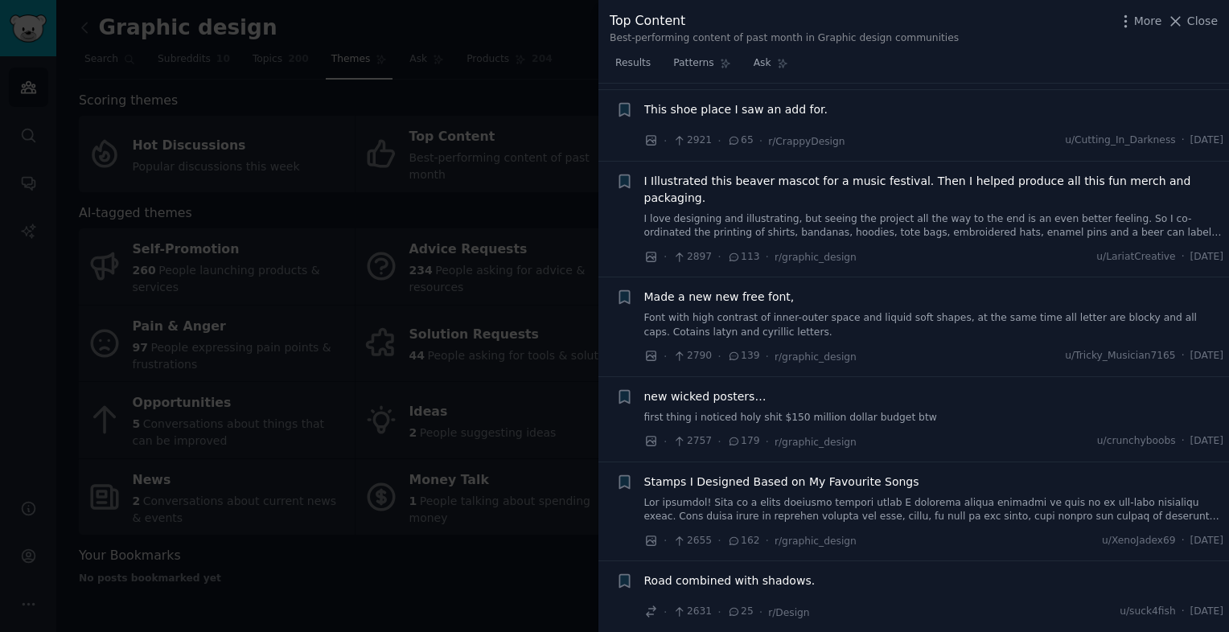
scroll to position [2694, 0]
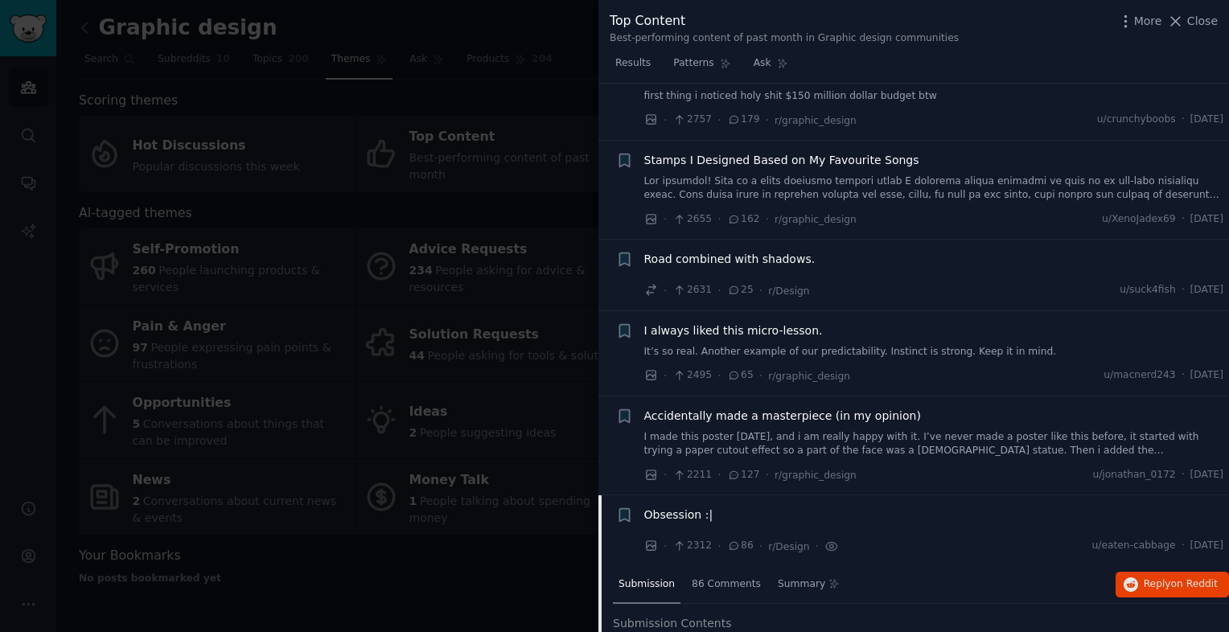
click at [786, 408] on span "Accidentally made a masterpiece (in my opinion)" at bounding box center [782, 416] width 277 height 17
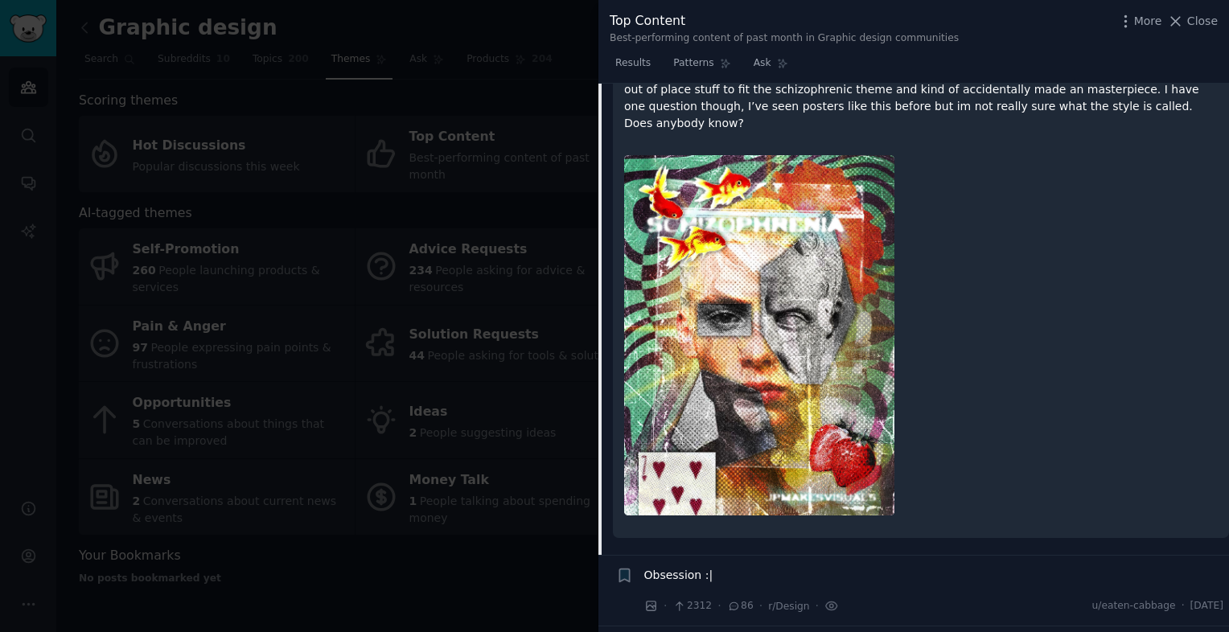
scroll to position [2917, 0]
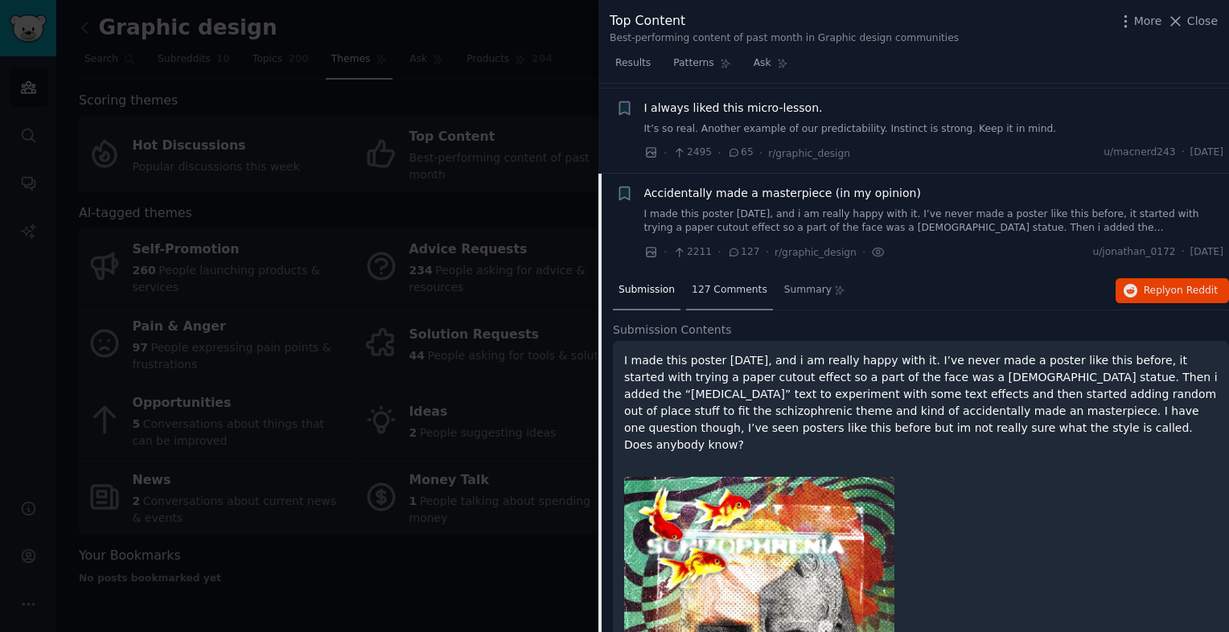
click at [738, 272] on div "127 Comments" at bounding box center [729, 291] width 87 height 39
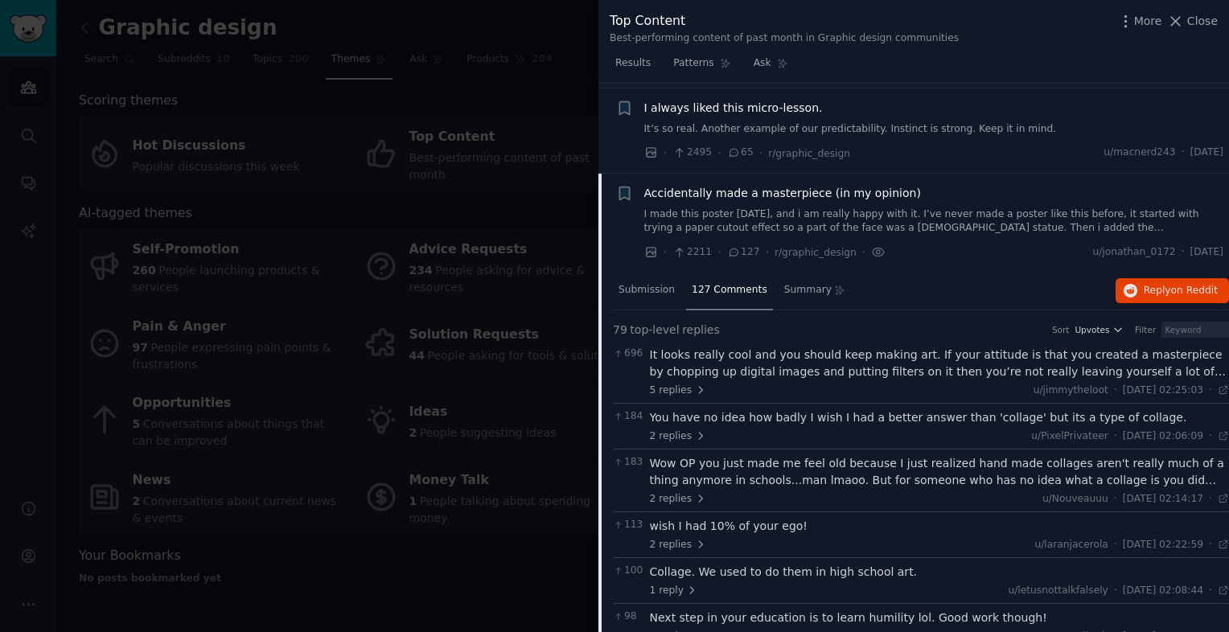
click at [1066, 347] on div "It looks really cool and you should keep making art. If your attitude is that y…" at bounding box center [940, 364] width 580 height 34
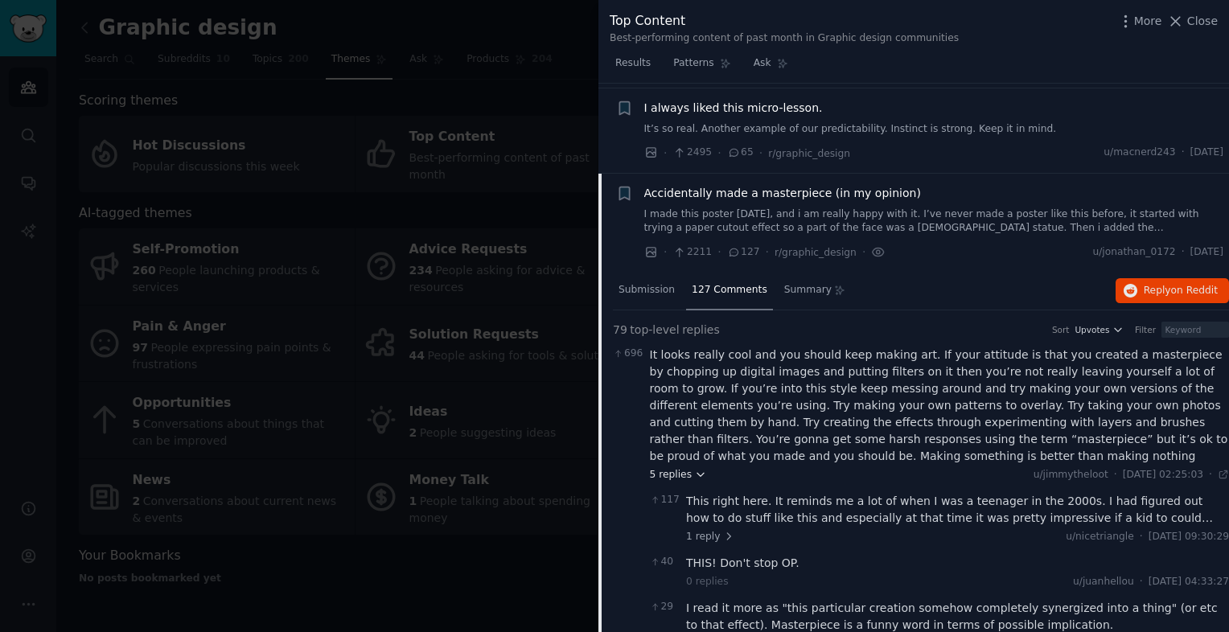
click at [695, 469] on icon at bounding box center [700, 474] width 11 height 11
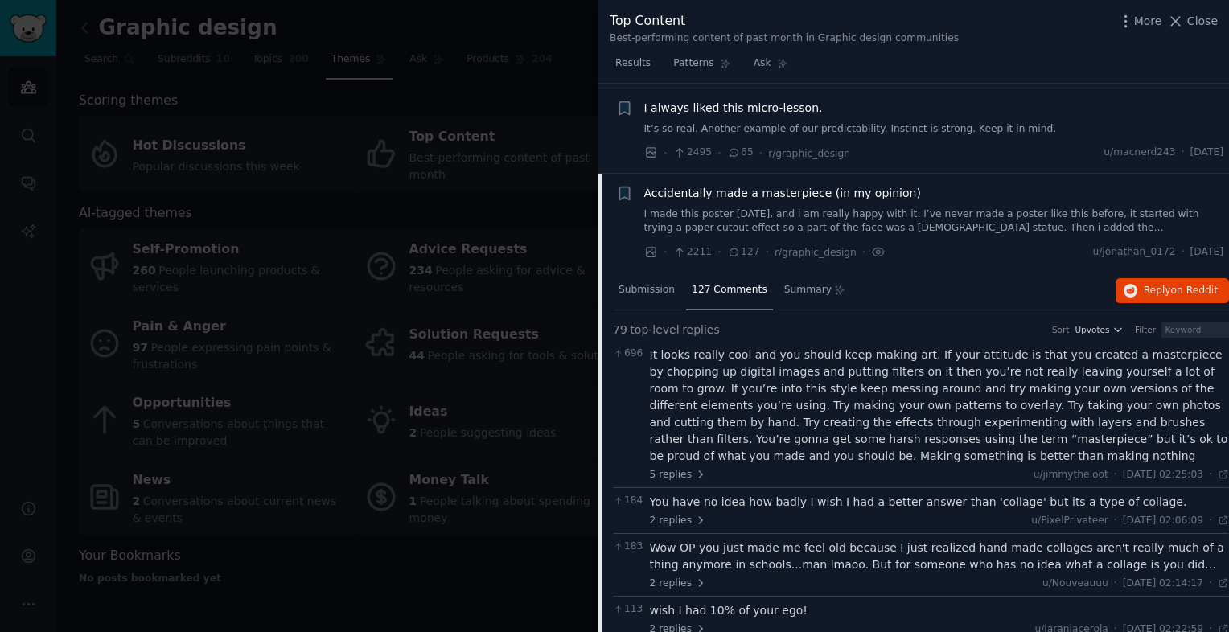
scroll to position [2595, 0]
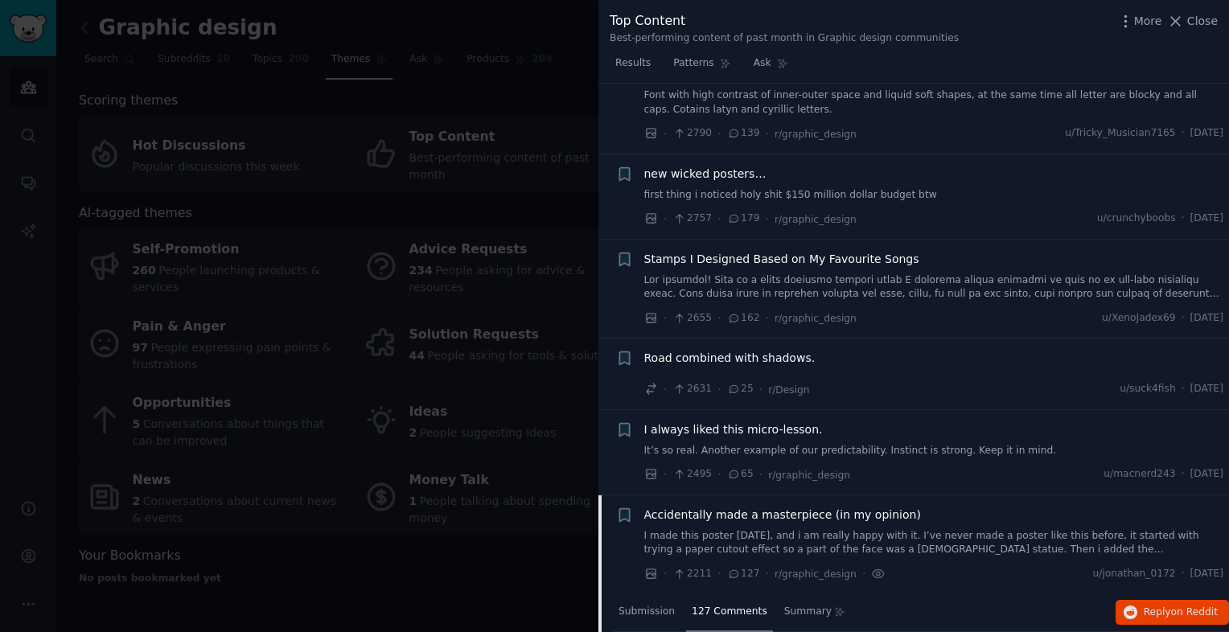
click at [891, 444] on link "It’s so real. Another example of our predictability. Instinct is strong. Keep i…" at bounding box center [934, 451] width 580 height 14
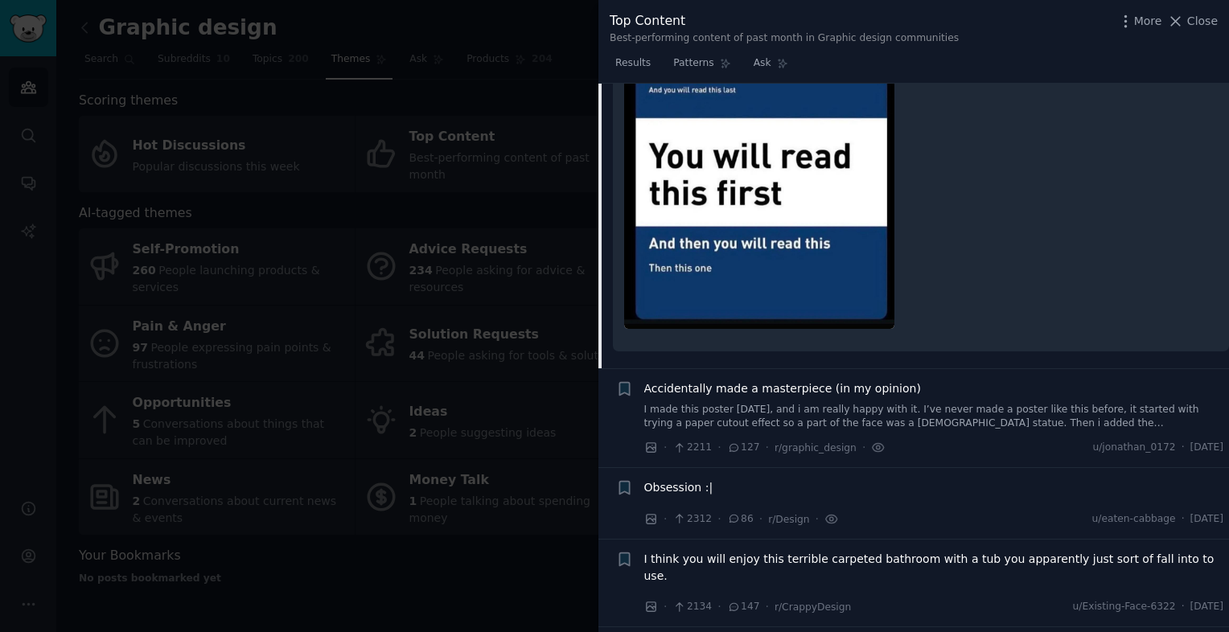
scroll to position [2831, 0]
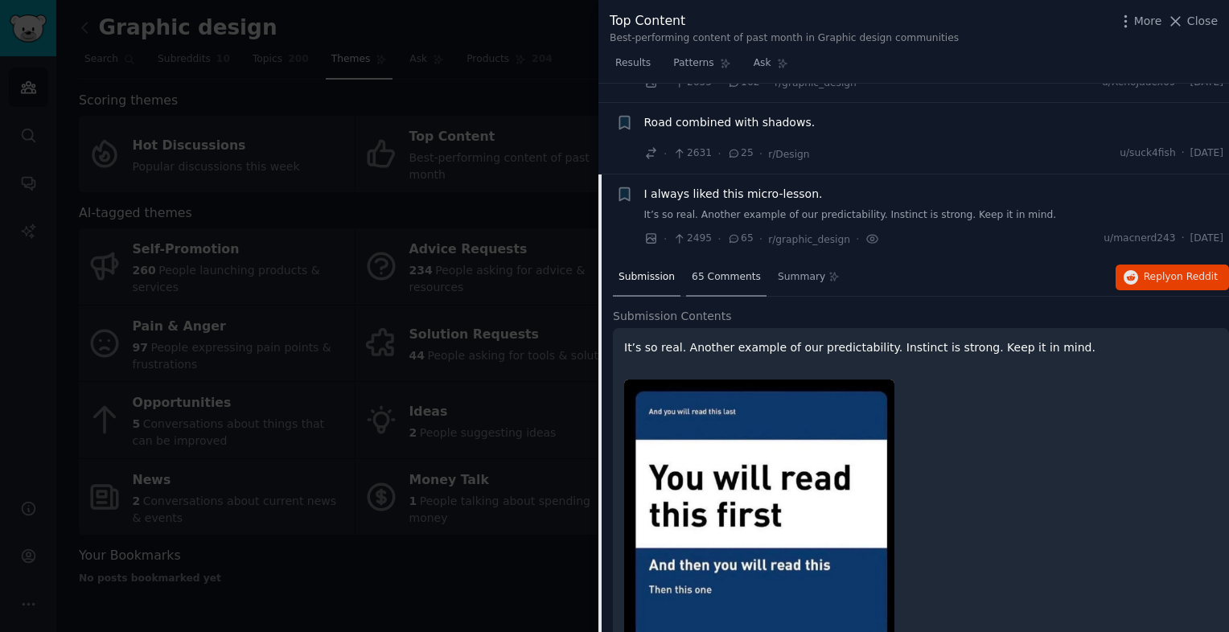
click at [703, 270] on span "65 Comments" at bounding box center [725, 277] width 69 height 14
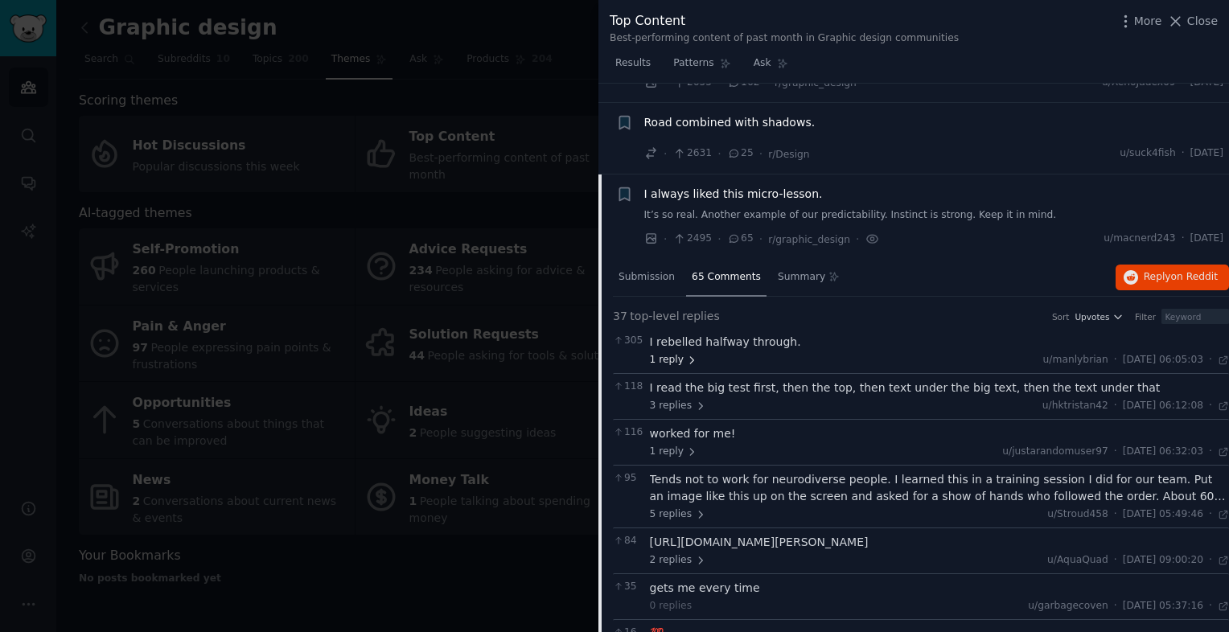
click at [686, 355] on icon at bounding box center [691, 360] width 11 height 11
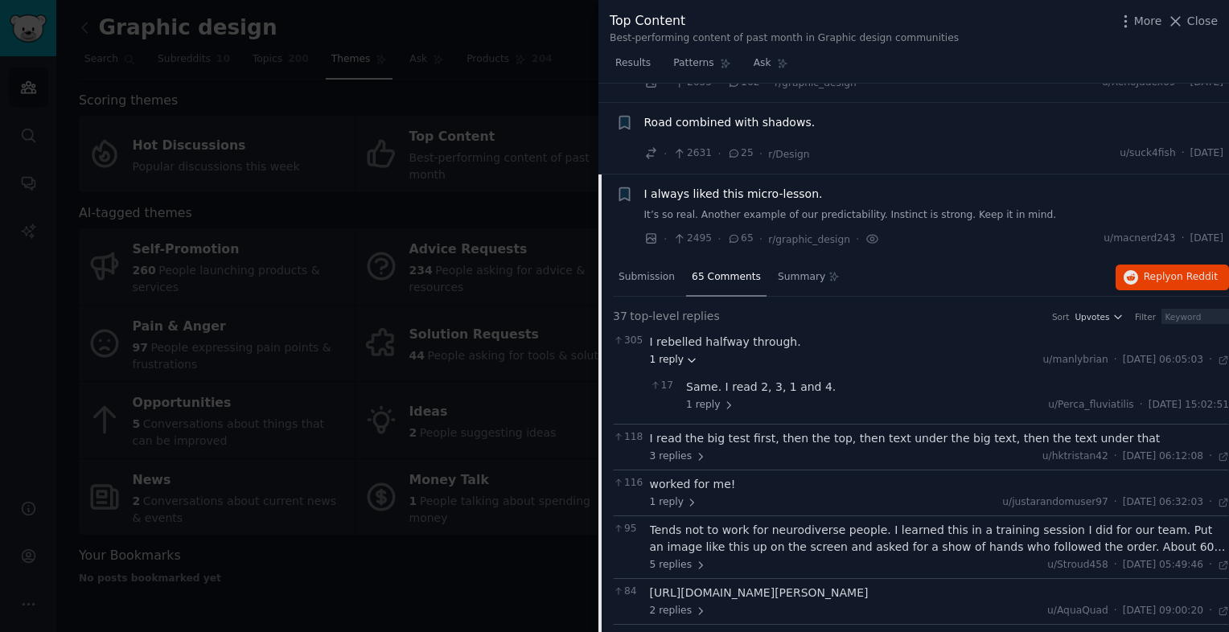
click at [687, 355] on icon at bounding box center [691, 360] width 11 height 11
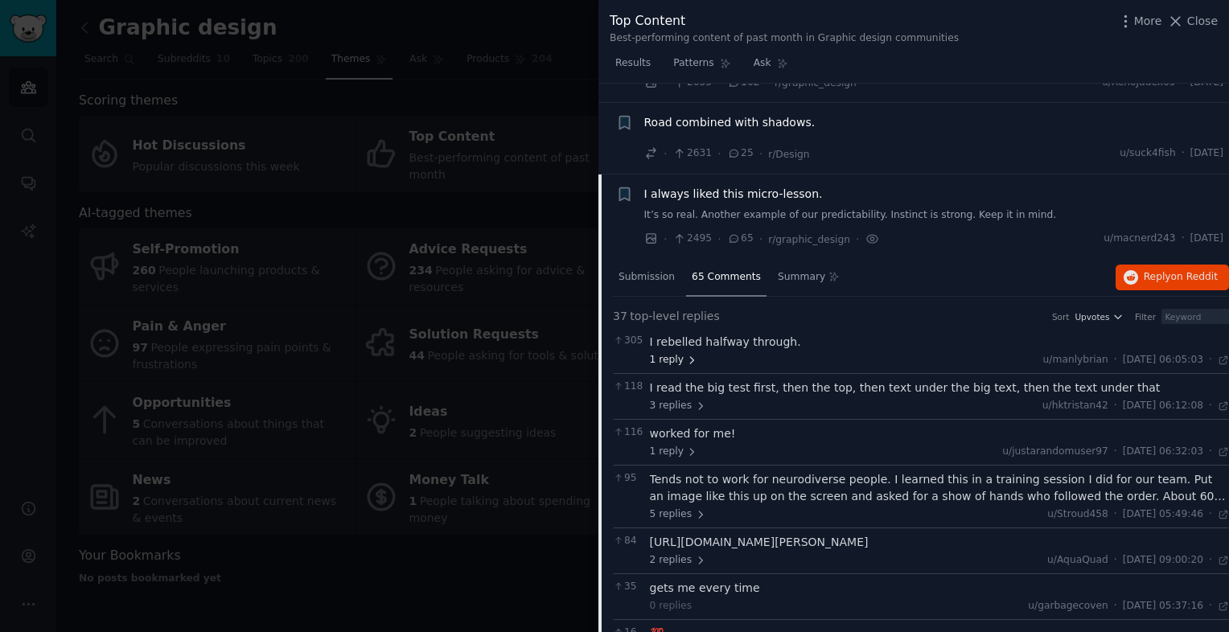
click at [687, 355] on icon at bounding box center [691, 360] width 11 height 11
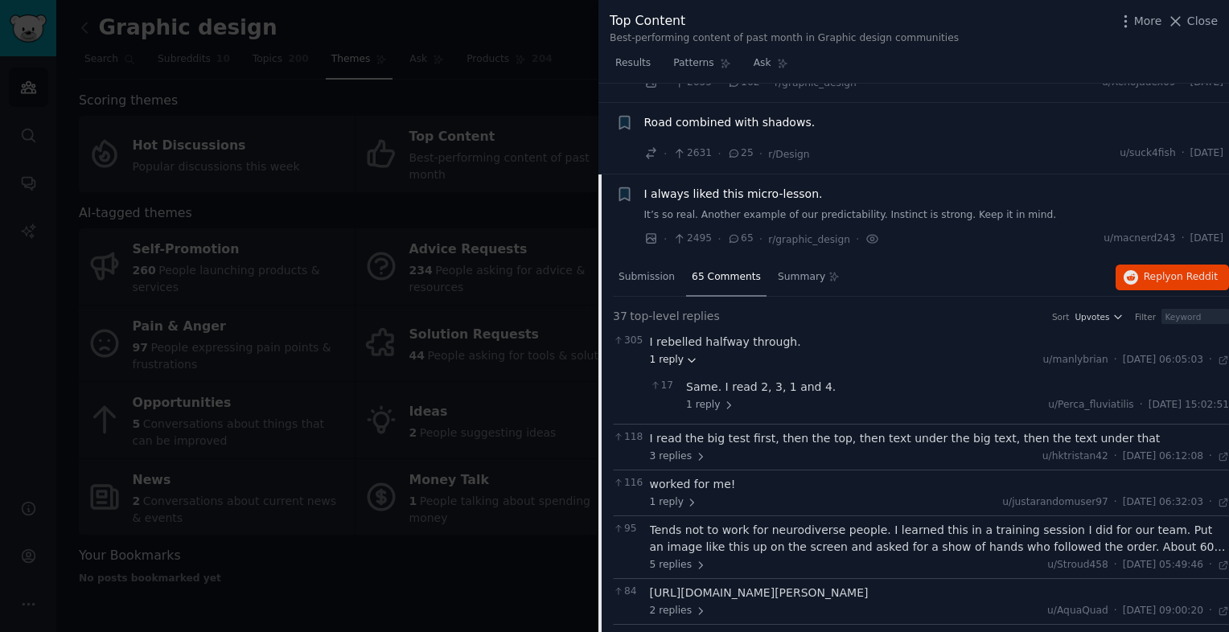
click at [687, 355] on icon at bounding box center [691, 360] width 11 height 11
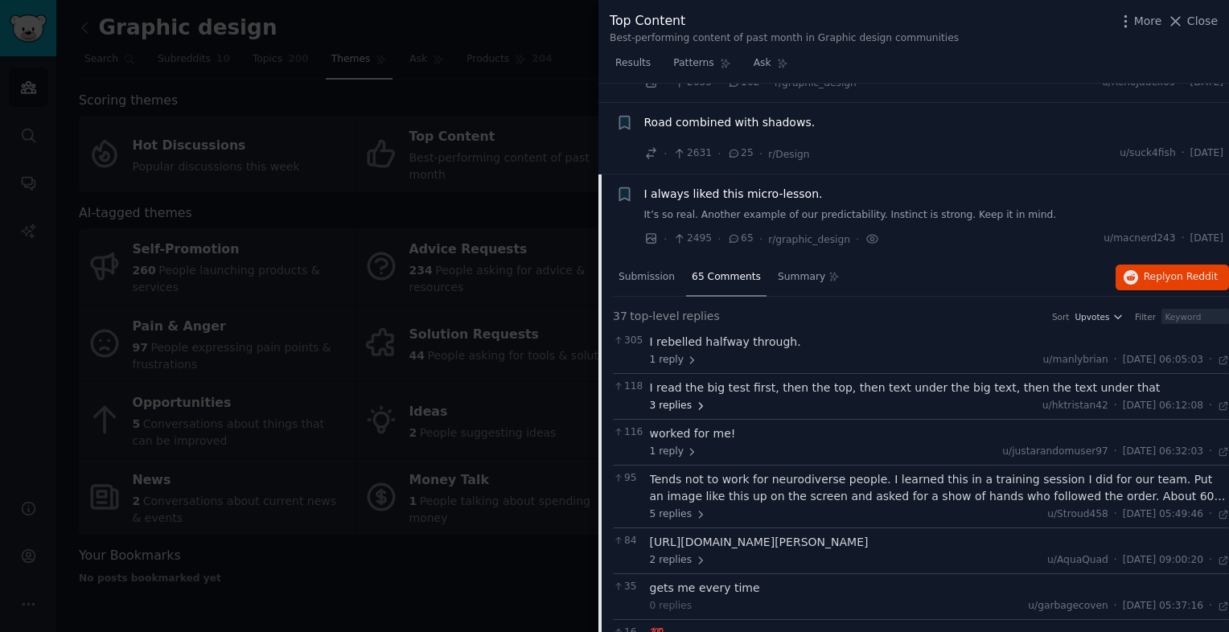
click at [699, 400] on icon at bounding box center [700, 405] width 11 height 11
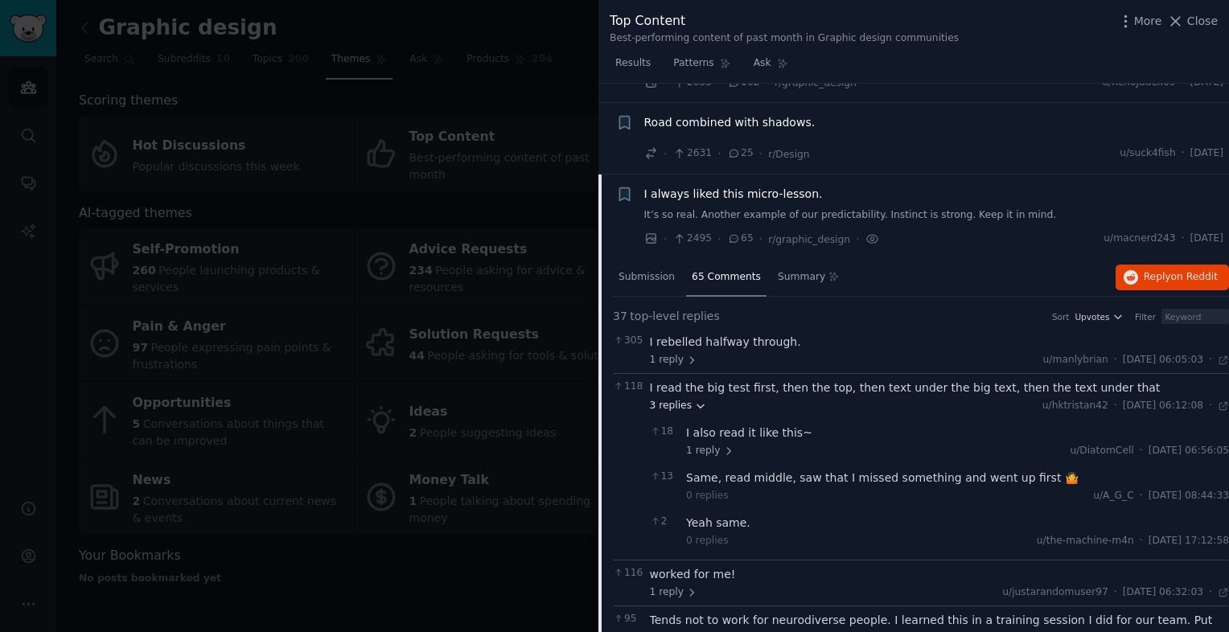
click at [695, 400] on icon at bounding box center [700, 405] width 11 height 11
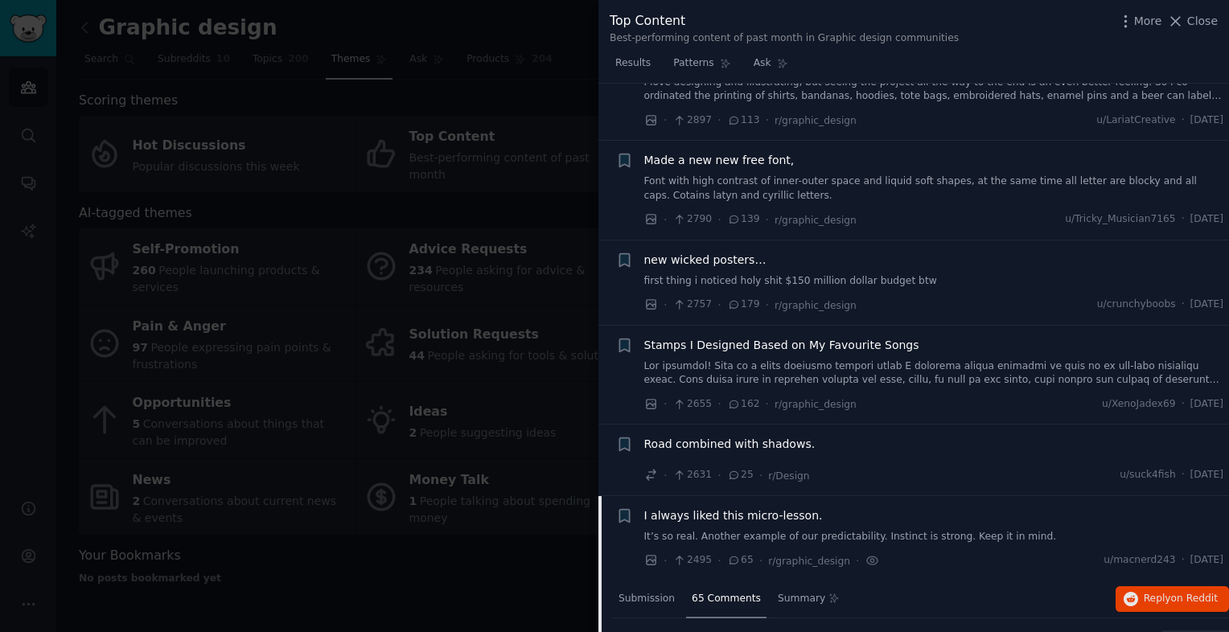
scroll to position [2188, 0]
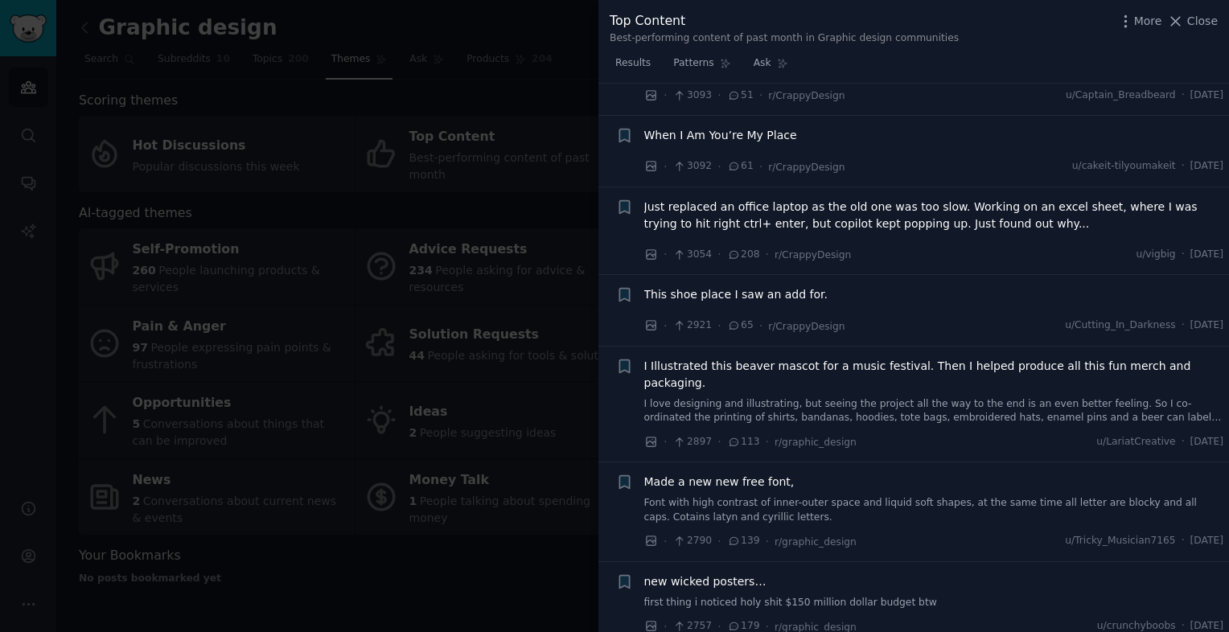
click at [848, 358] on span "I Illustrated this beaver mascot for a music festival. Then I helped produce al…" at bounding box center [934, 375] width 580 height 34
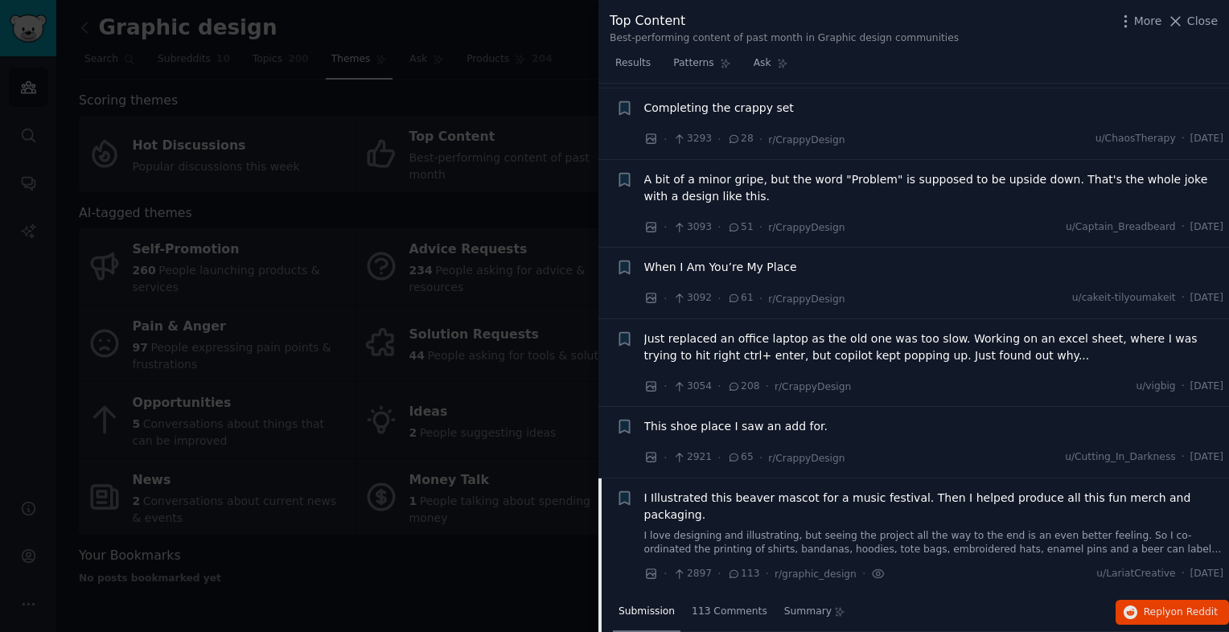
scroll to position [2378, 0]
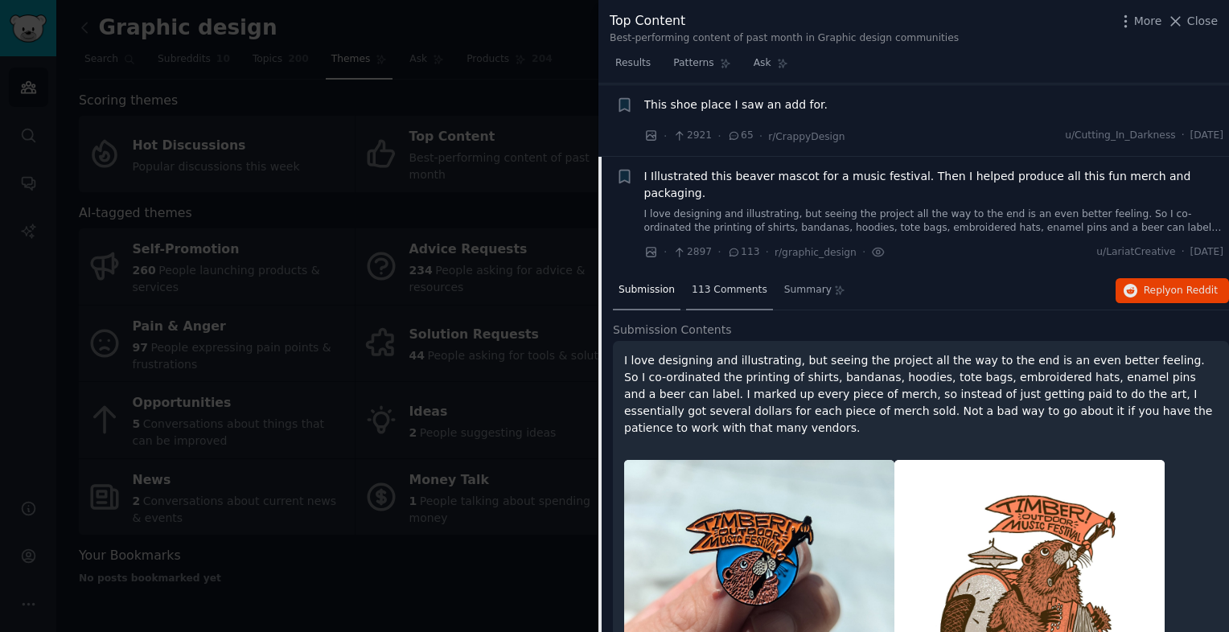
click at [717, 272] on div "113 Comments" at bounding box center [729, 291] width 87 height 39
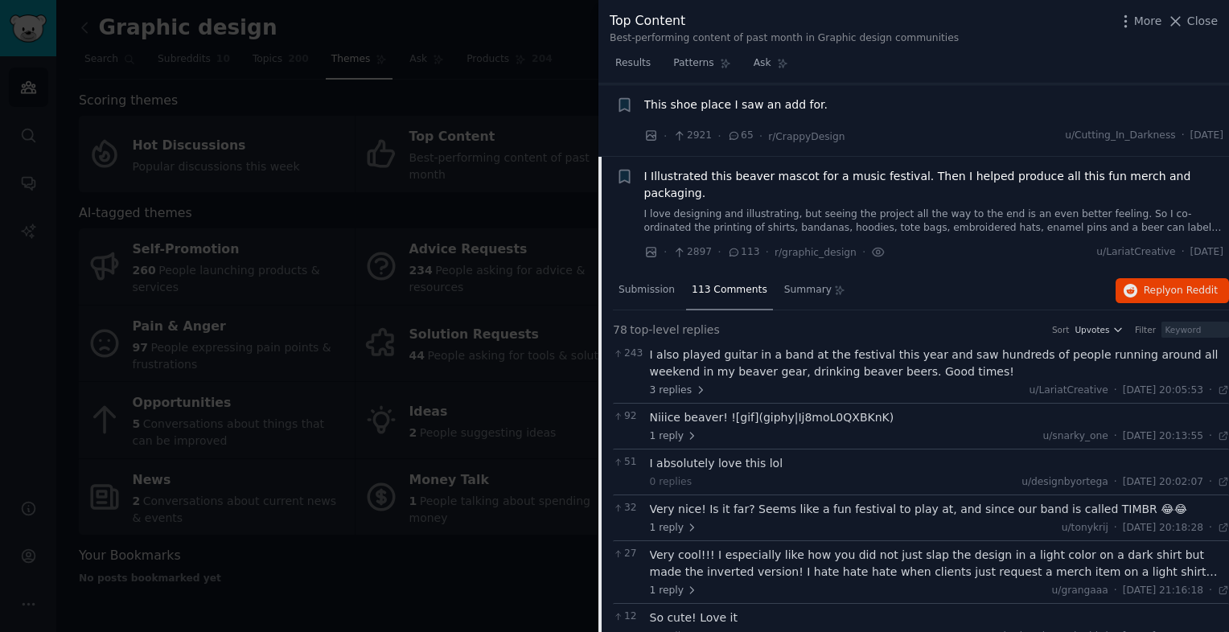
drag, startPoint x: 826, startPoint y: 100, endPoint x: 827, endPoint y: 117, distance: 17.0
click at [826, 168] on span "I Illustrated this beaver mascot for a music festival. Then I helped produce al…" at bounding box center [934, 185] width 580 height 34
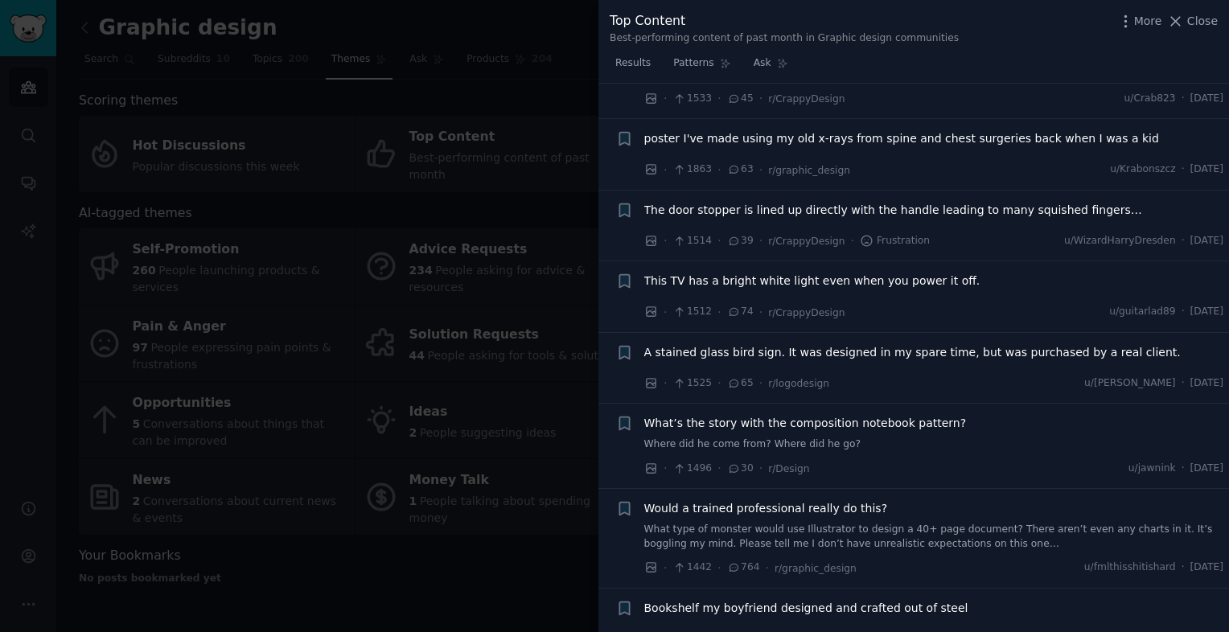
scroll to position [5594, 0]
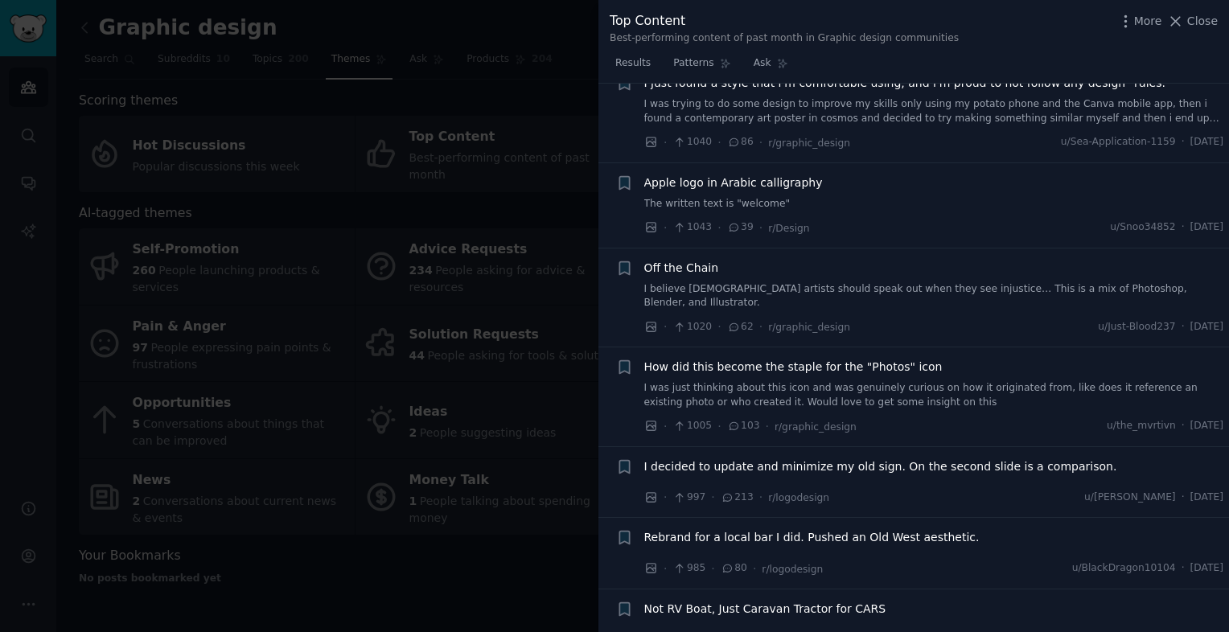
click at [876, 529] on span "Rebrand for a local bar I did. Pushed an Old West aesthetic." at bounding box center [811, 537] width 335 height 17
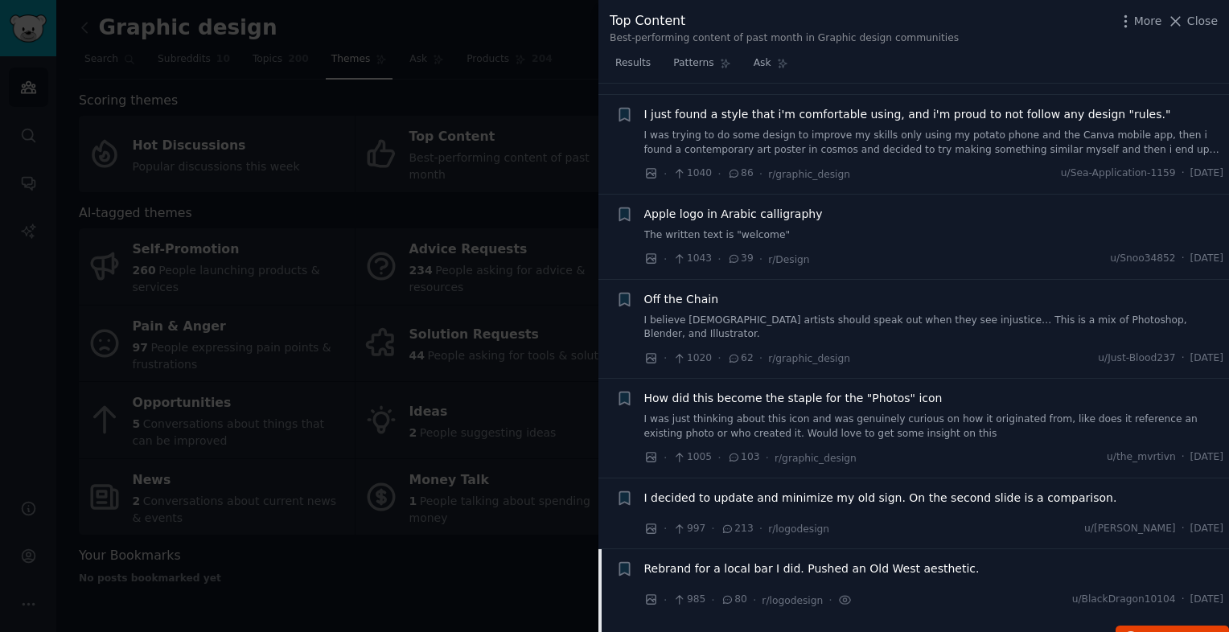
scroll to position [5884, 0]
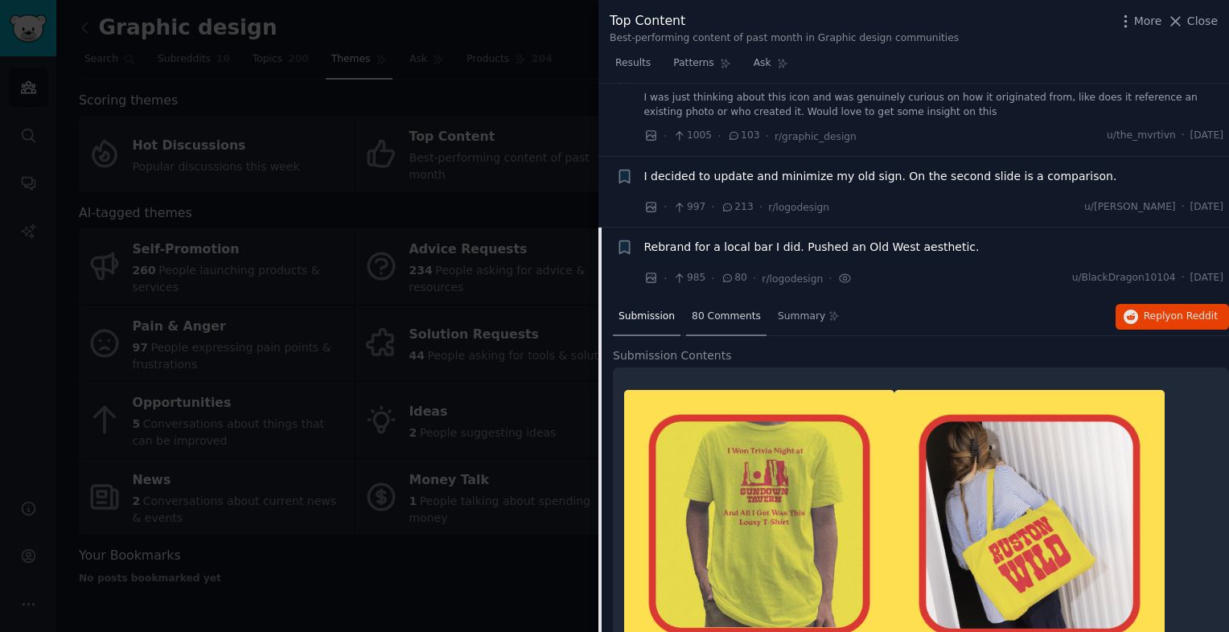
click at [697, 310] on span "80 Comments" at bounding box center [725, 317] width 69 height 14
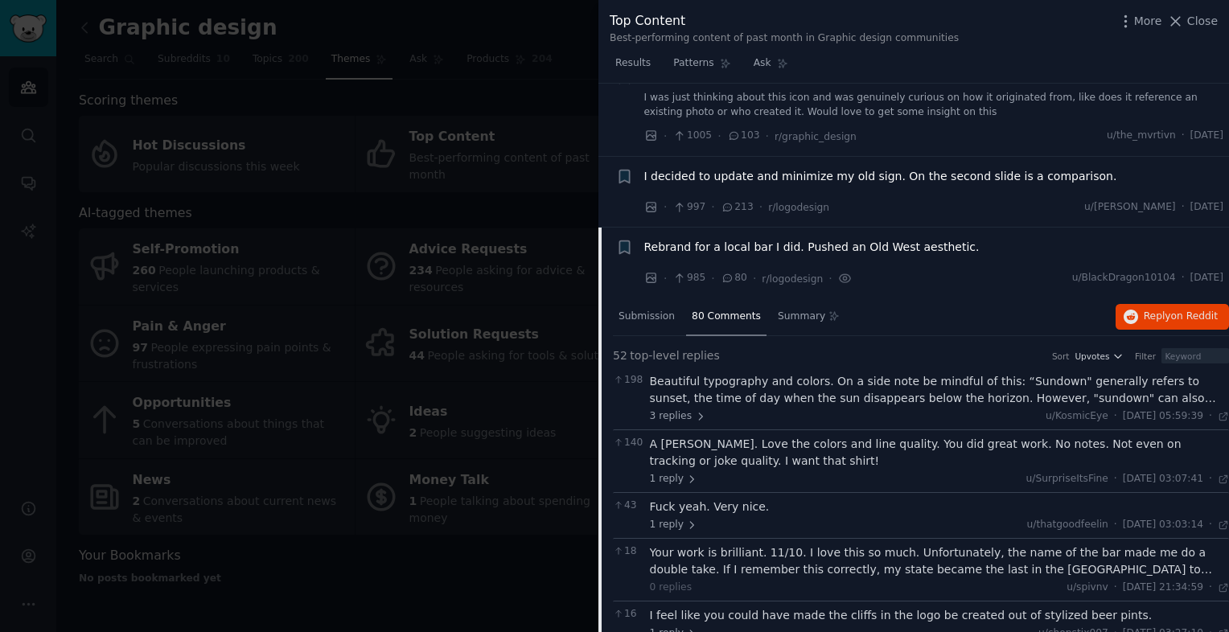
click at [1130, 544] on div "Your work is brilliant. 11/10. I love this so much. Unfortunately, the name of …" at bounding box center [940, 561] width 580 height 34
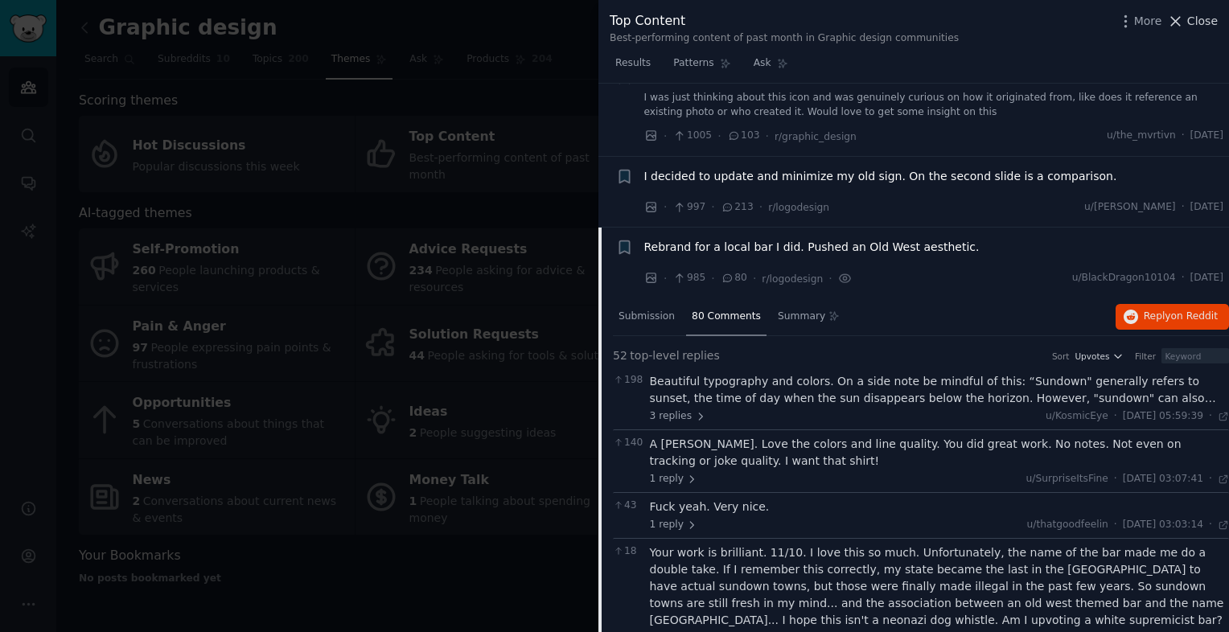
click at [1179, 22] on icon at bounding box center [1175, 21] width 17 height 17
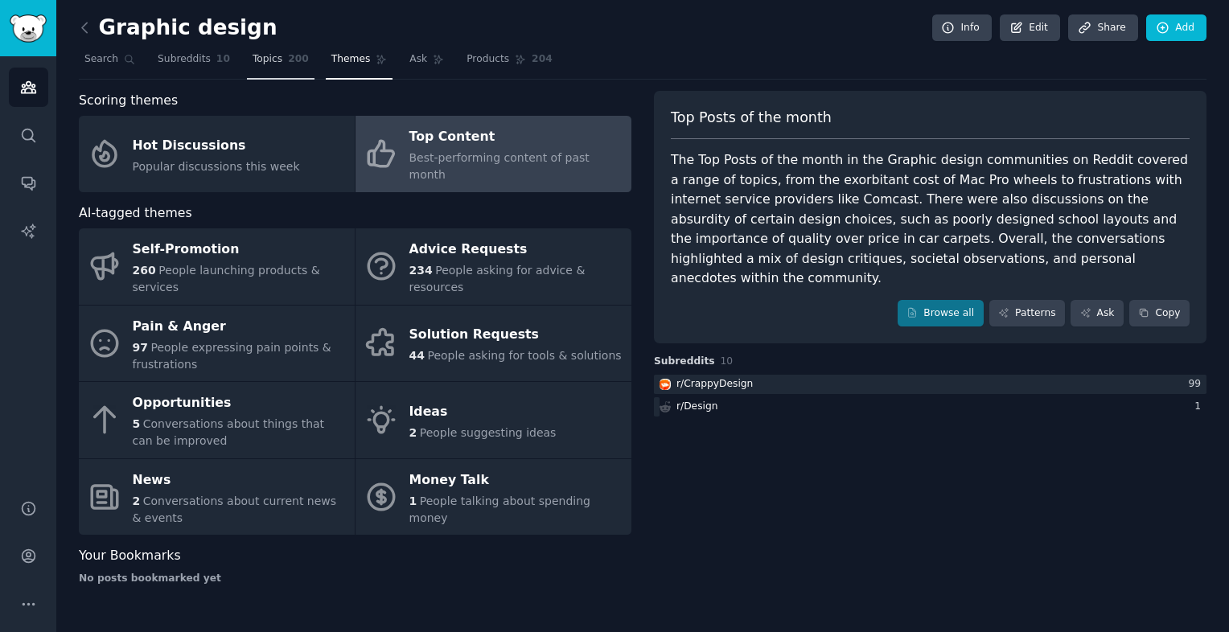
click at [252, 63] on span "Topics" at bounding box center [267, 59] width 30 height 14
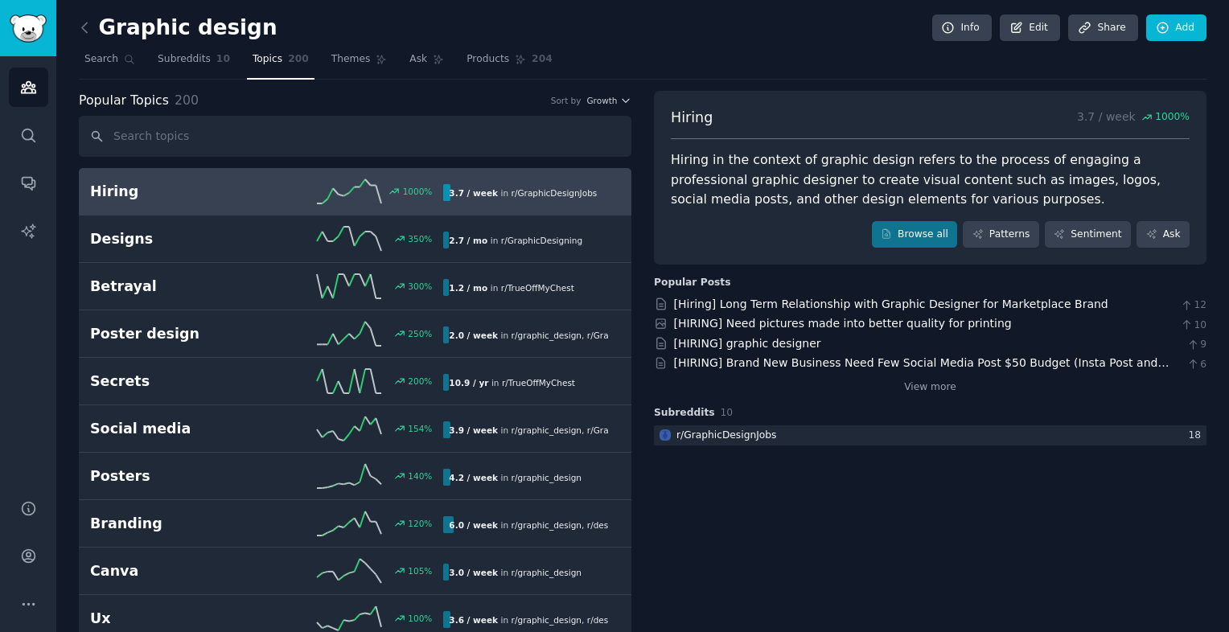
click at [215, 185] on h2 "Hiring" at bounding box center [178, 192] width 177 height 20
click at [917, 232] on link "Browse all" at bounding box center [915, 234] width 86 height 27
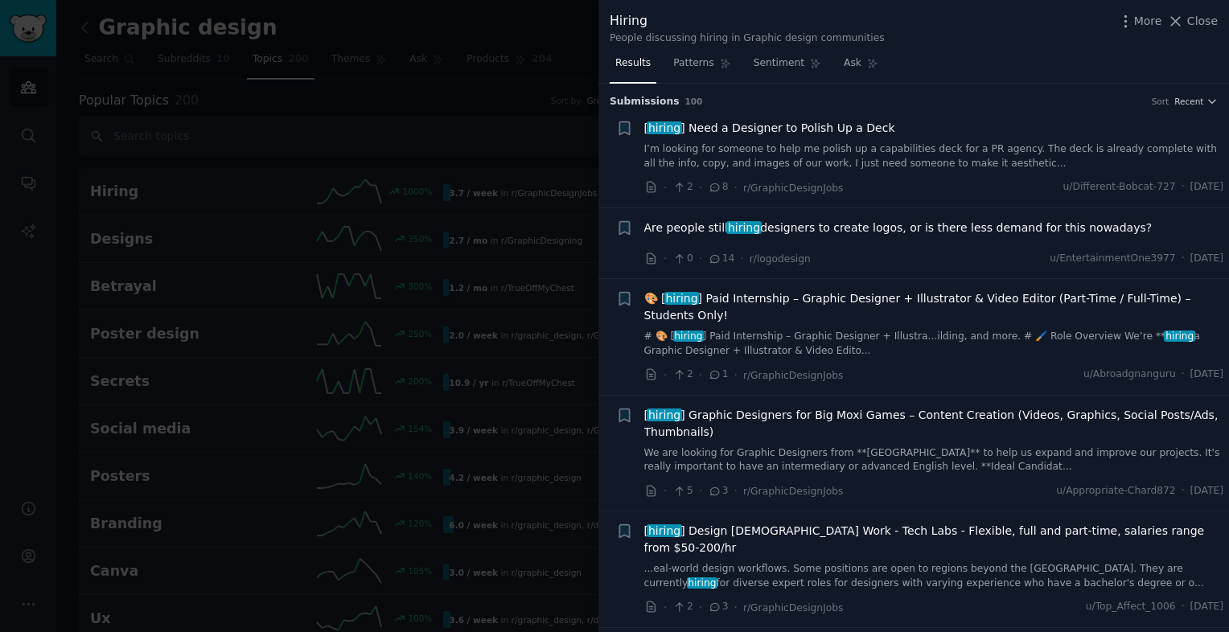
click at [929, 155] on link "I’m looking for someone to help me polish up a capabilities deck for a PR agenc…" at bounding box center [934, 156] width 580 height 28
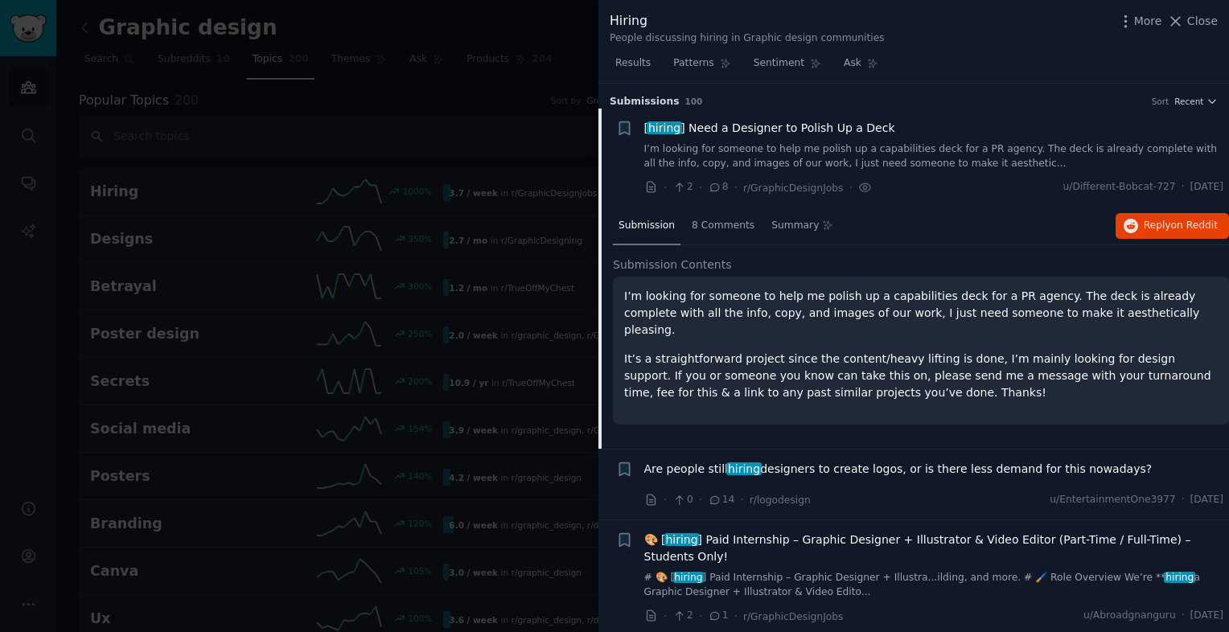
scroll to position [25, 0]
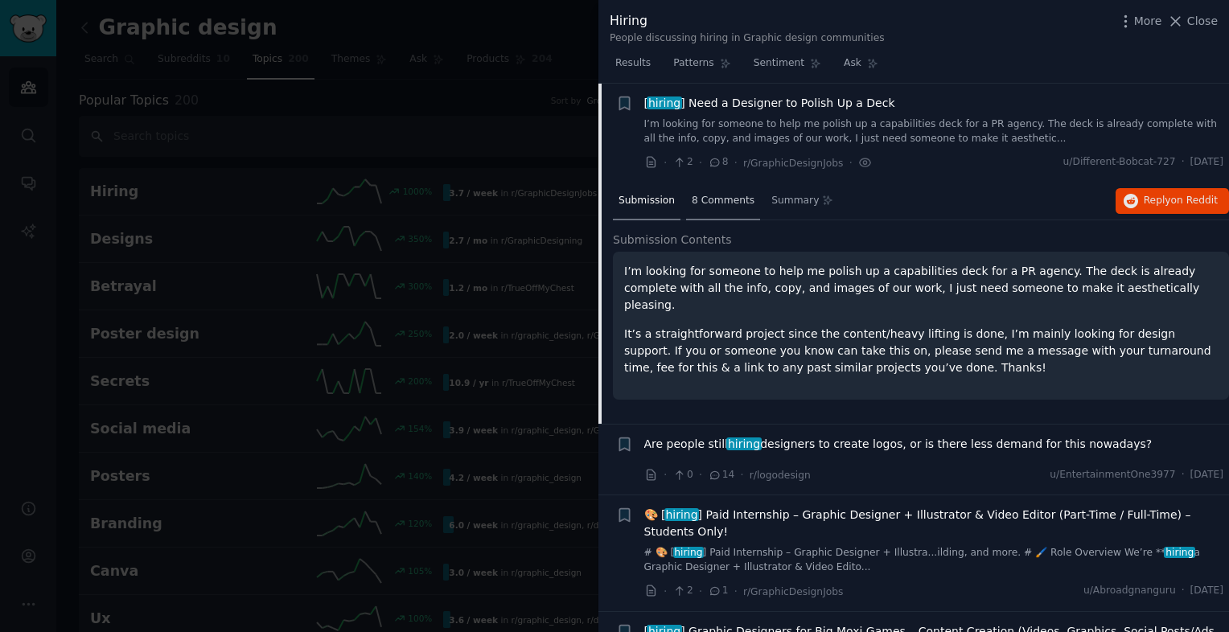
click at [698, 198] on span "8 Comments" at bounding box center [722, 201] width 63 height 14
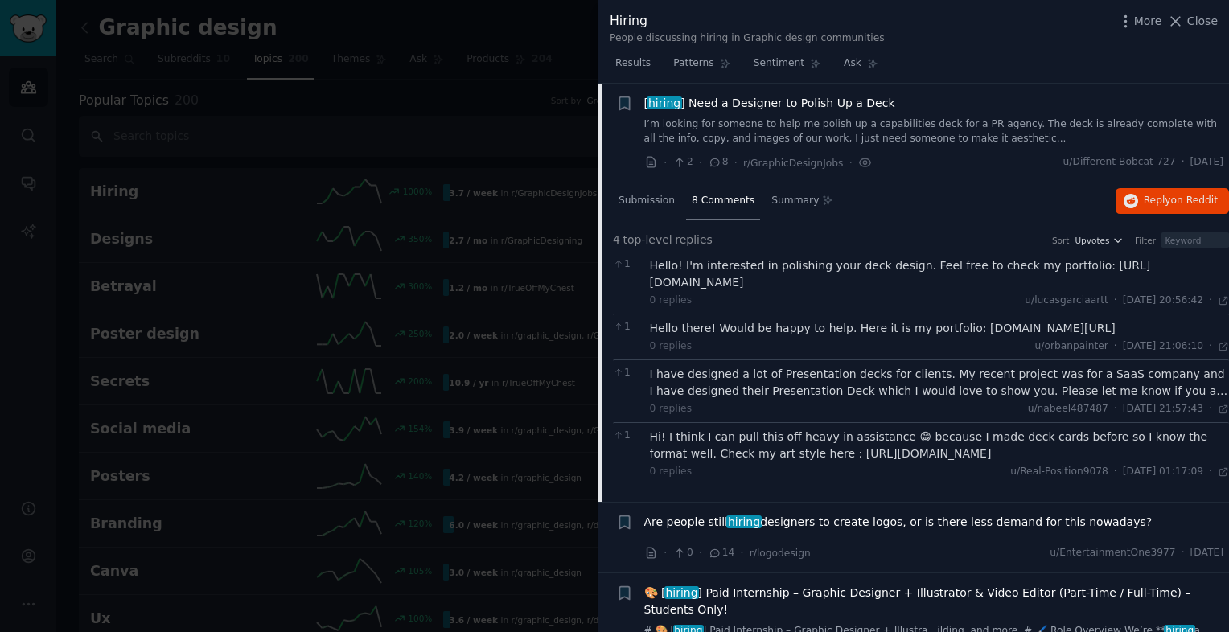
click at [883, 449] on div "Hi! I think I can pull this off heavy in assistance 😁 because I made deck cards…" at bounding box center [940, 446] width 580 height 34
drag, startPoint x: 978, startPoint y: 453, endPoint x: 776, endPoint y: 446, distance: 201.9
click at [776, 446] on div "Hi! I think I can pull this off heavy in assistance 😁 because I made deck cards…" at bounding box center [940, 446] width 580 height 34
drag, startPoint x: 776, startPoint y: 446, endPoint x: 799, endPoint y: 455, distance: 24.9
click at [955, 325] on div "Hello there! Would be happy to help. Here it is my portfolio: [DOMAIN_NAME][URL]" at bounding box center [940, 328] width 580 height 17
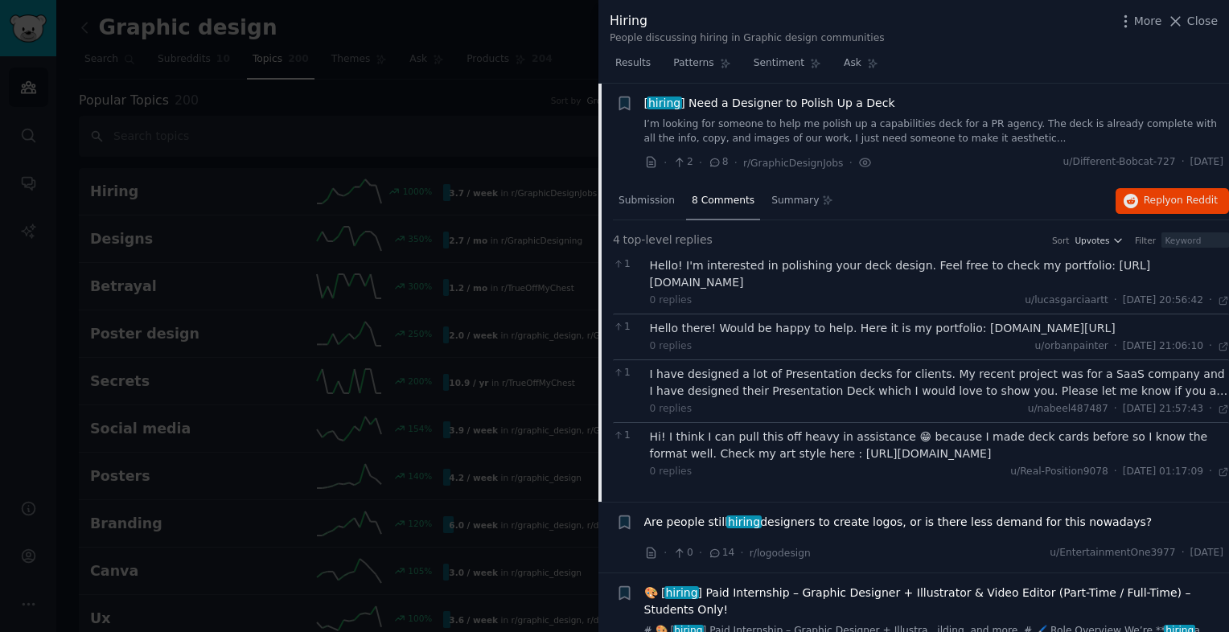
drag, startPoint x: 950, startPoint y: 325, endPoint x: 1089, endPoint y: 326, distance: 139.1
click at [1089, 326] on div "Hello there! Would be happy to help. Here it is my portfolio: [DOMAIN_NAME][URL]" at bounding box center [940, 328] width 580 height 17
drag, startPoint x: 1089, startPoint y: 326, endPoint x: 1052, endPoint y: 323, distance: 37.1
drag, startPoint x: 987, startPoint y: 283, endPoint x: 1010, endPoint y: 272, distance: 25.2
click at [1010, 272] on div "Hello! I'm interested in polishing your deck design. Feel free to check my port…" at bounding box center [940, 274] width 580 height 34
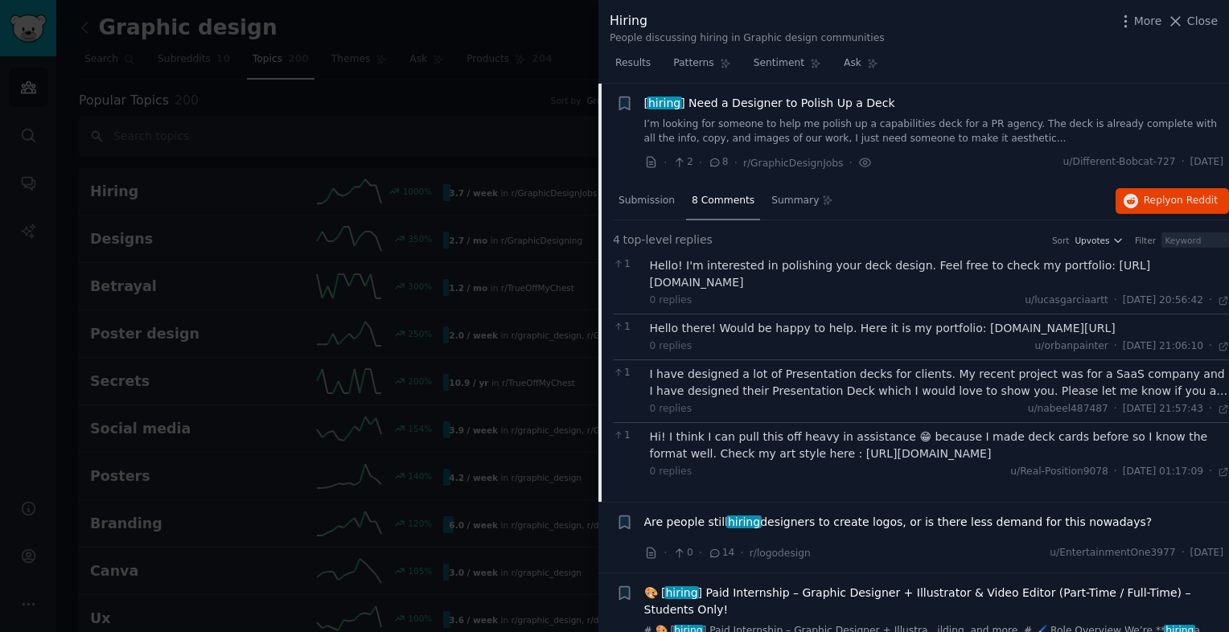
drag, startPoint x: 991, startPoint y: 282, endPoint x: 687, endPoint y: 278, distance: 304.0
click at [687, 278] on div "Hello! I'm interested in polishing your deck design. Feel free to check my port…" at bounding box center [940, 274] width 580 height 34
drag, startPoint x: 687, startPoint y: 278, endPoint x: 729, endPoint y: 278, distance: 41.8
click at [740, 384] on div "I have designed a lot of Presentation decks for clients. My recent project was …" at bounding box center [940, 383] width 580 height 34
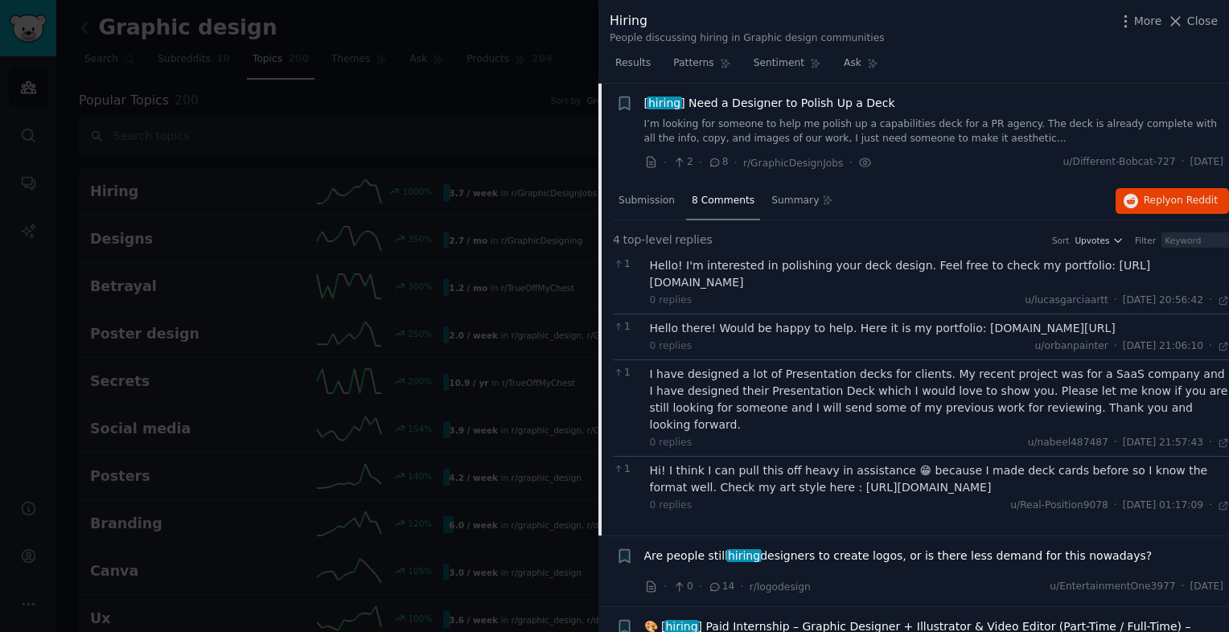
scroll to position [347, 0]
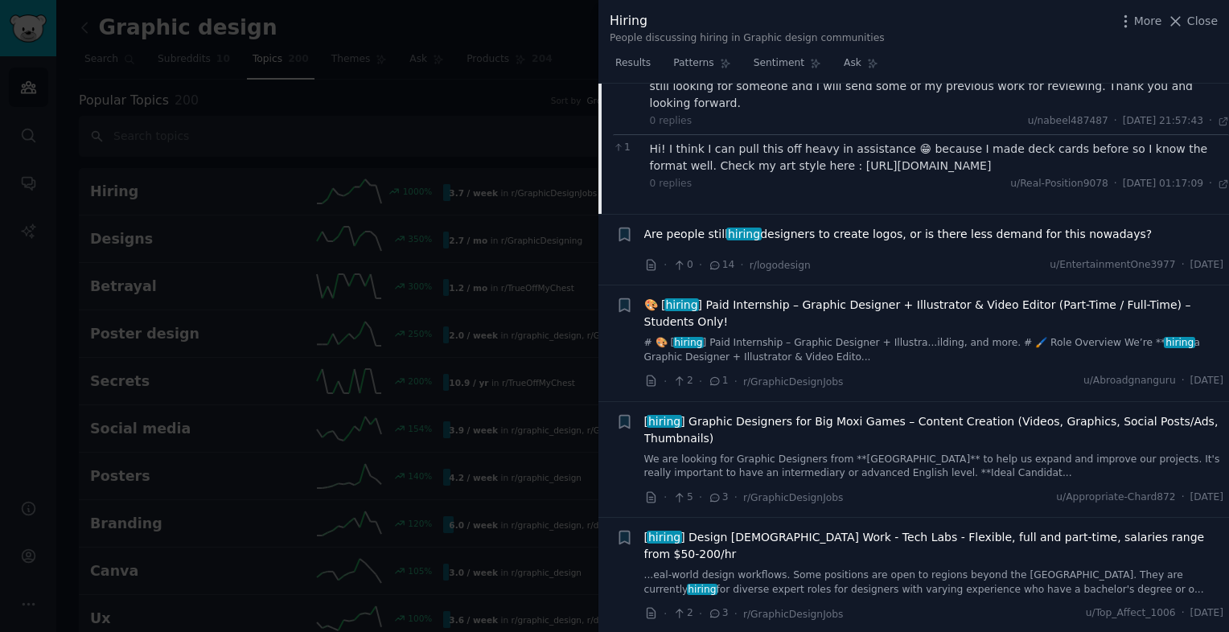
click at [897, 226] on span "Are people still hiring designers to create logos, or is there less demand for …" at bounding box center [898, 234] width 508 height 17
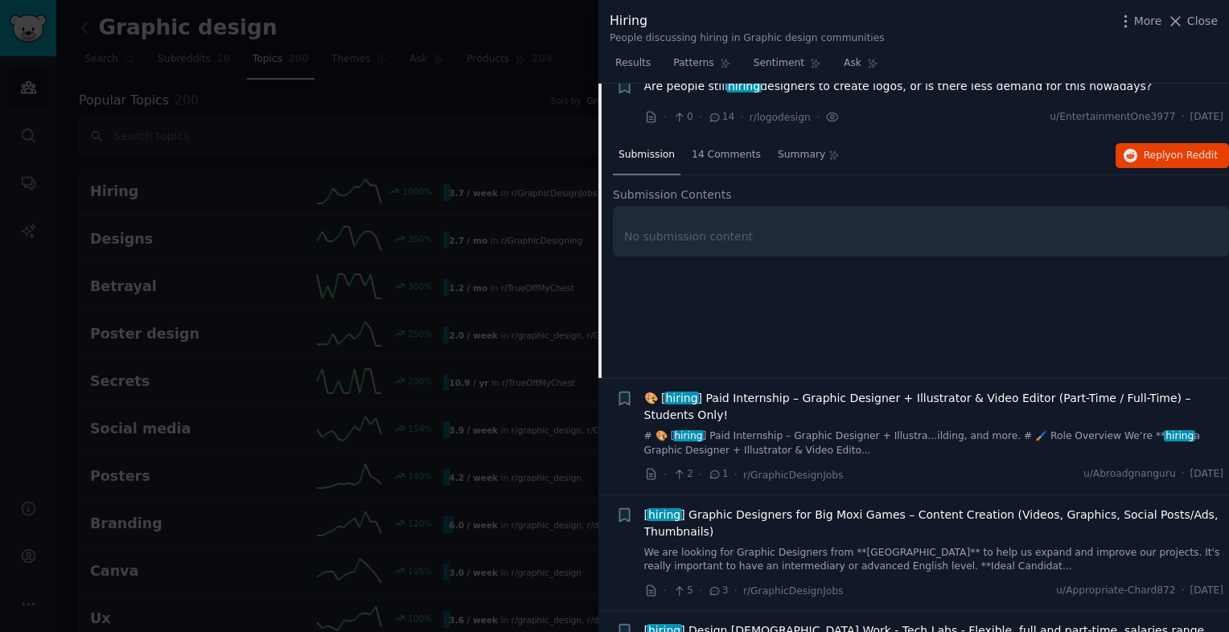
scroll to position [125, 0]
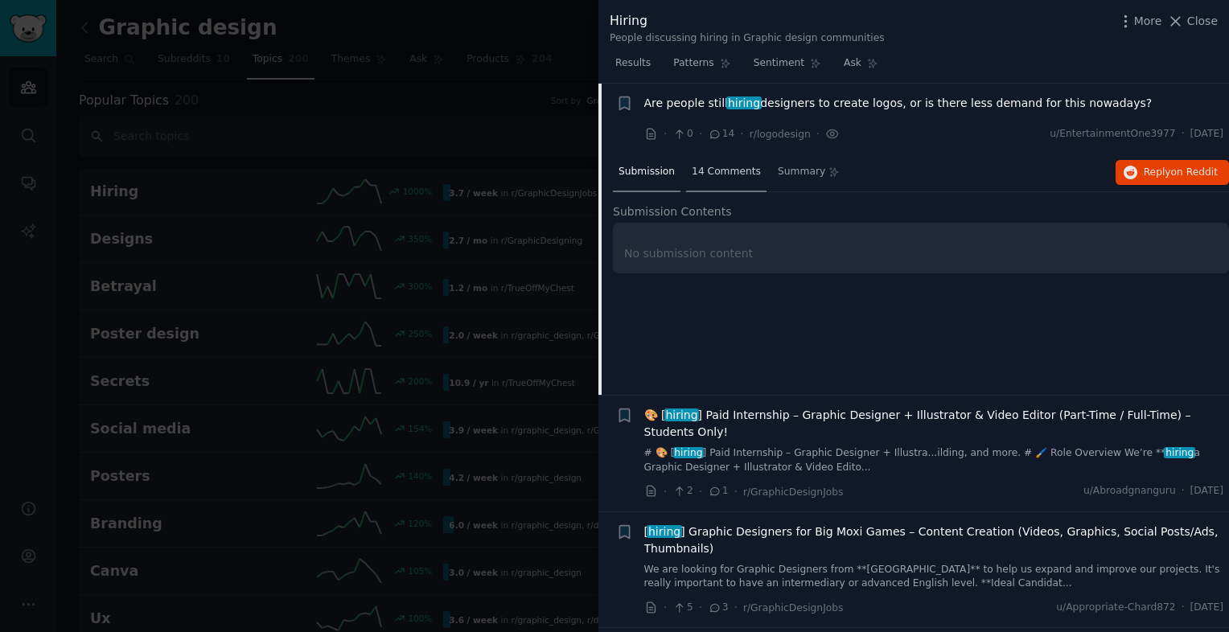
click at [702, 169] on span "14 Comments" at bounding box center [725, 172] width 69 height 14
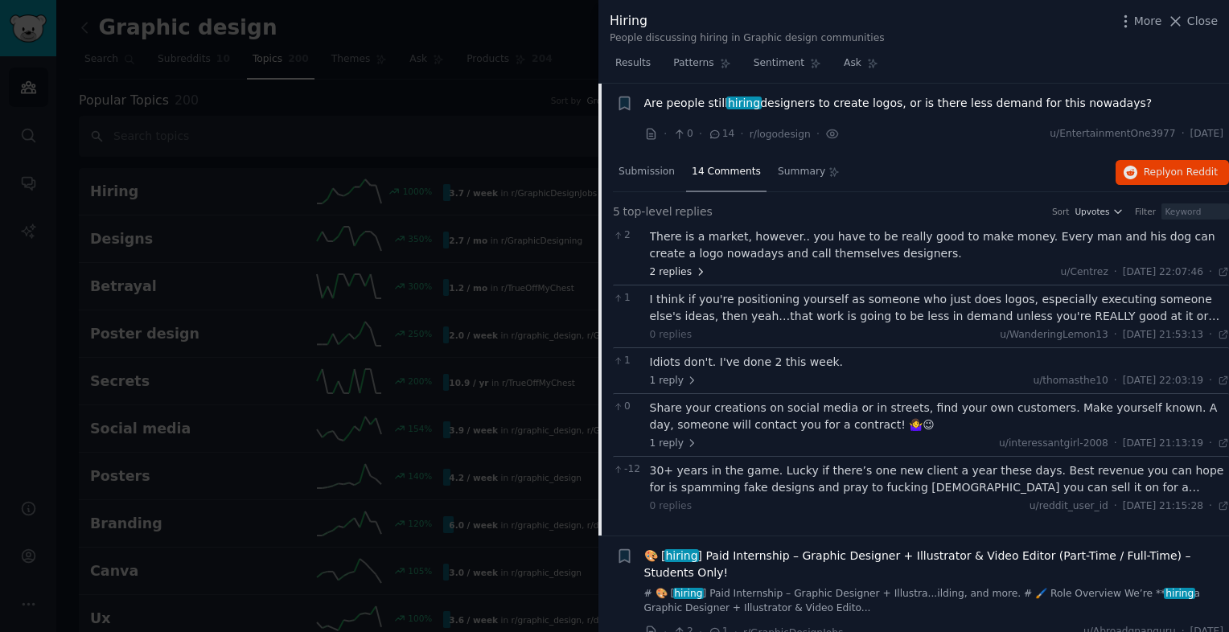
click at [695, 268] on icon at bounding box center [700, 271] width 11 height 11
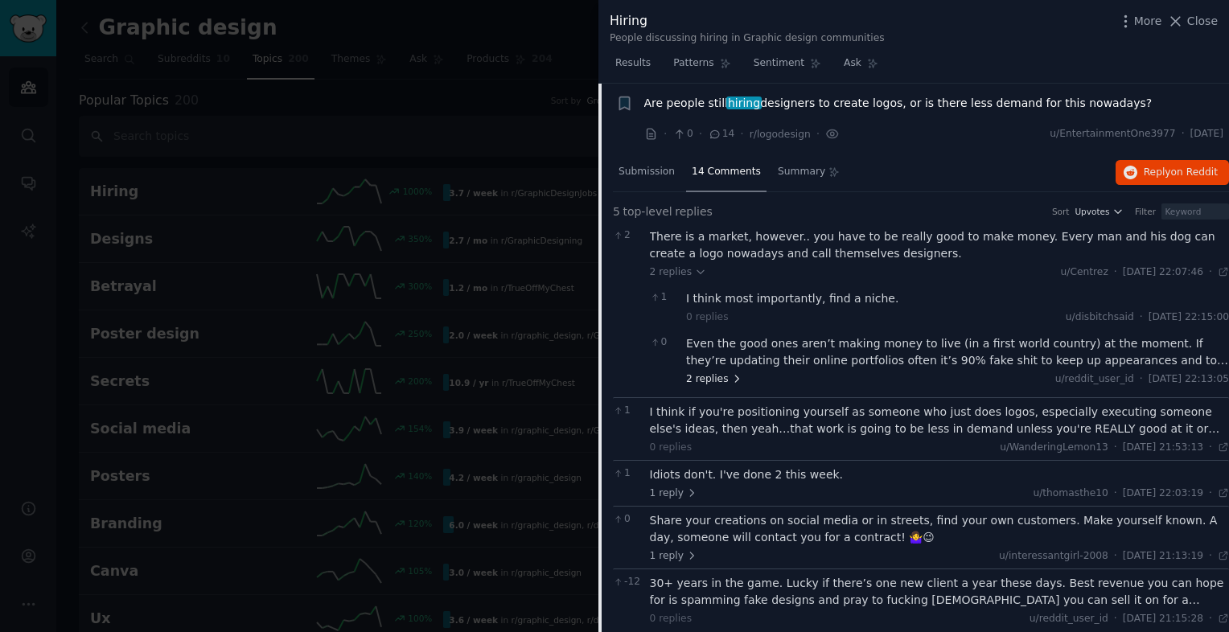
click at [732, 374] on icon at bounding box center [736, 378] width 11 height 11
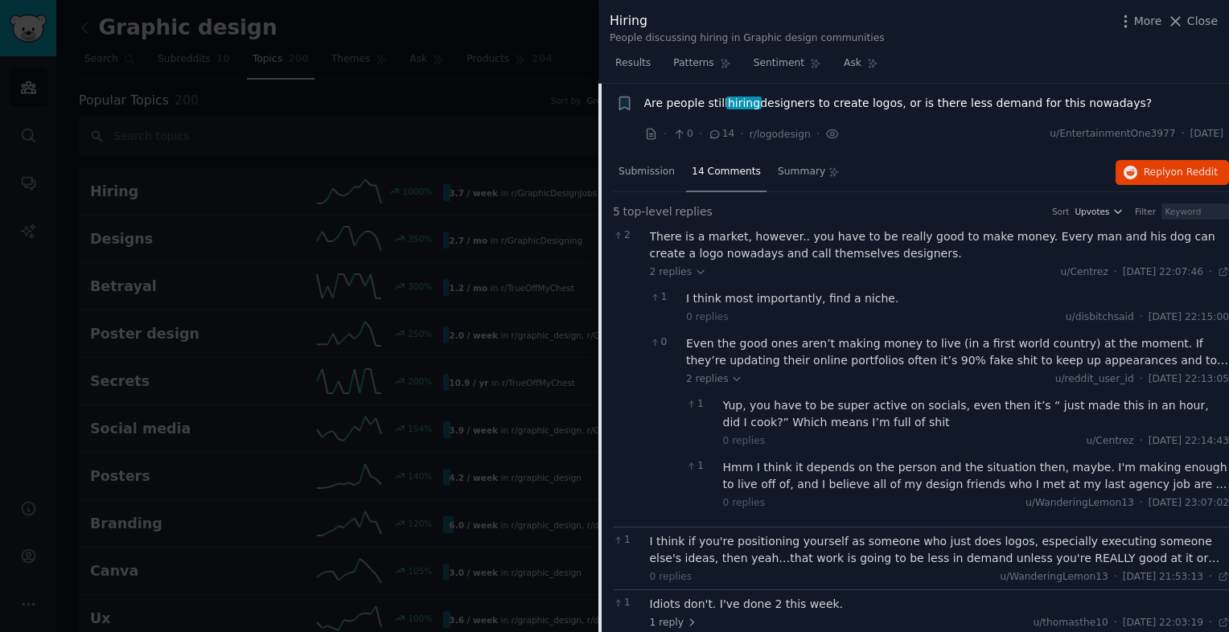
click at [935, 481] on div "Hmm I think it depends on the person and the situation then, maybe. I'm making …" at bounding box center [976, 476] width 507 height 34
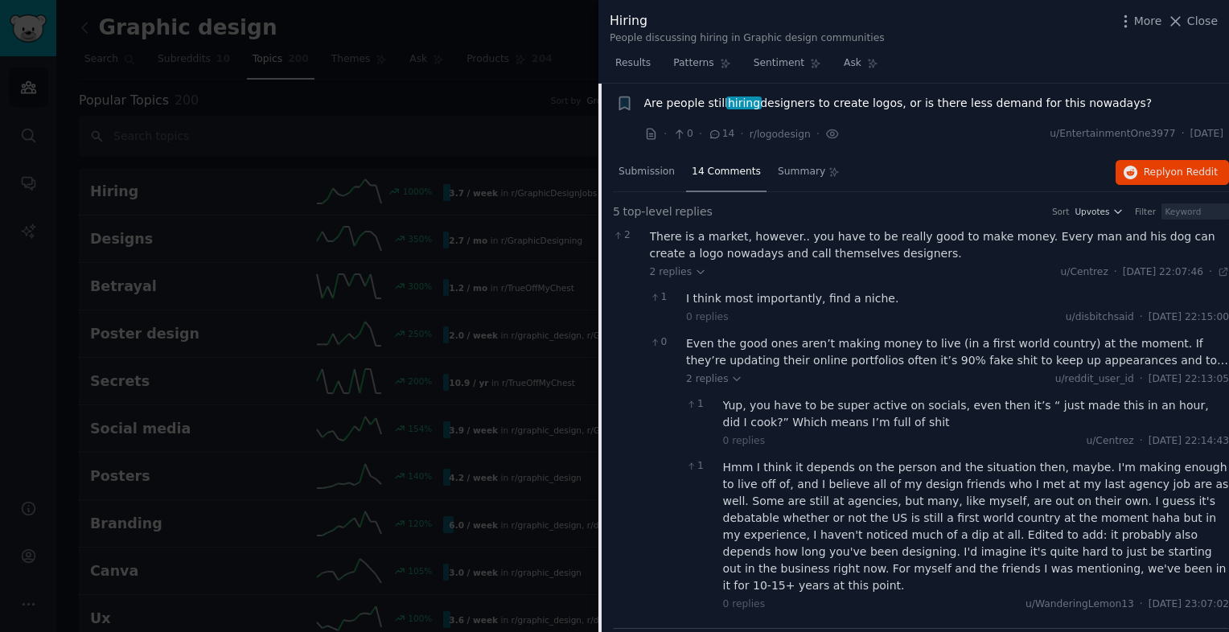
scroll to position [446, 0]
